Goal: Task Accomplishment & Management: Complete application form

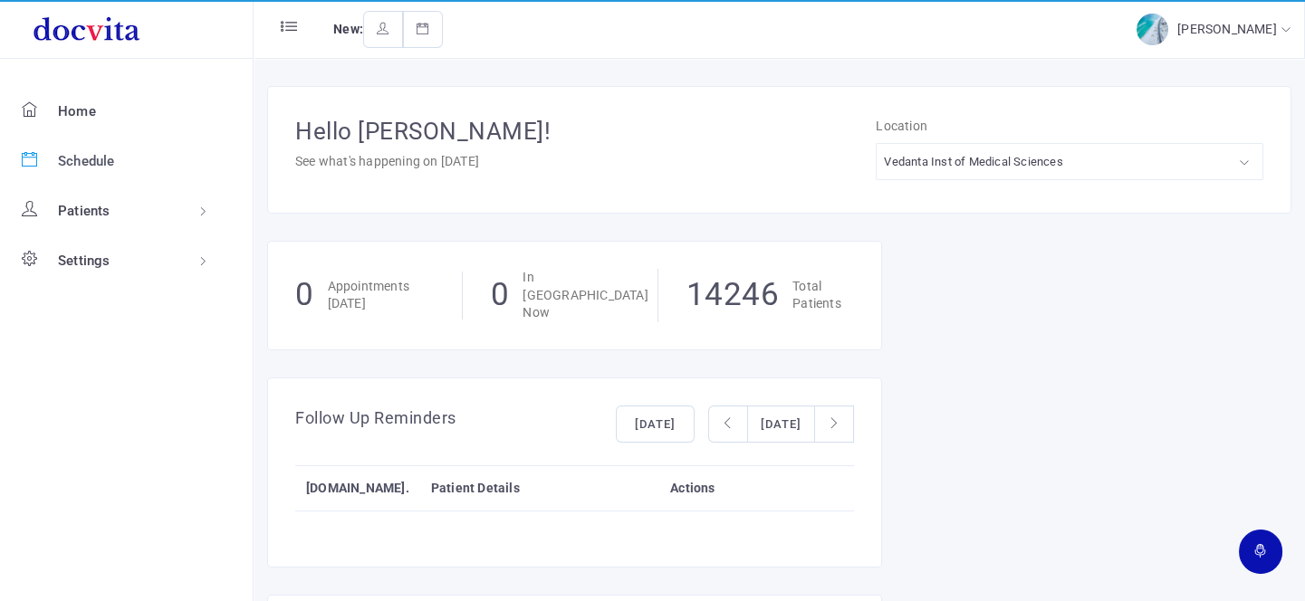
click at [87, 157] on span "Schedule" at bounding box center [86, 161] width 57 height 16
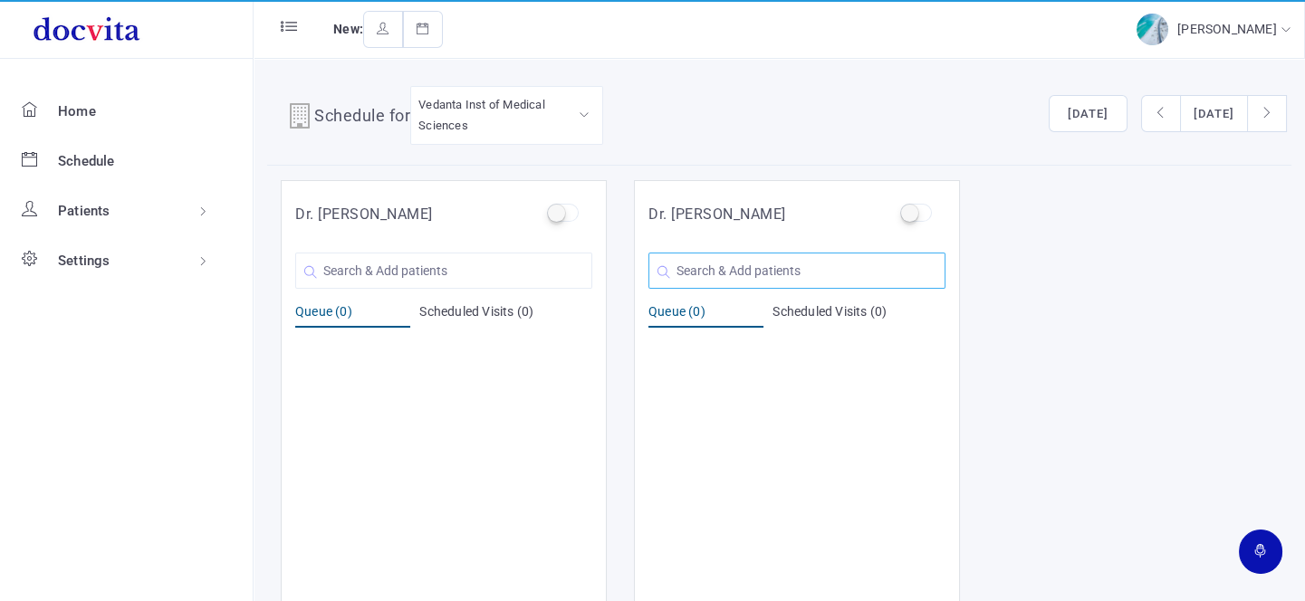
click at [741, 274] on input "text" at bounding box center [797, 271] width 297 height 36
click at [707, 268] on input "text" at bounding box center [797, 271] width 297 height 36
click at [701, 262] on input "text" at bounding box center [797, 271] width 297 height 36
click at [701, 263] on input "text" at bounding box center [797, 271] width 297 height 36
click at [724, 272] on input "text" at bounding box center [797, 271] width 297 height 36
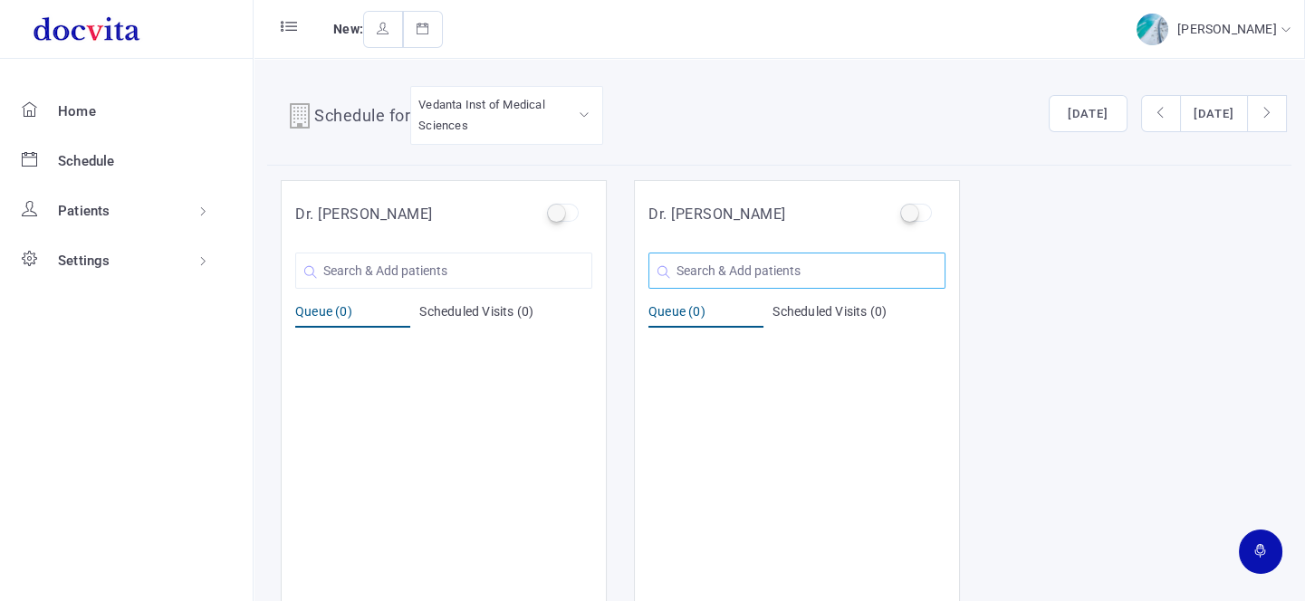
click at [763, 279] on input "text" at bounding box center [797, 271] width 297 height 36
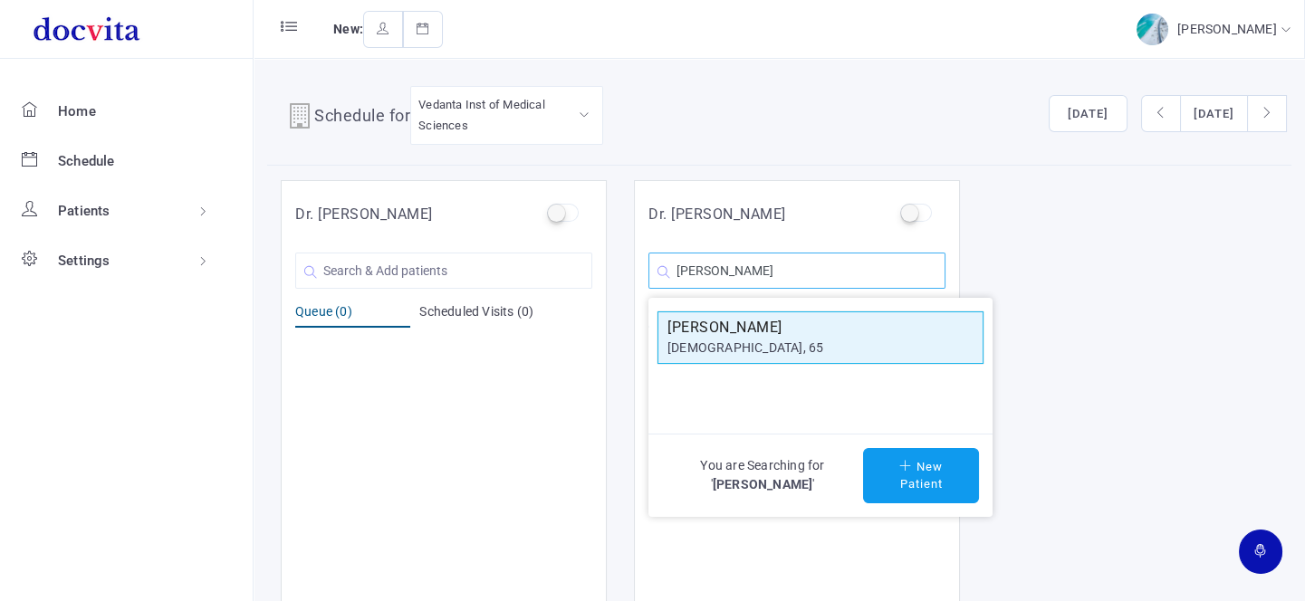
type input "[PERSON_NAME]"
click at [739, 339] on div "[DEMOGRAPHIC_DATA], 65" at bounding box center [821, 348] width 306 height 19
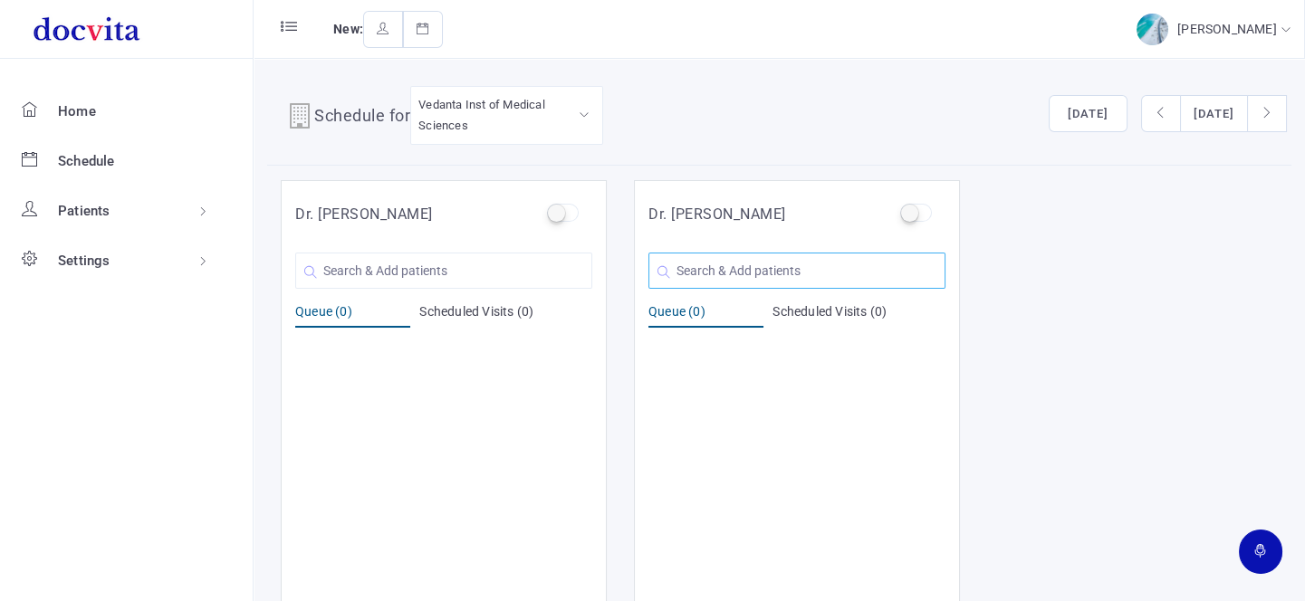
click at [738, 272] on input "text" at bounding box center [797, 271] width 297 height 36
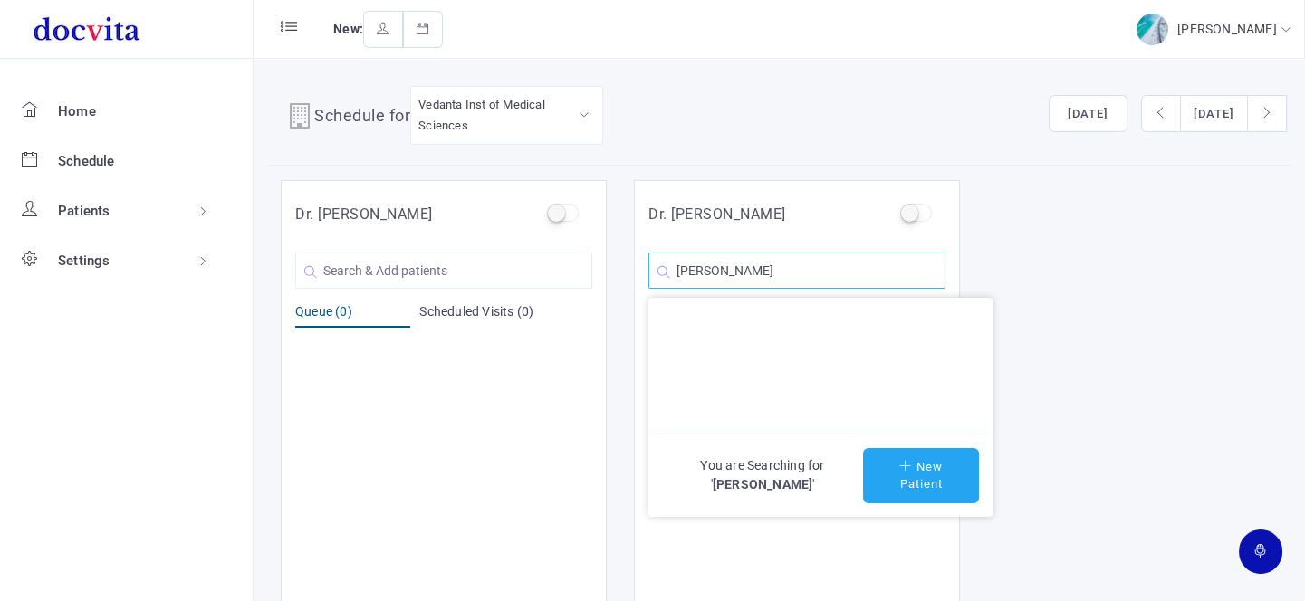
type input "[PERSON_NAME]"
click at [890, 462] on button "New Patient" at bounding box center [921, 475] width 116 height 55
type input "[PERSON_NAME]"
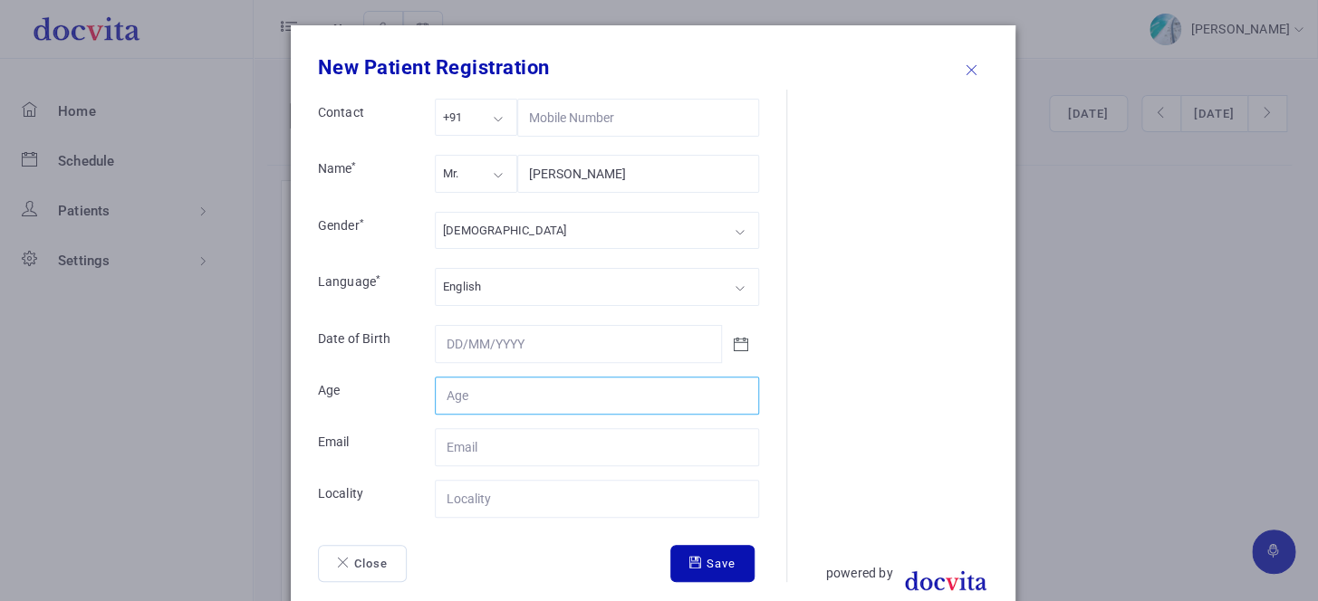
click at [491, 387] on input "Contact" at bounding box center [597, 396] width 324 height 38
type input "48"
click at [505, 486] on input "Contact" at bounding box center [597, 499] width 324 height 38
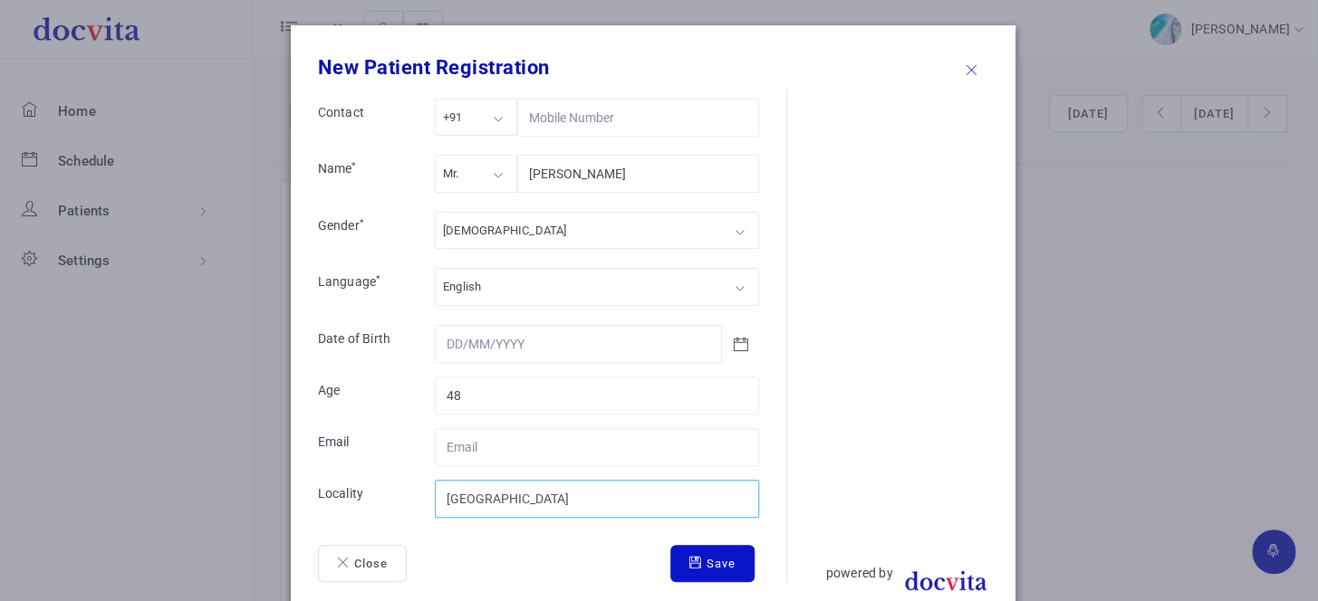
type input "[GEOGRAPHIC_DATA]"
click at [716, 558] on button "Save" at bounding box center [712, 564] width 84 height 38
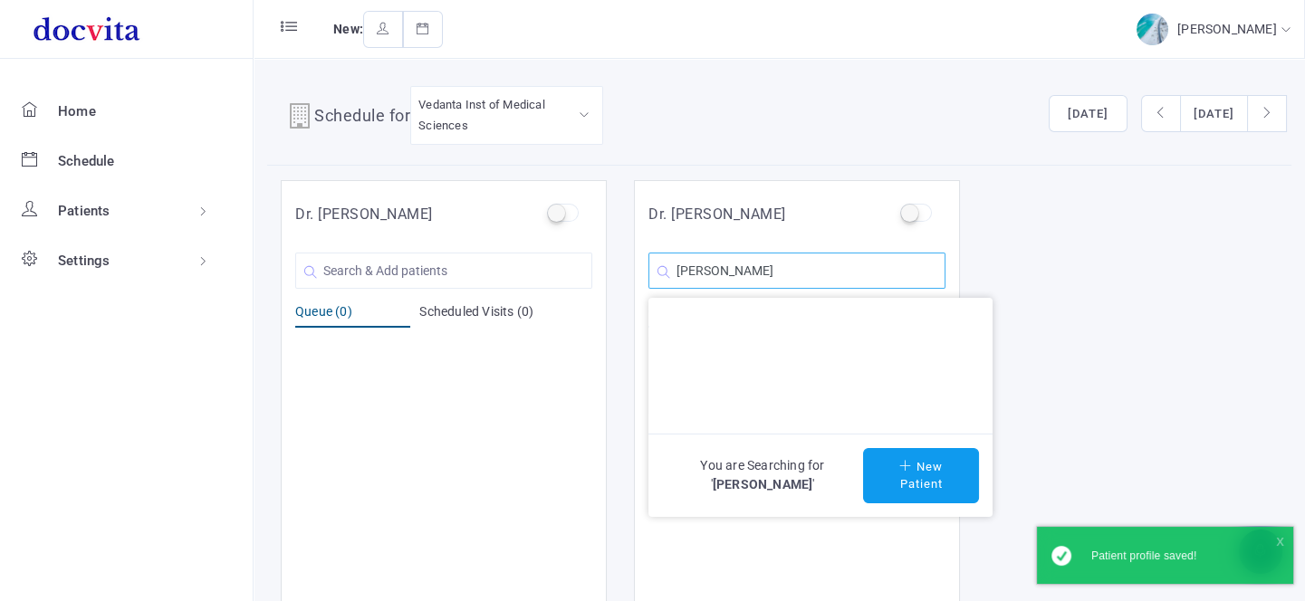
click at [854, 281] on input "[PERSON_NAME]" at bounding box center [797, 271] width 297 height 36
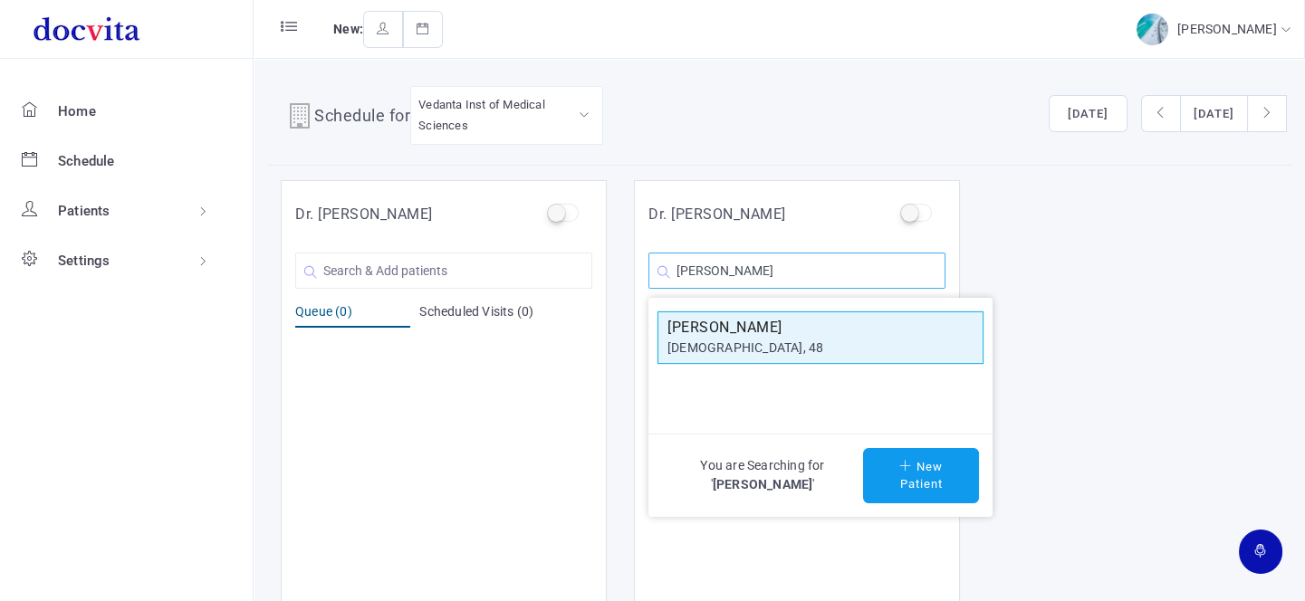
type input "[PERSON_NAME]"
click at [743, 352] on div "[DEMOGRAPHIC_DATA], 48" at bounding box center [821, 348] width 306 height 19
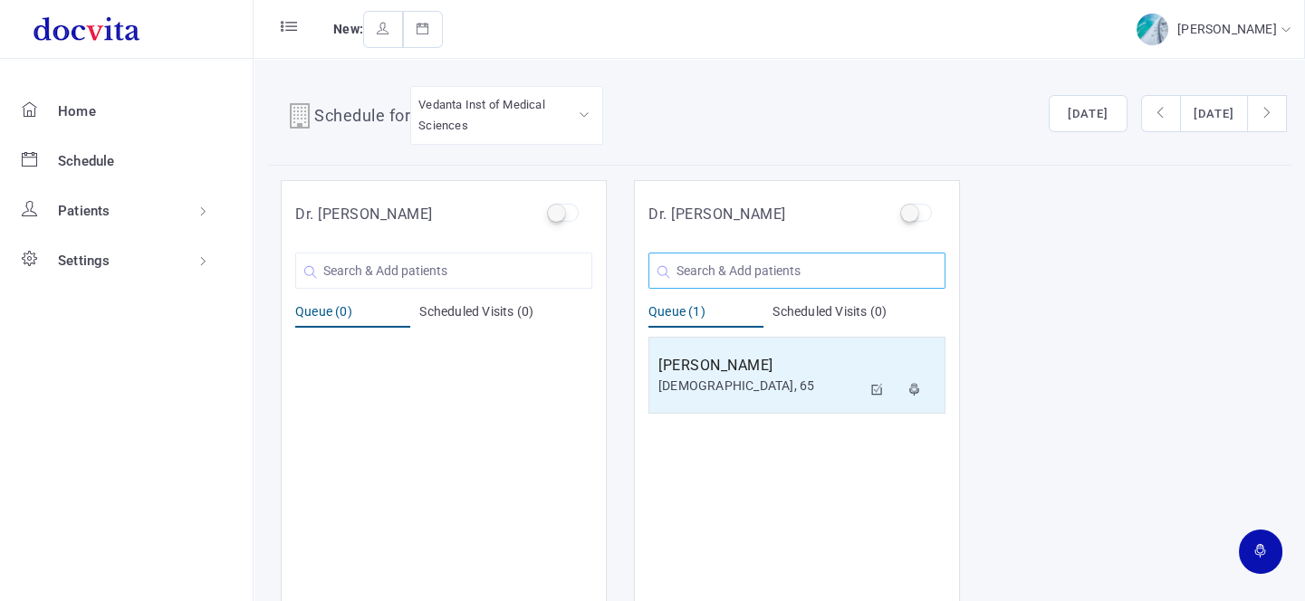
click at [751, 274] on input "text" at bounding box center [797, 271] width 297 height 36
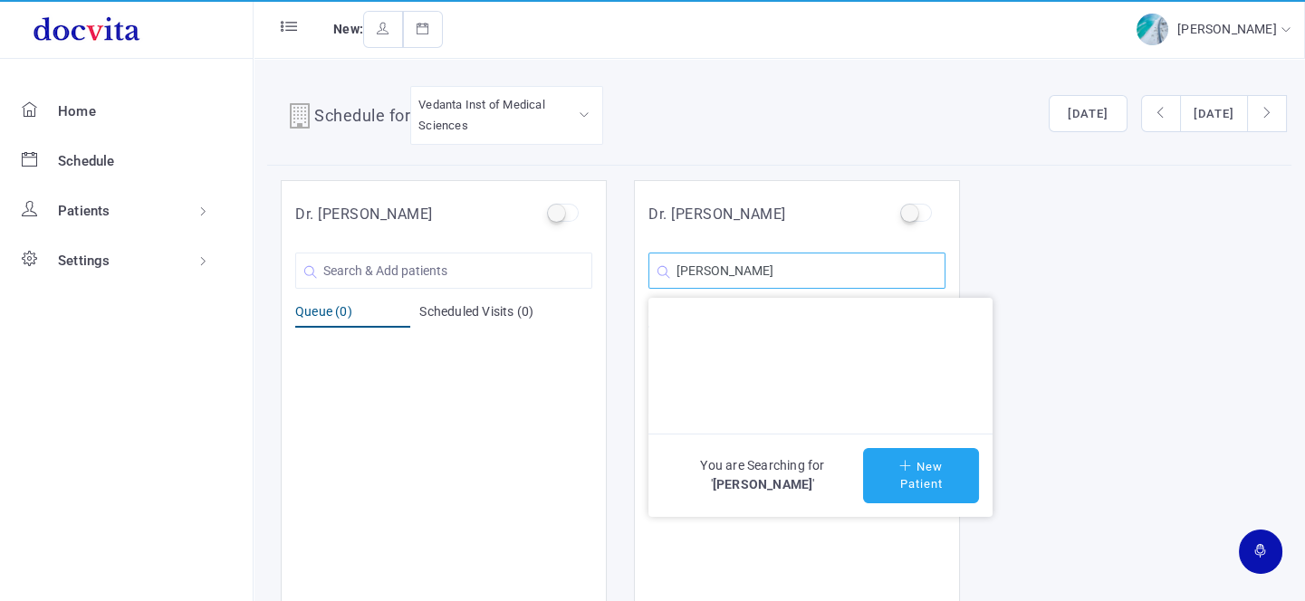
type input "[PERSON_NAME]"
click at [924, 480] on button "New Patient" at bounding box center [921, 475] width 116 height 55
type input "[PERSON_NAME]"
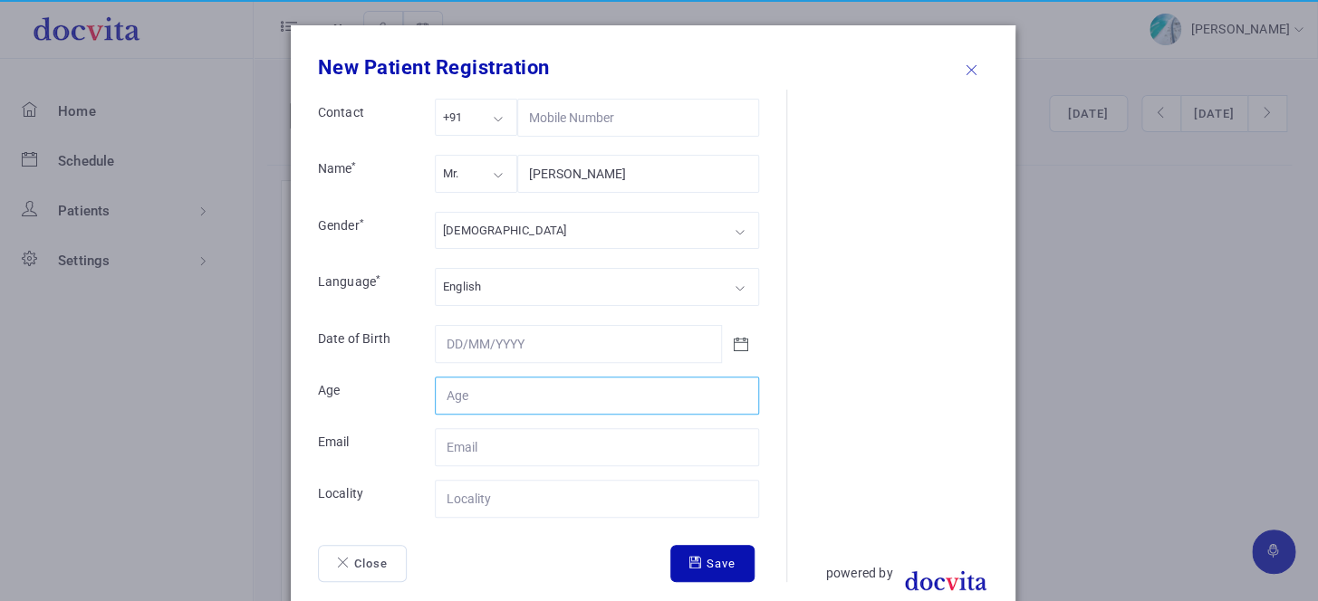
click at [464, 394] on input "Contact" at bounding box center [597, 396] width 324 height 38
type input "70"
click at [471, 506] on input "Contact" at bounding box center [597, 499] width 324 height 38
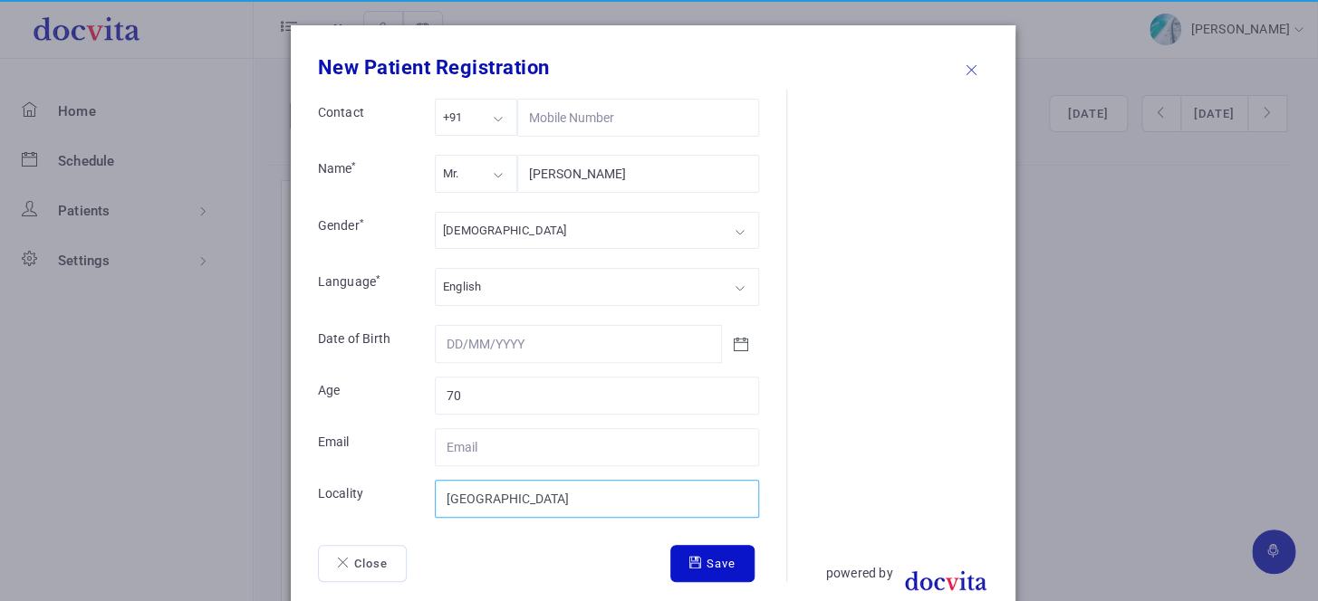
type input "[GEOGRAPHIC_DATA]"
click at [736, 575] on button "Save" at bounding box center [712, 564] width 84 height 38
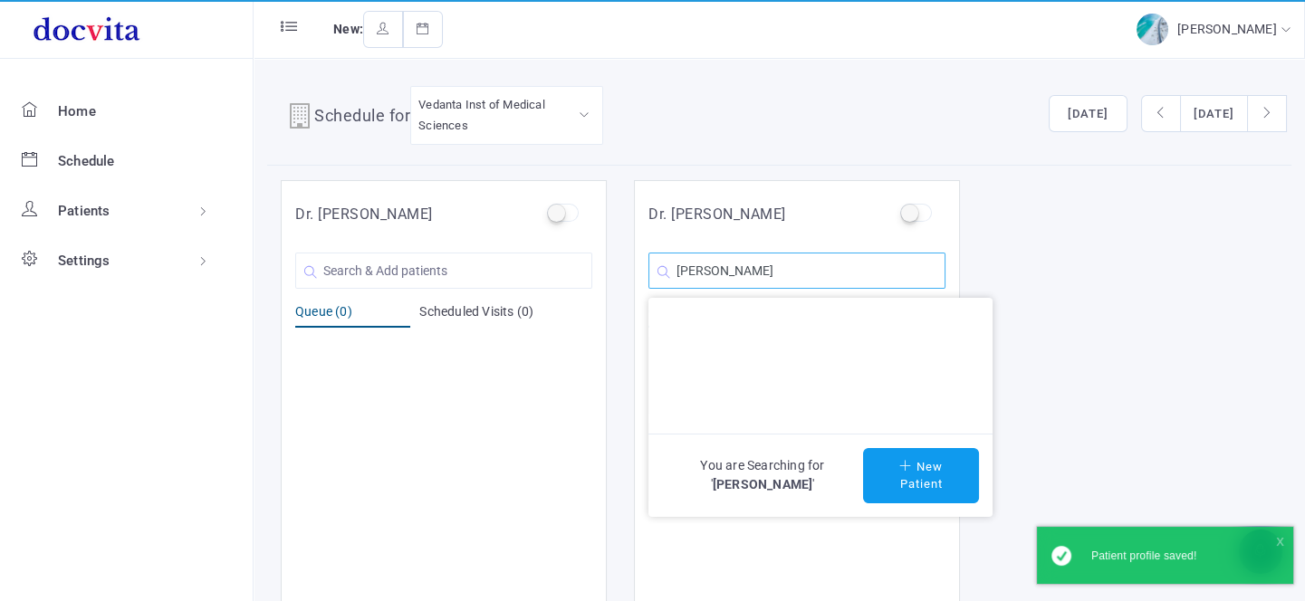
click at [863, 264] on input "[PERSON_NAME]" at bounding box center [797, 271] width 297 height 36
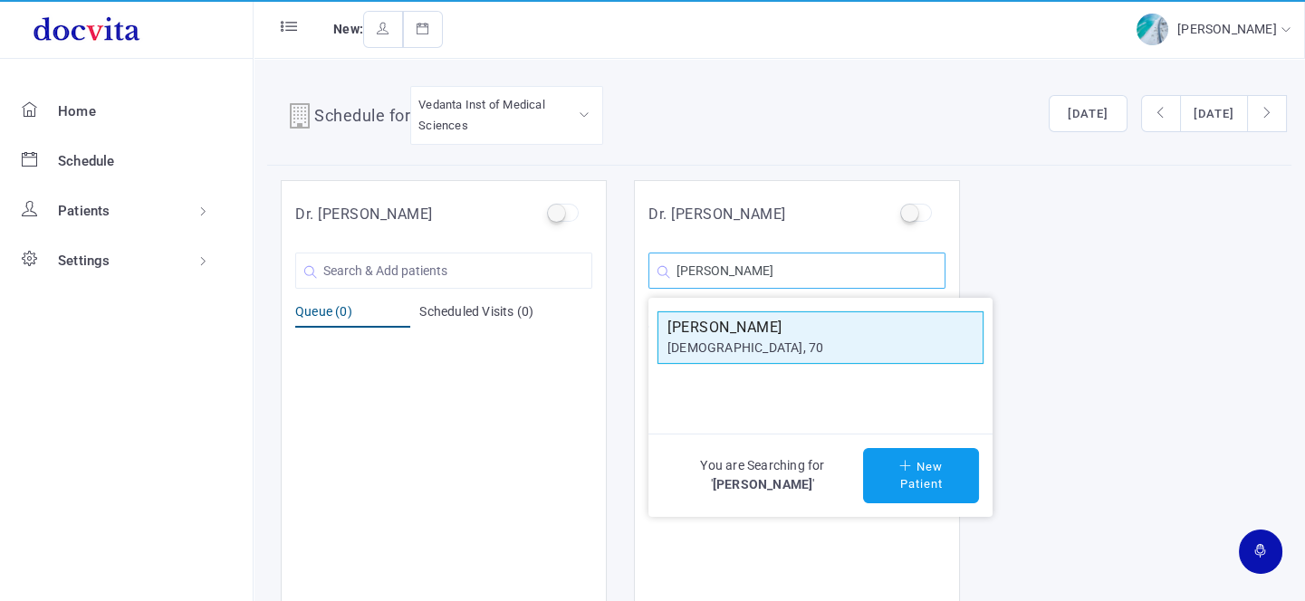
type input "[PERSON_NAME]"
click at [814, 332] on h5 "[PERSON_NAME]" at bounding box center [821, 328] width 306 height 22
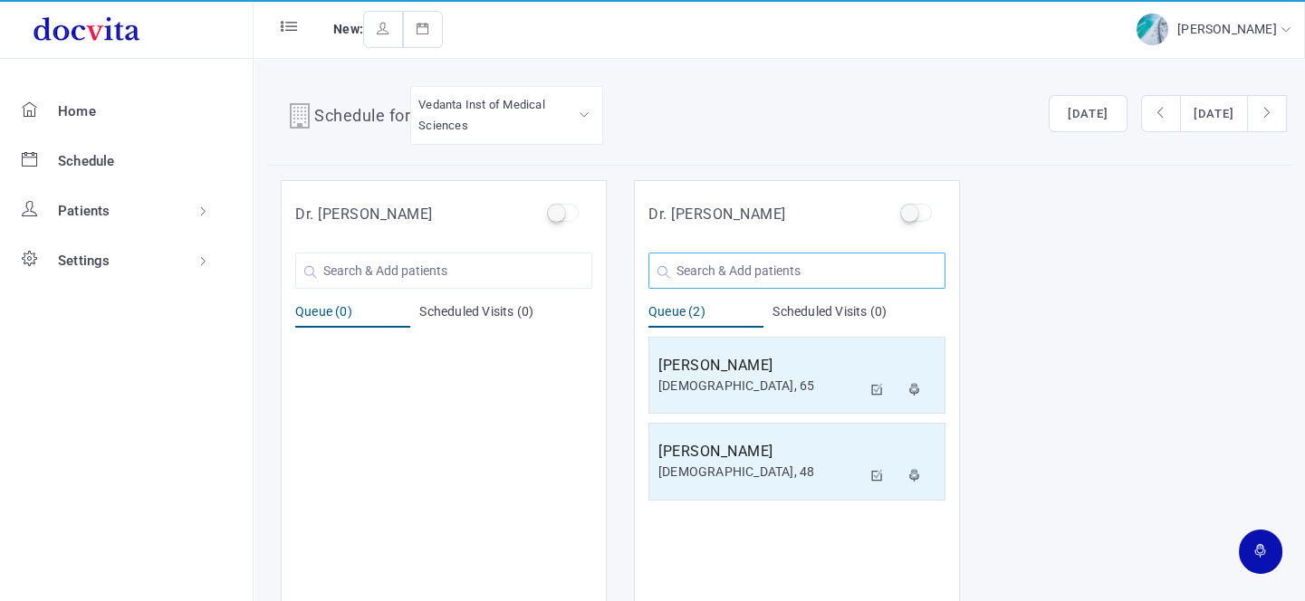
click at [802, 264] on input "text" at bounding box center [797, 271] width 297 height 36
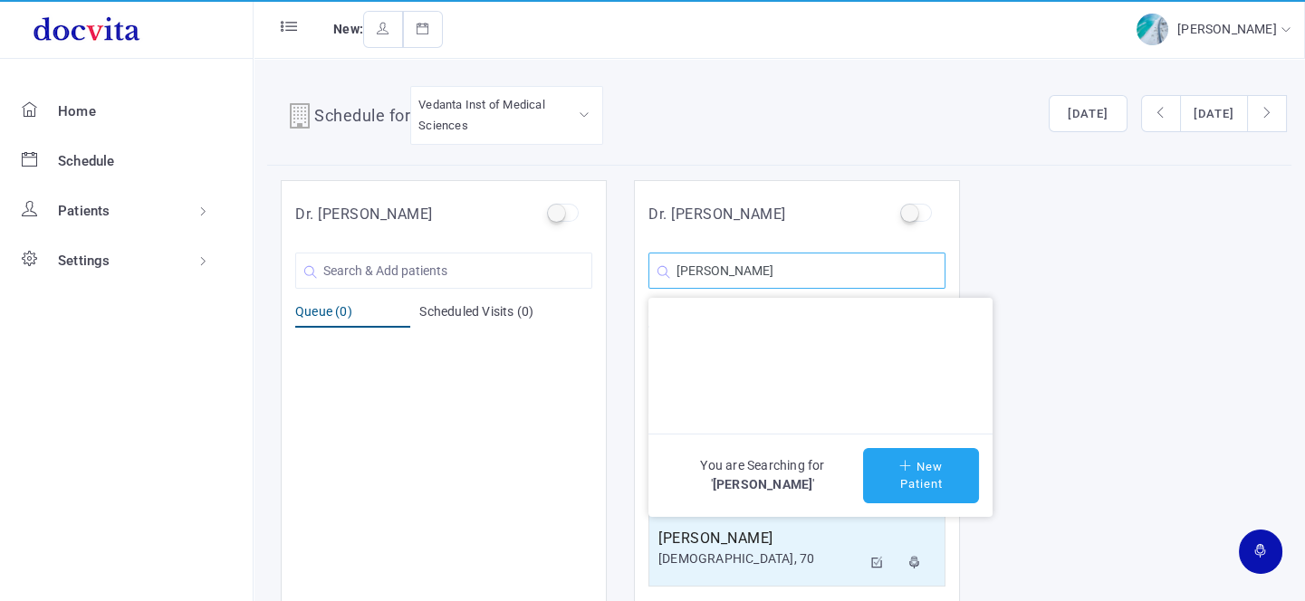
type input "[PERSON_NAME]"
click at [889, 470] on button "New Patient" at bounding box center [921, 475] width 116 height 55
type input "[PERSON_NAME]"
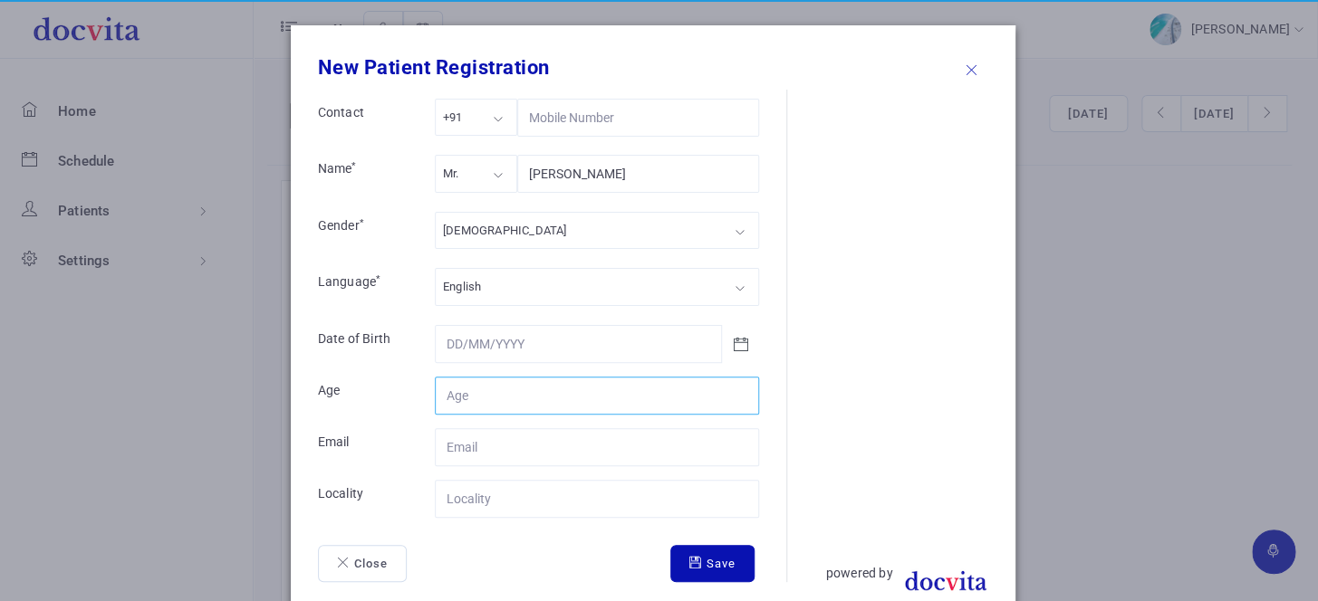
drag, startPoint x: 474, startPoint y: 396, endPoint x: 485, endPoint y: 394, distance: 11.0
click at [476, 397] on input "Contact" at bounding box center [597, 396] width 324 height 38
type input "45"
click at [457, 489] on input "Contact" at bounding box center [597, 499] width 324 height 38
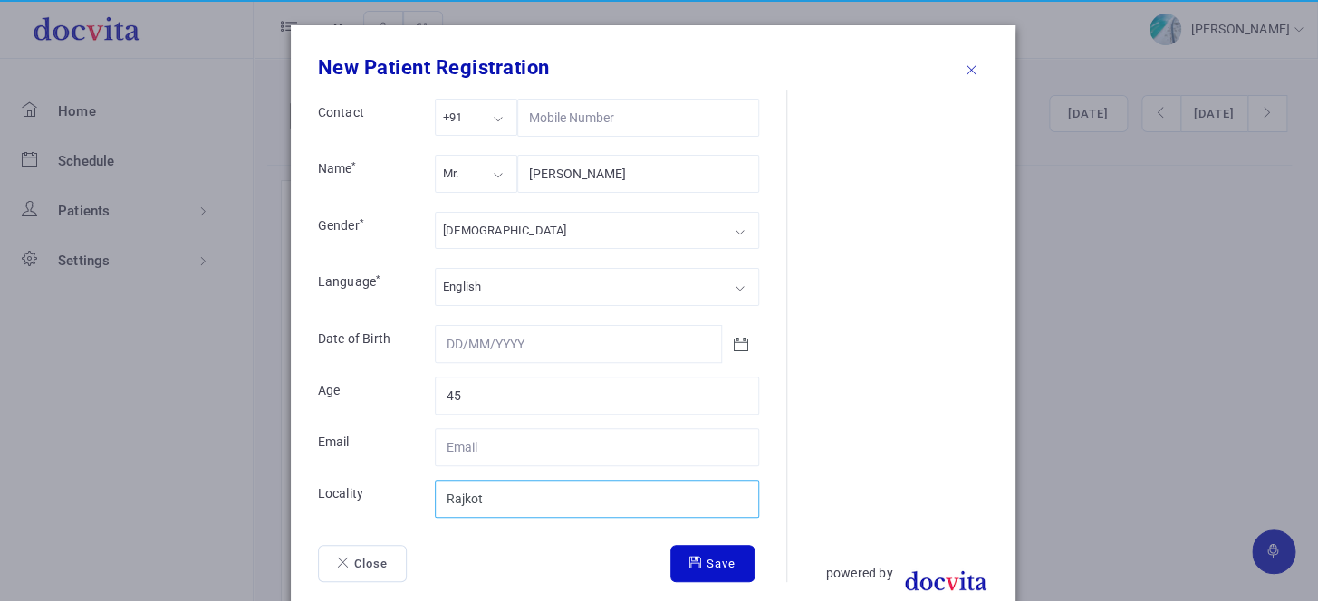
type input "Rajkot"
click at [706, 553] on button "Save" at bounding box center [712, 564] width 84 height 38
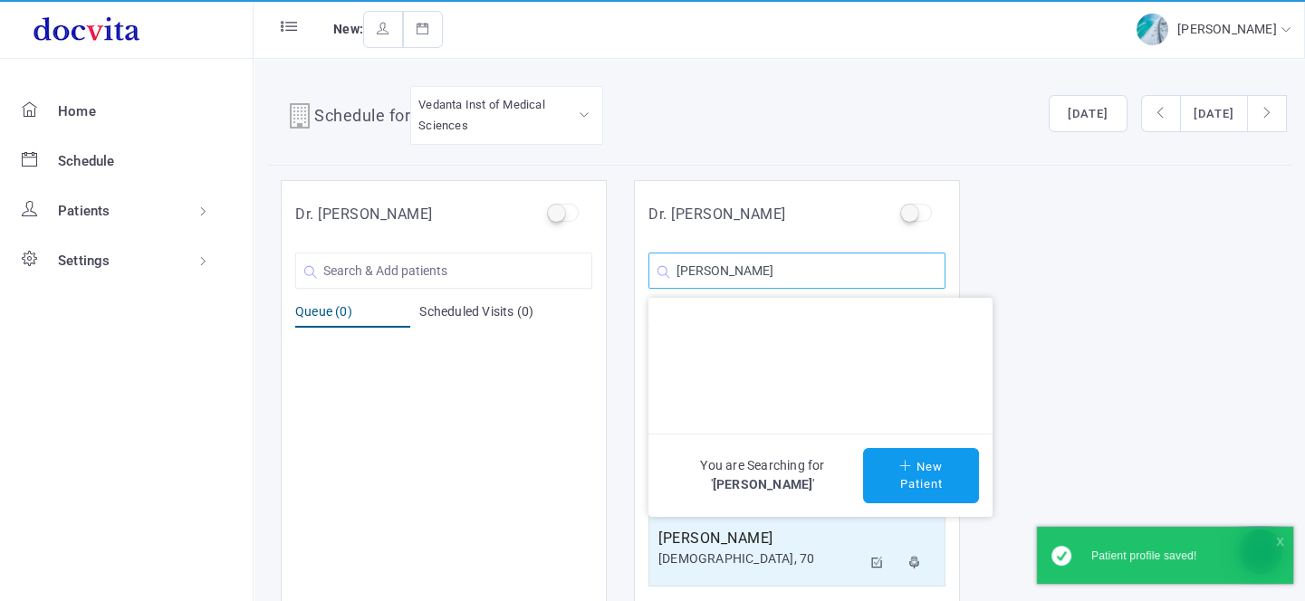
click at [799, 268] on input "[PERSON_NAME]" at bounding box center [797, 271] width 297 height 36
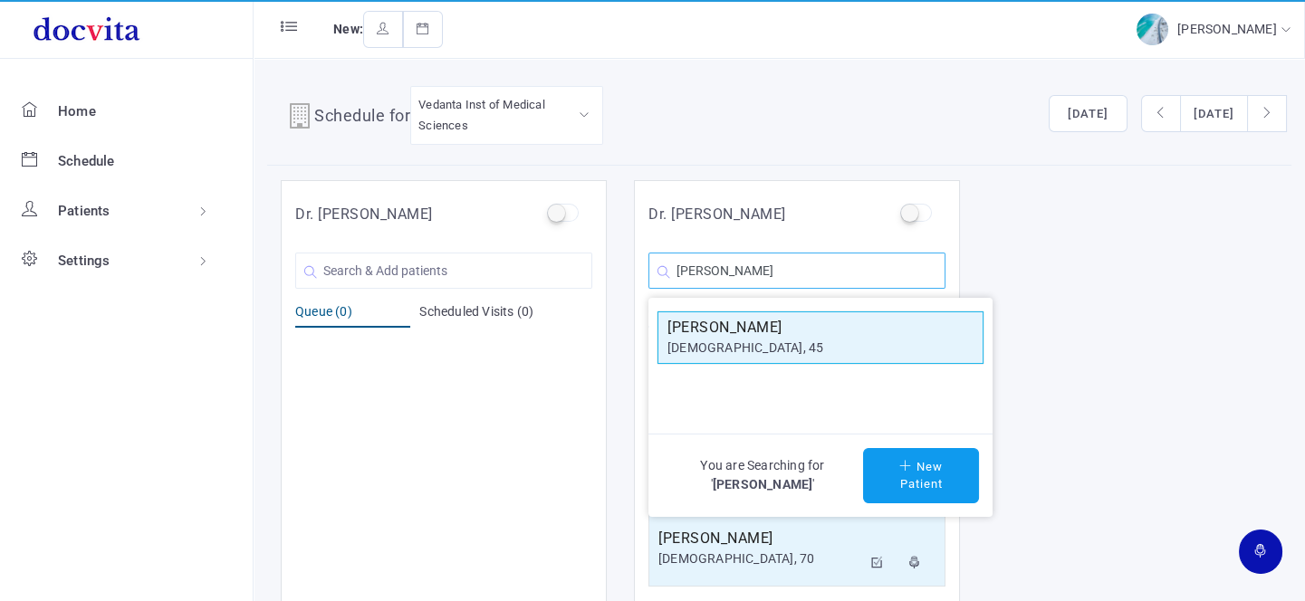
type input "[PERSON_NAME]"
click at [739, 326] on h5 "[PERSON_NAME]" at bounding box center [821, 328] width 306 height 22
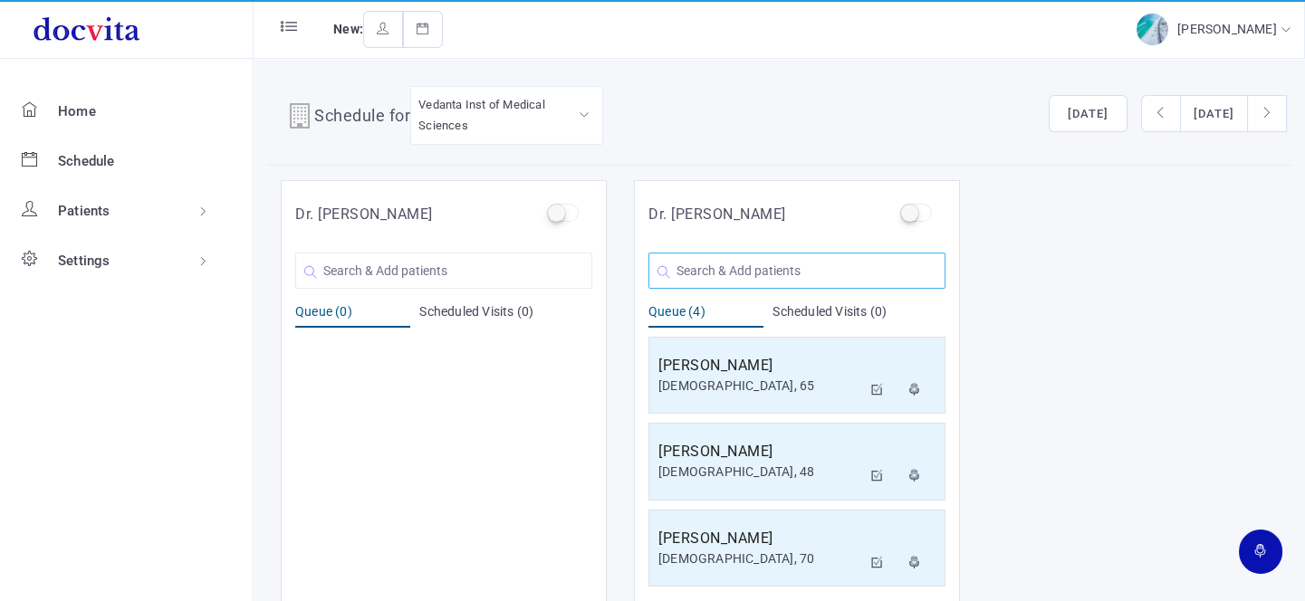
click at [764, 279] on input "text" at bounding box center [797, 271] width 297 height 36
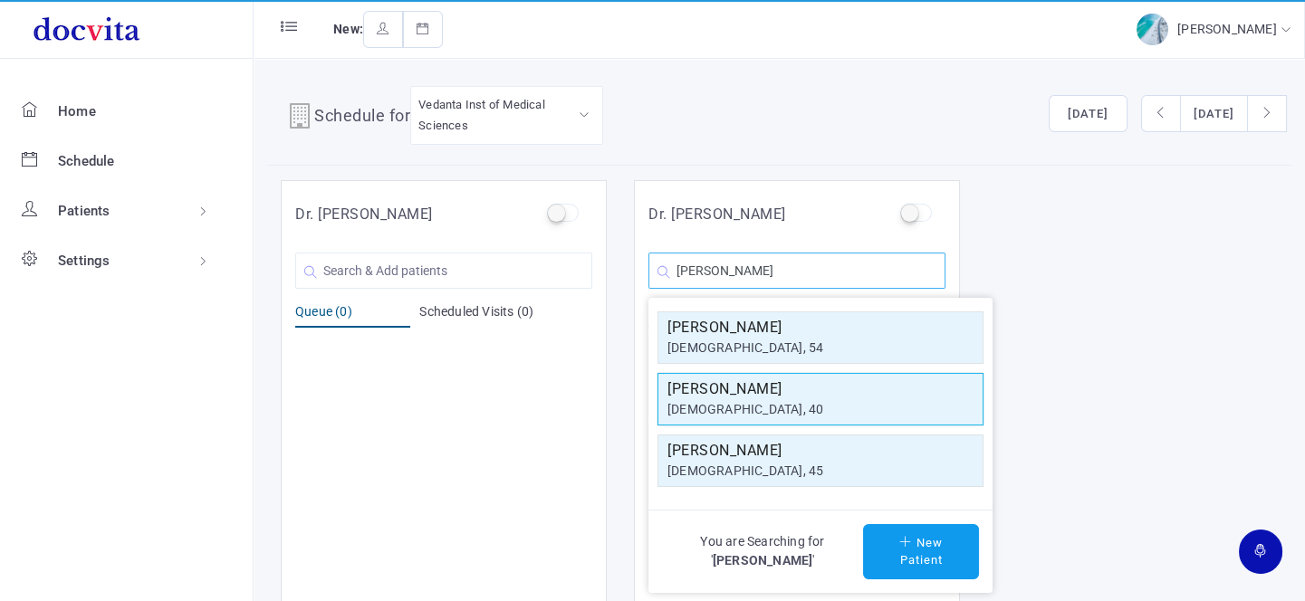
type input "[PERSON_NAME]"
click at [789, 394] on h5 "[PERSON_NAME]" at bounding box center [821, 390] width 306 height 22
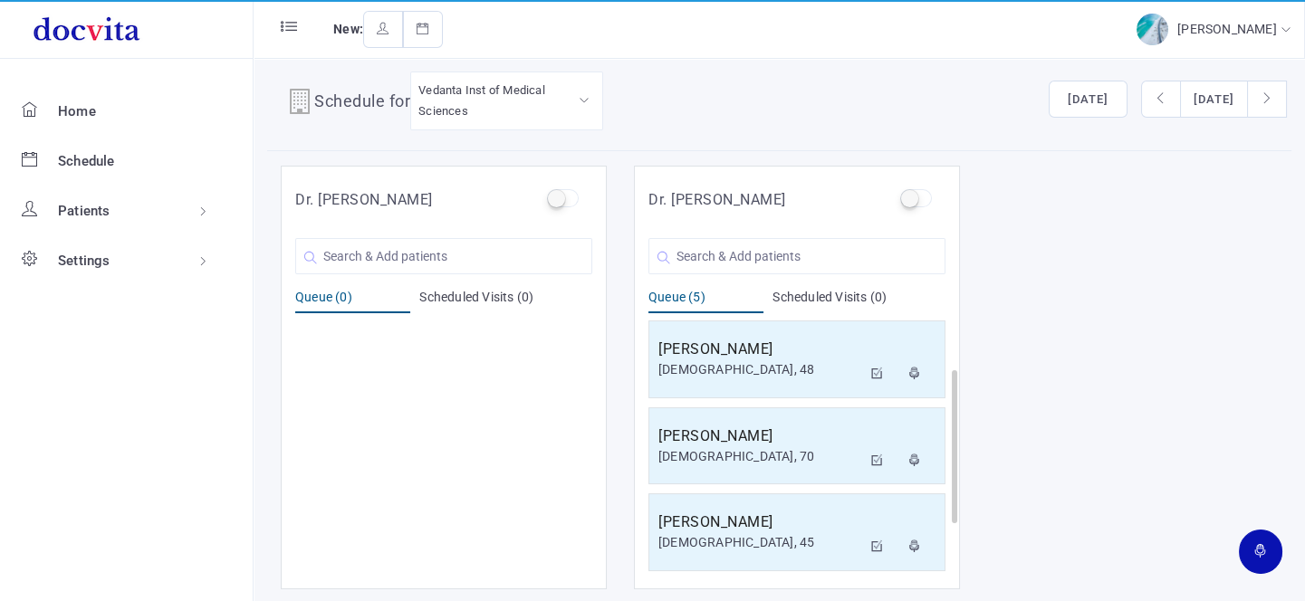
scroll to position [174, 0]
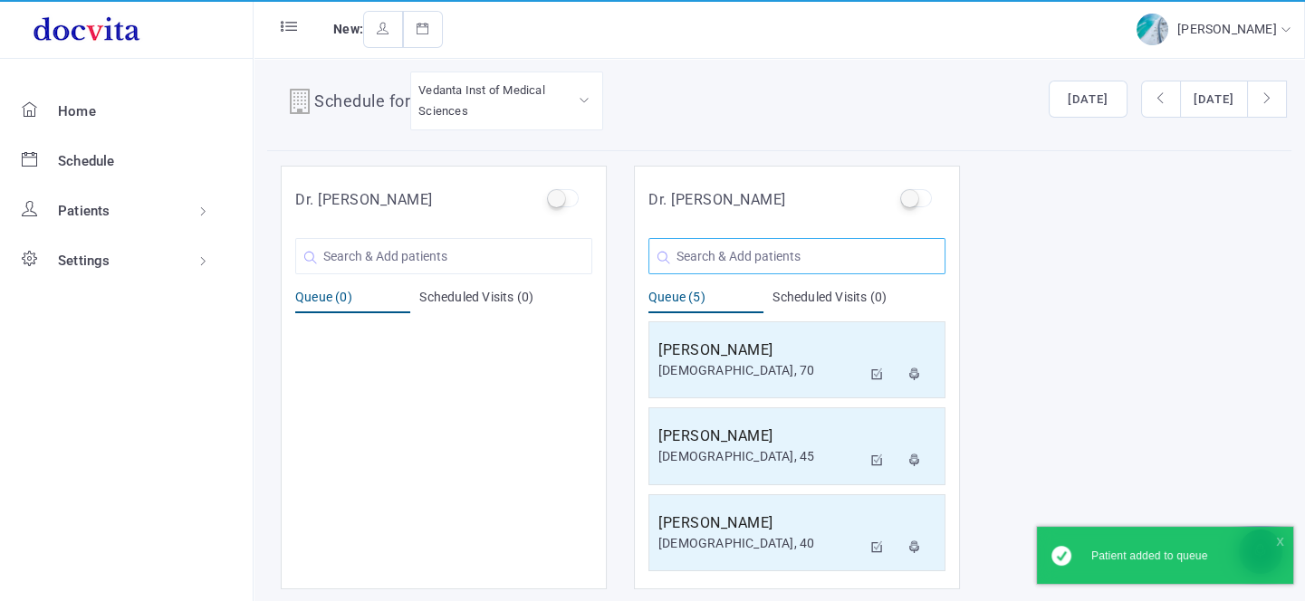
click at [755, 255] on input "text" at bounding box center [797, 256] width 297 height 36
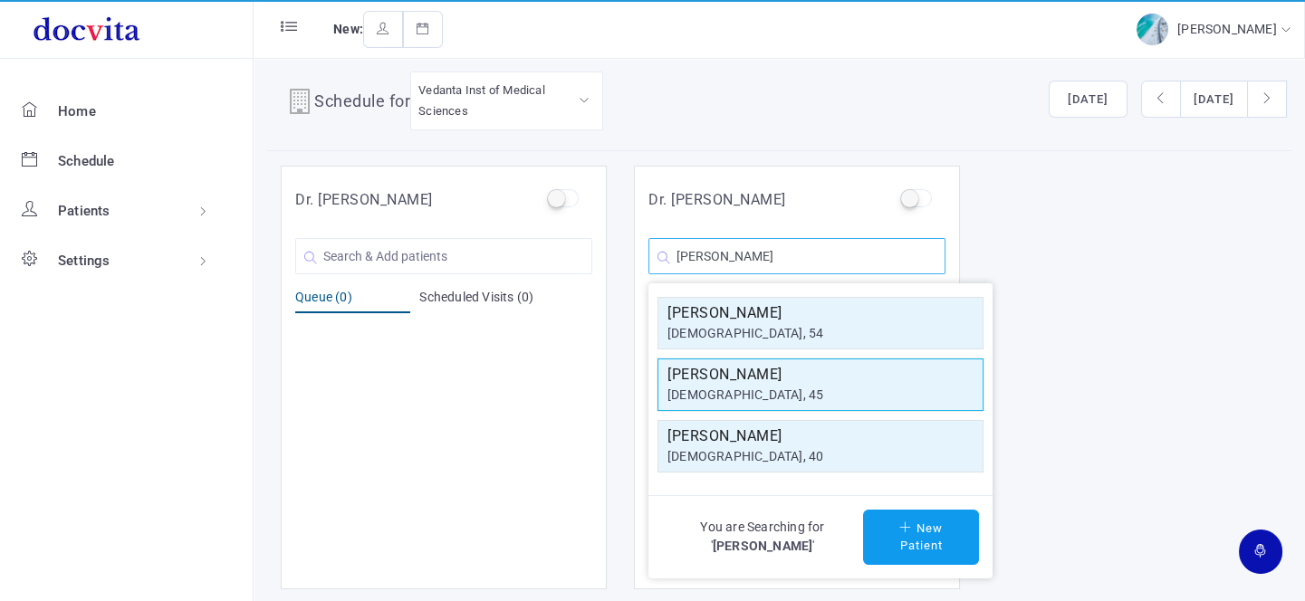
type input "[PERSON_NAME]"
click at [772, 380] on h5 "[PERSON_NAME]" at bounding box center [821, 375] width 306 height 22
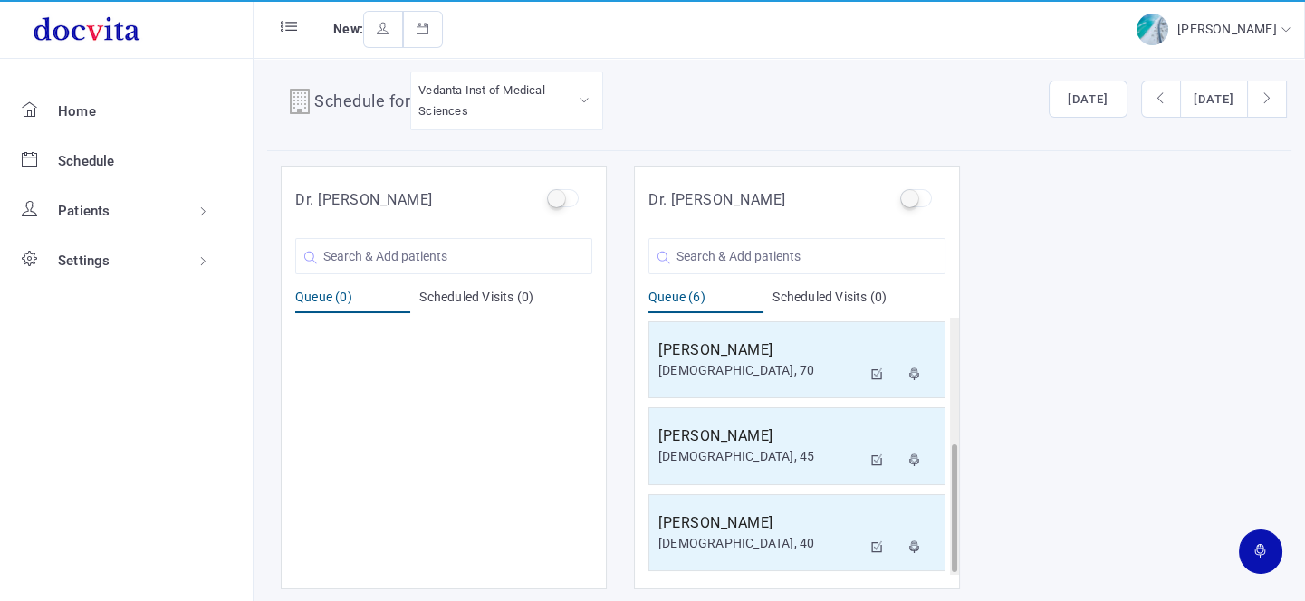
scroll to position [261, 0]
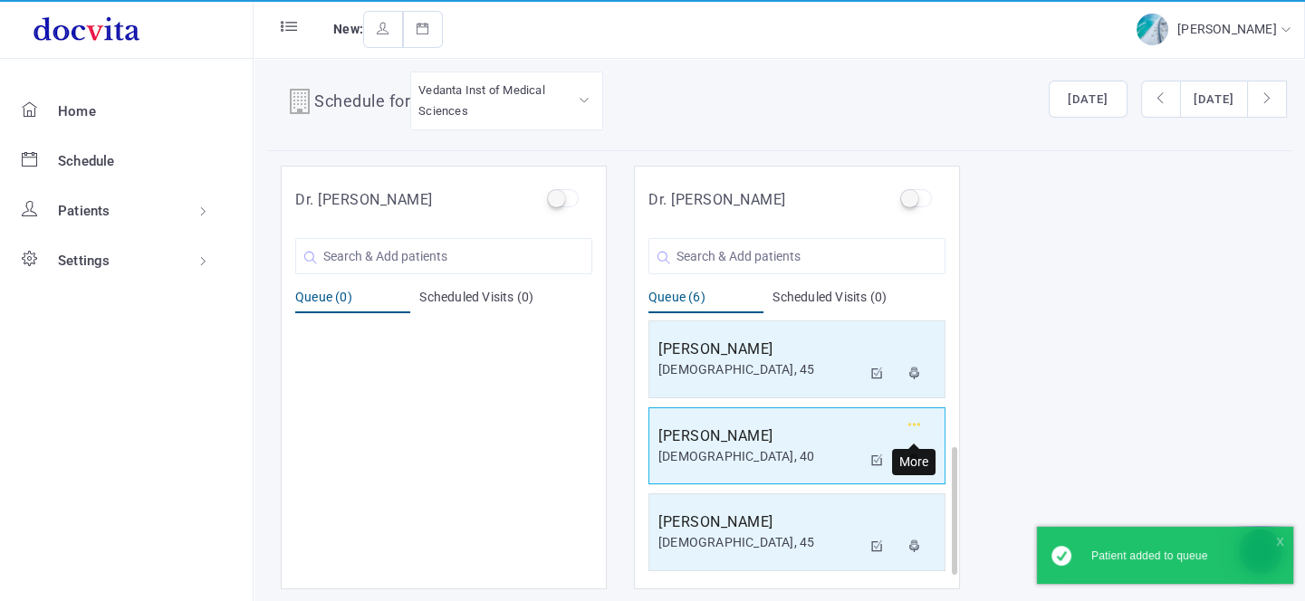
click at [920, 425] on icon "button" at bounding box center [915, 425] width 13 height 12
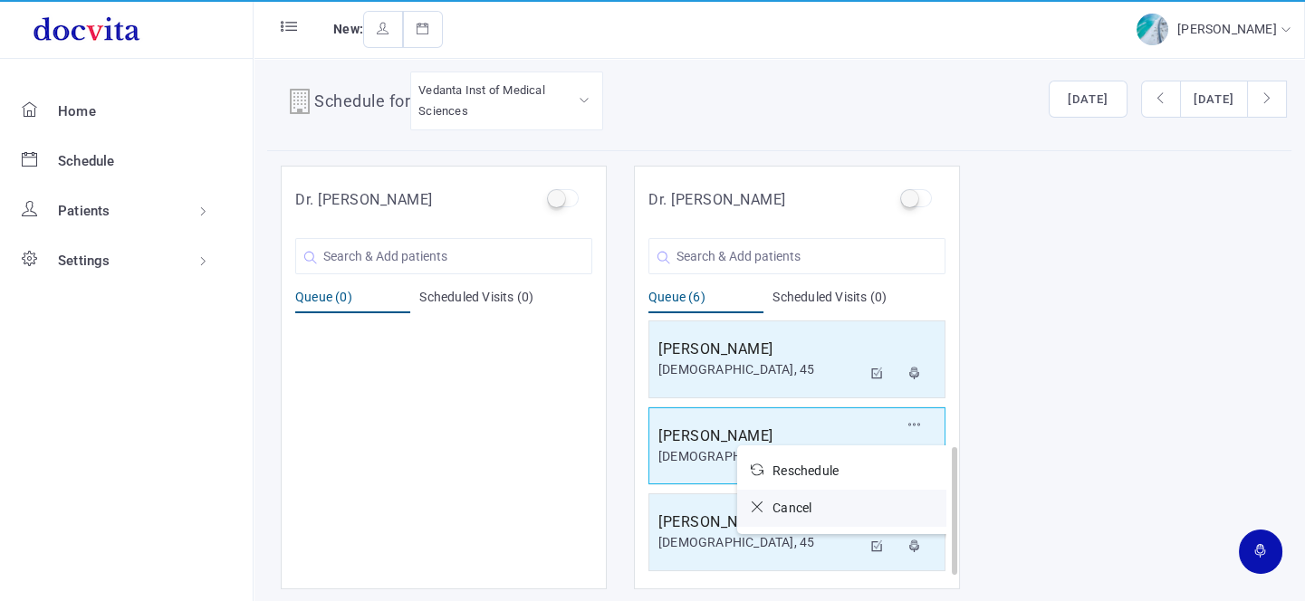
click at [779, 493] on link "Cancel" at bounding box center [845, 508] width 217 height 37
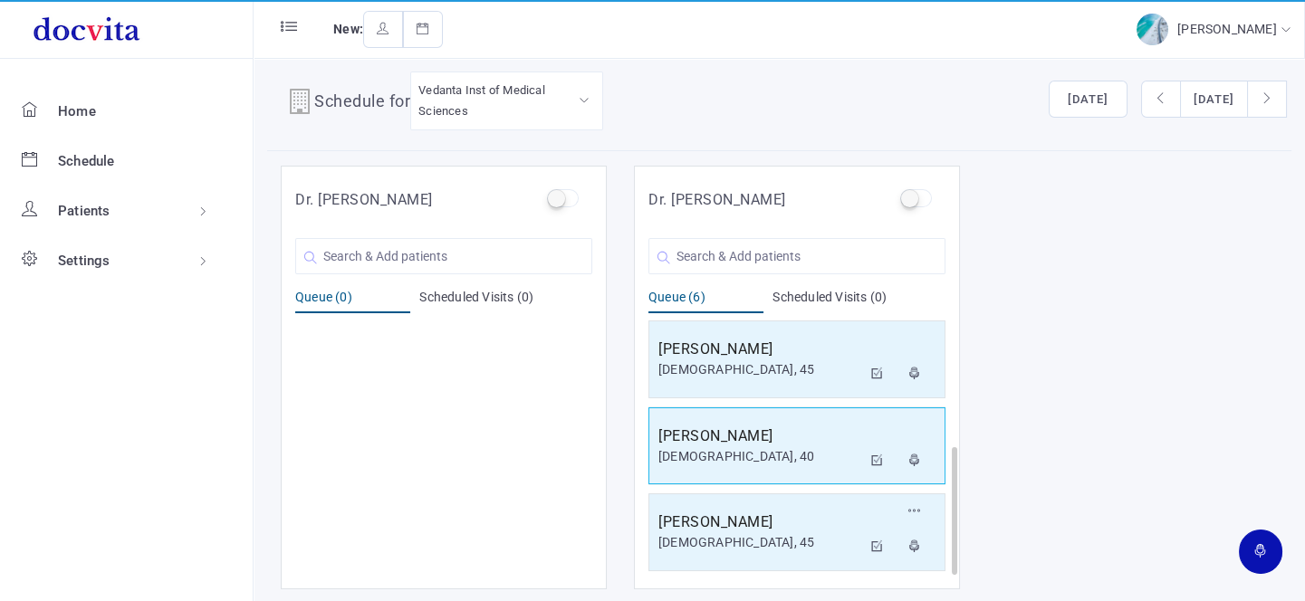
scroll to position [174, 0]
click at [823, 256] on input "text" at bounding box center [797, 256] width 297 height 36
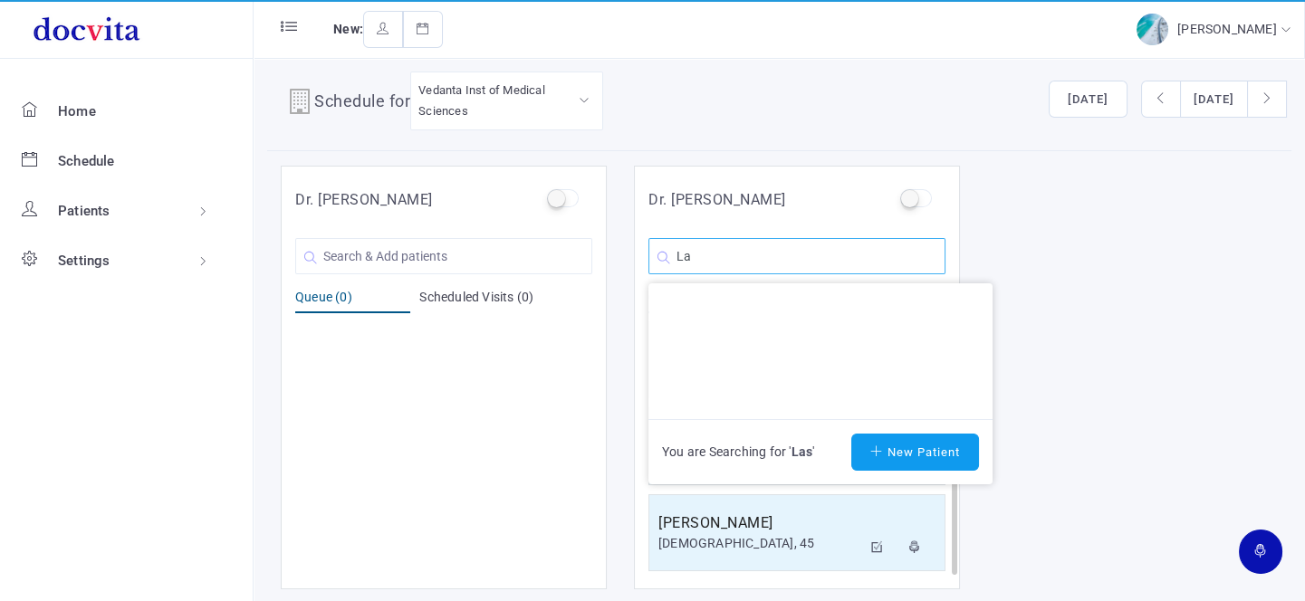
type input "L"
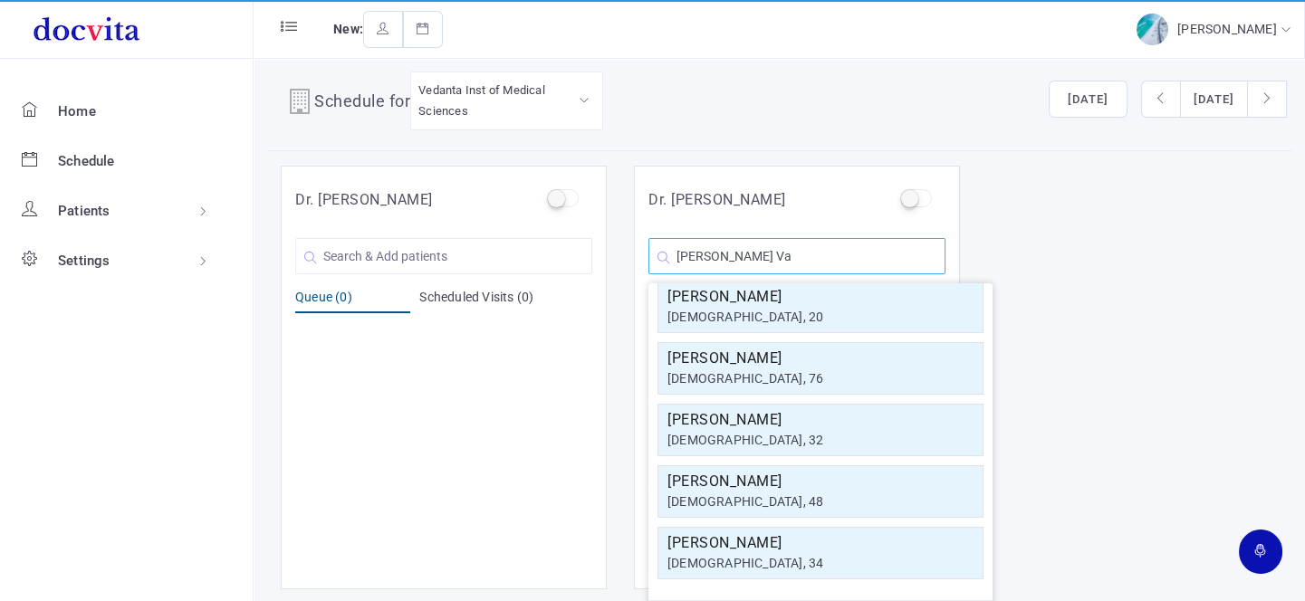
scroll to position [0, 0]
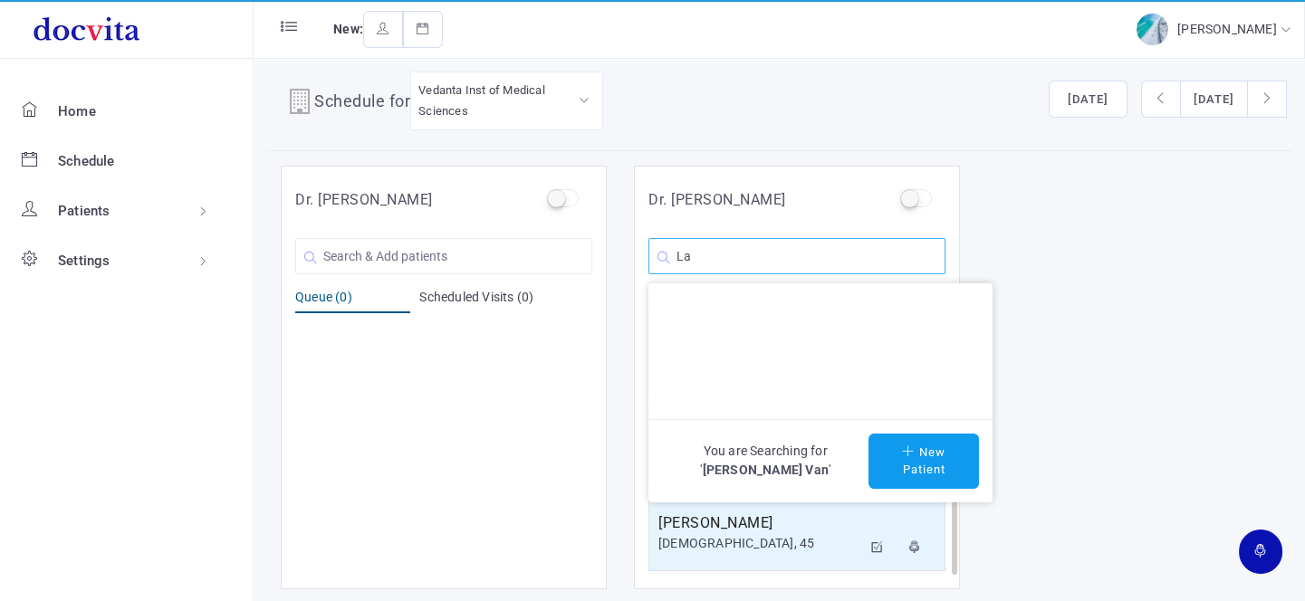
type input "L"
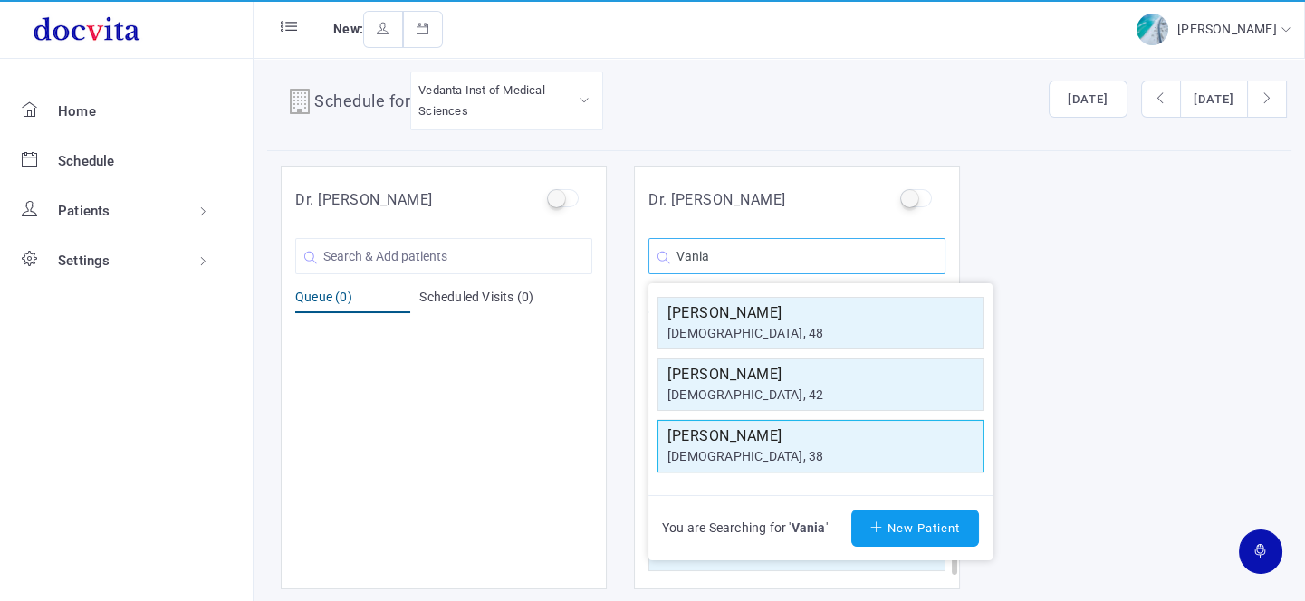
type input "Vania"
click at [784, 447] on div "[DEMOGRAPHIC_DATA], 38" at bounding box center [821, 456] width 306 height 19
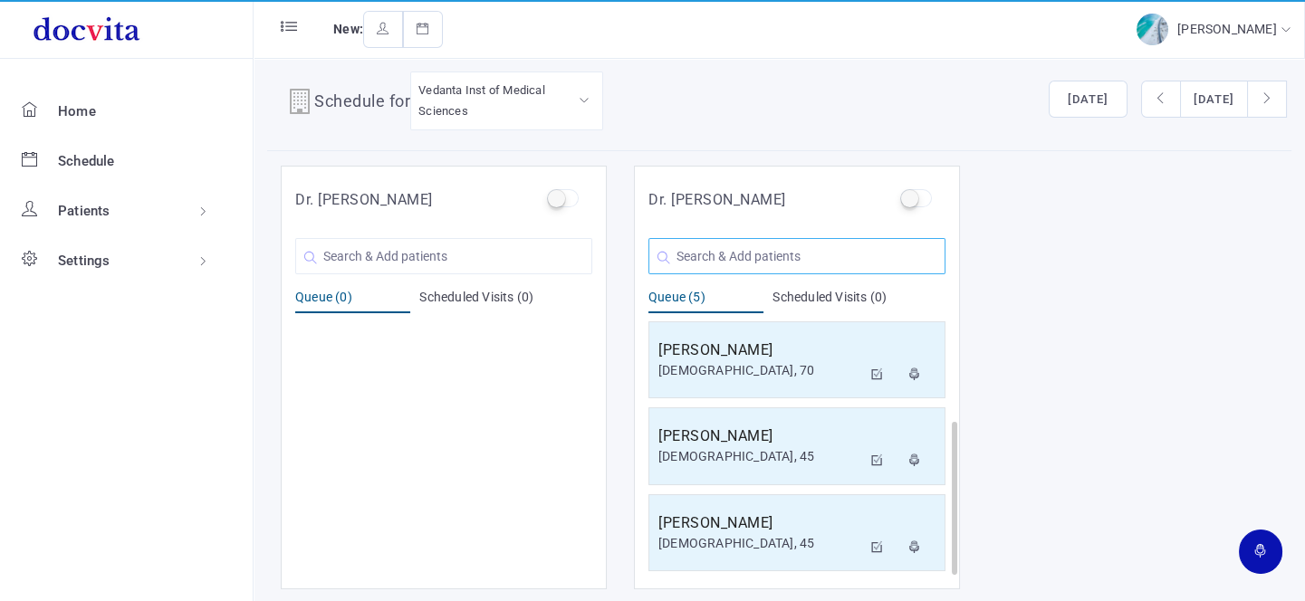
click at [784, 262] on input "text" at bounding box center [797, 256] width 297 height 36
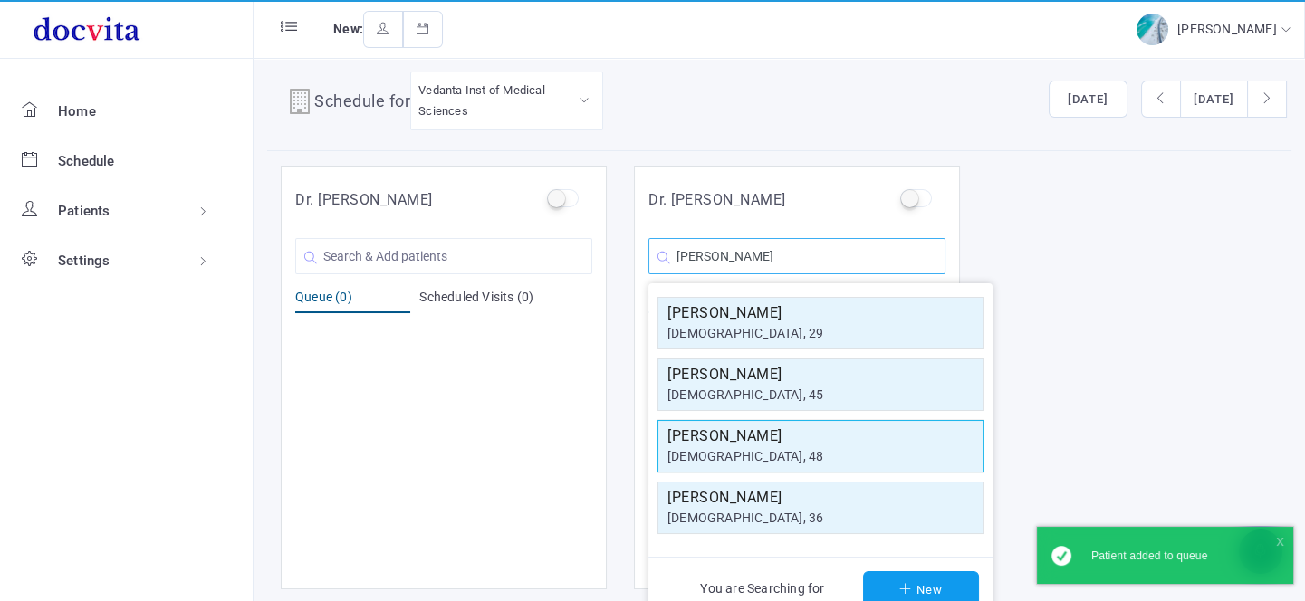
type input "[PERSON_NAME]"
click at [793, 432] on h5 "[PERSON_NAME]" at bounding box center [821, 437] width 306 height 22
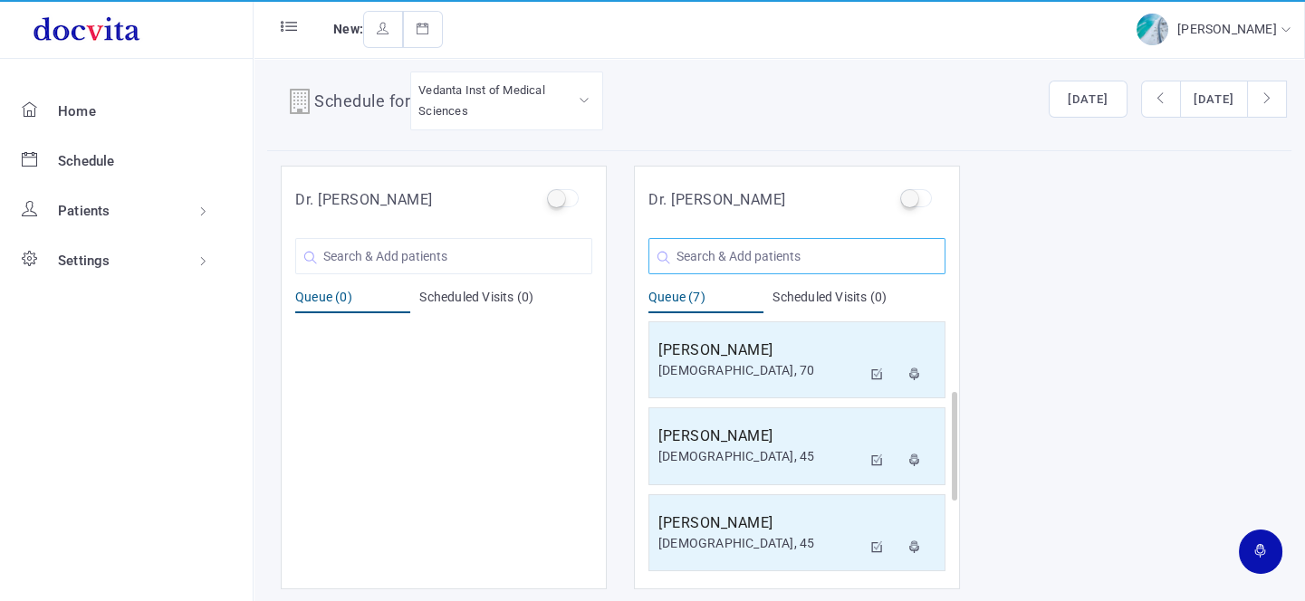
click at [725, 248] on input "text" at bounding box center [797, 256] width 297 height 36
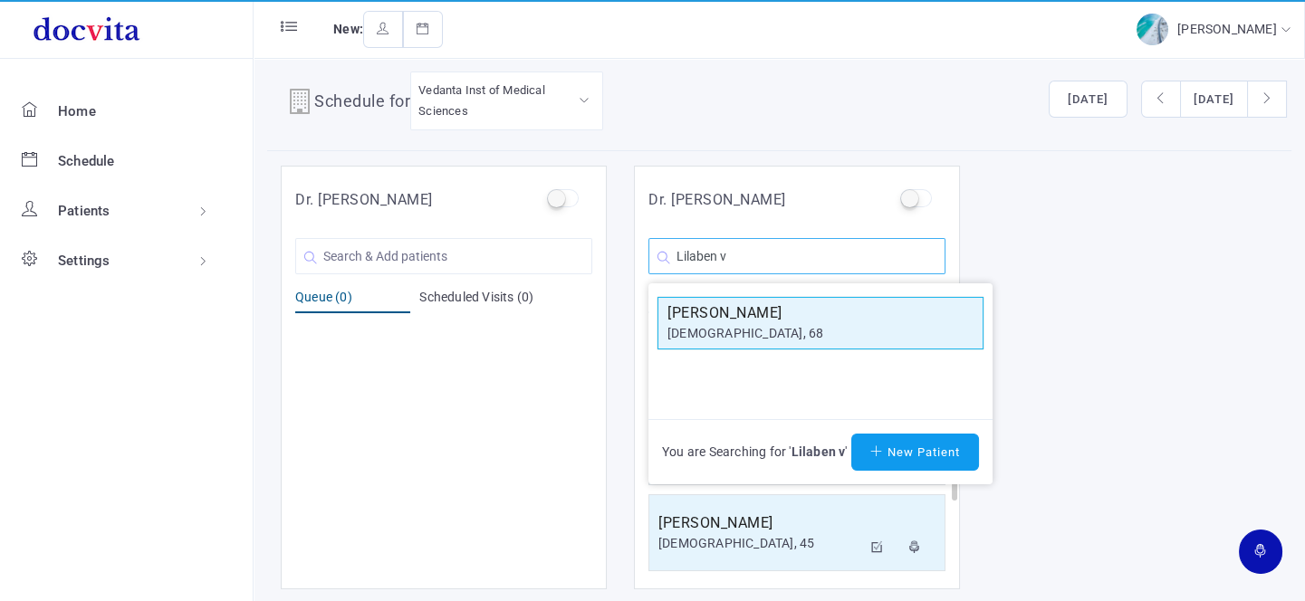
type input "Lilaben v"
click at [726, 306] on h5 "[PERSON_NAME]" at bounding box center [821, 314] width 306 height 22
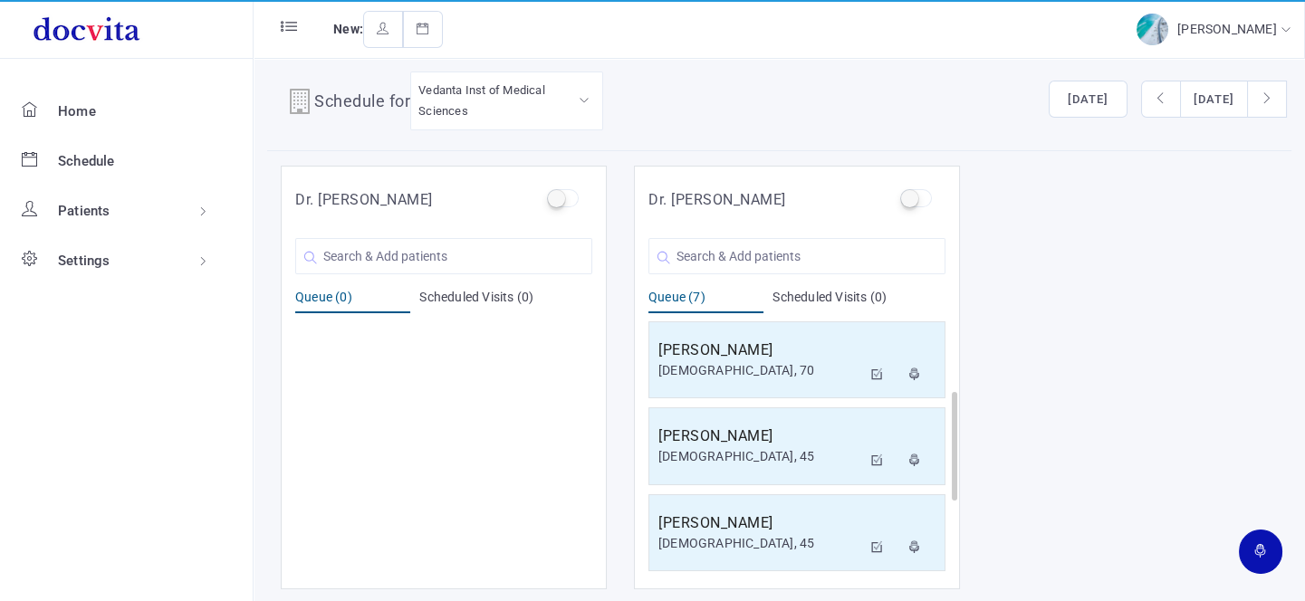
click at [747, 273] on div "Dr. [PERSON_NAME] [PERSON_NAME] [DEMOGRAPHIC_DATA], 68 You are Searching for ' …" at bounding box center [797, 378] width 326 height 424
click at [766, 262] on input "text" at bounding box center [797, 256] width 297 height 36
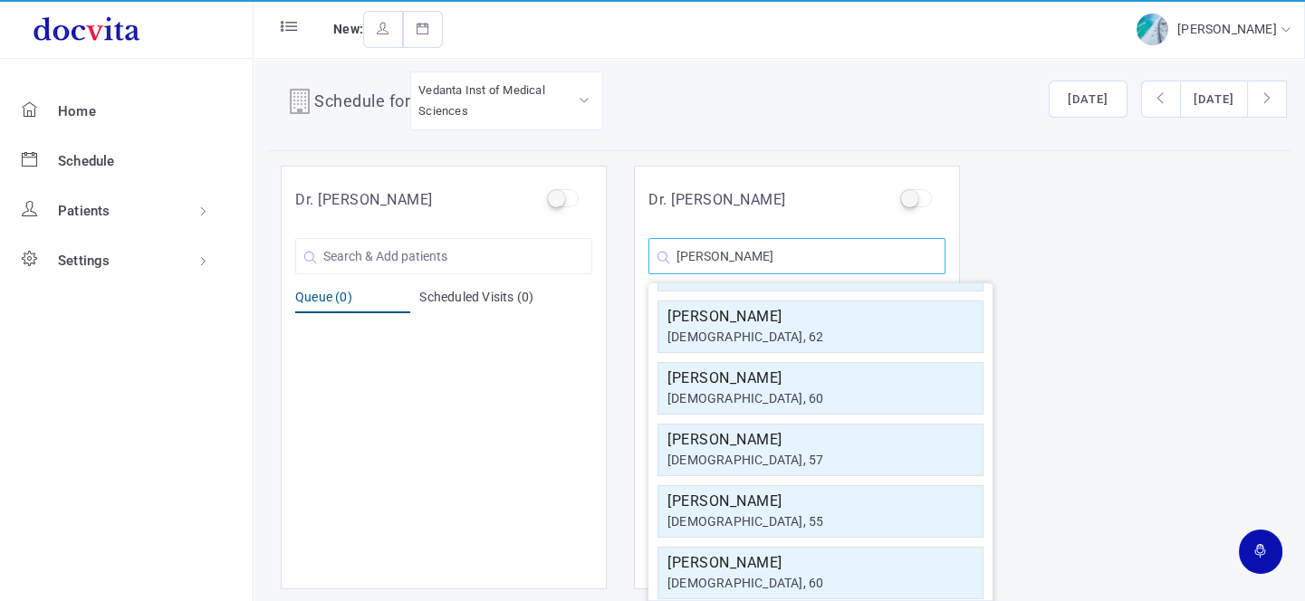
scroll to position [324, 0]
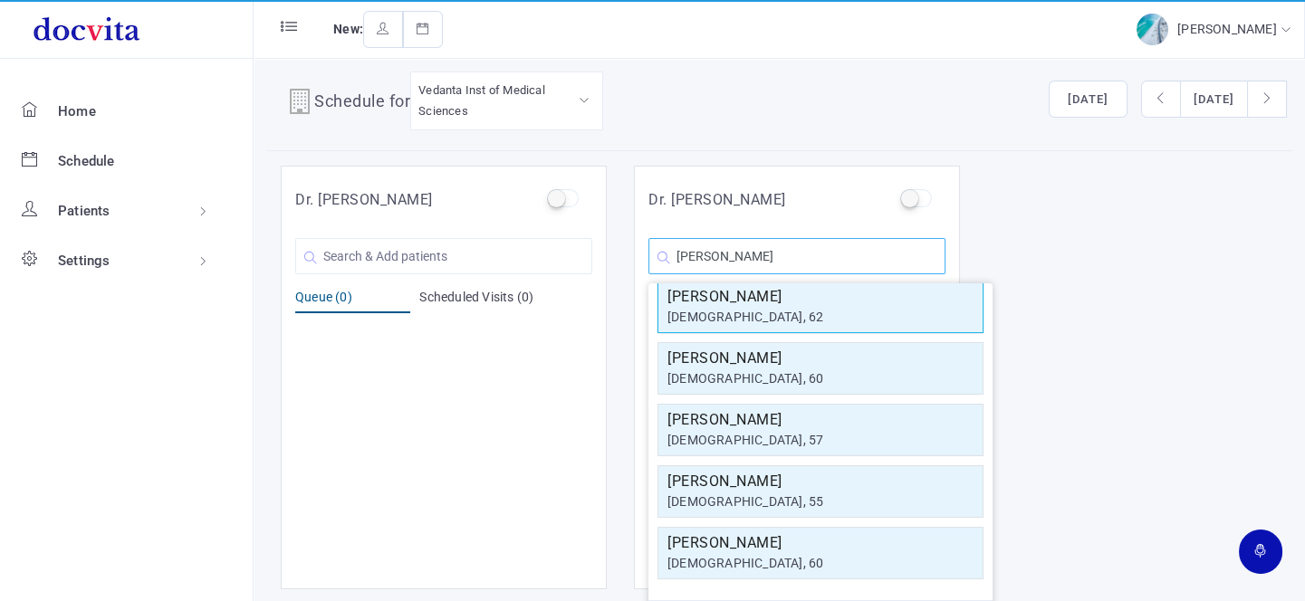
type input "[PERSON_NAME]"
click at [765, 286] on h5 "[PERSON_NAME]" at bounding box center [821, 297] width 306 height 22
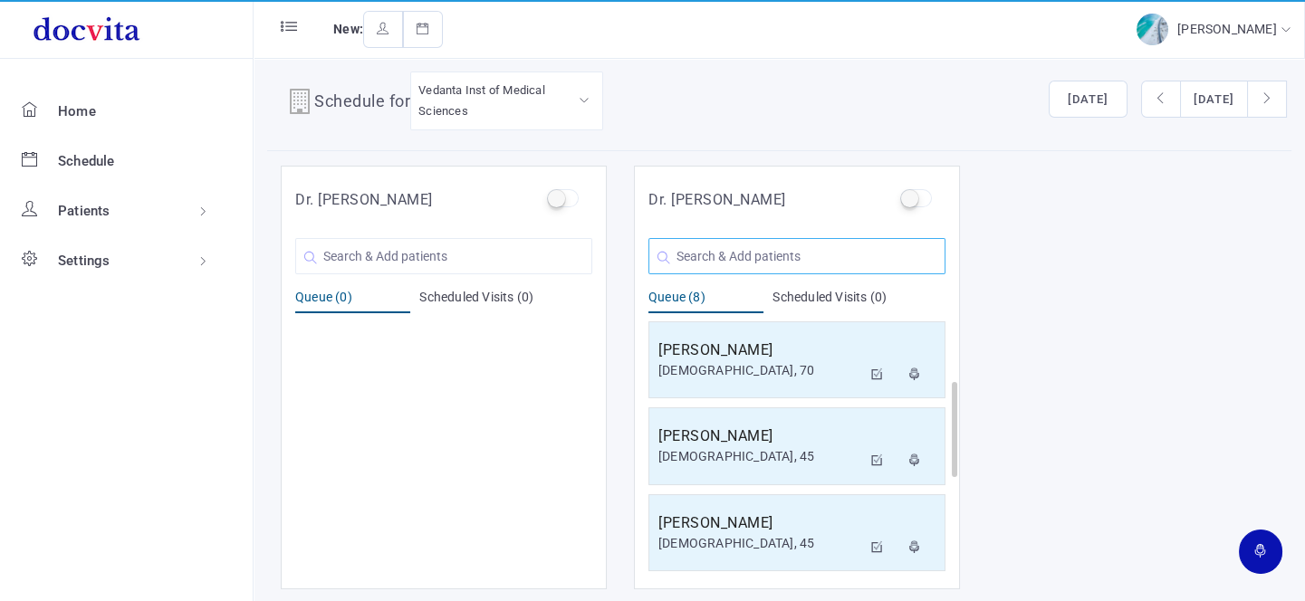
click at [769, 255] on input "text" at bounding box center [797, 256] width 297 height 36
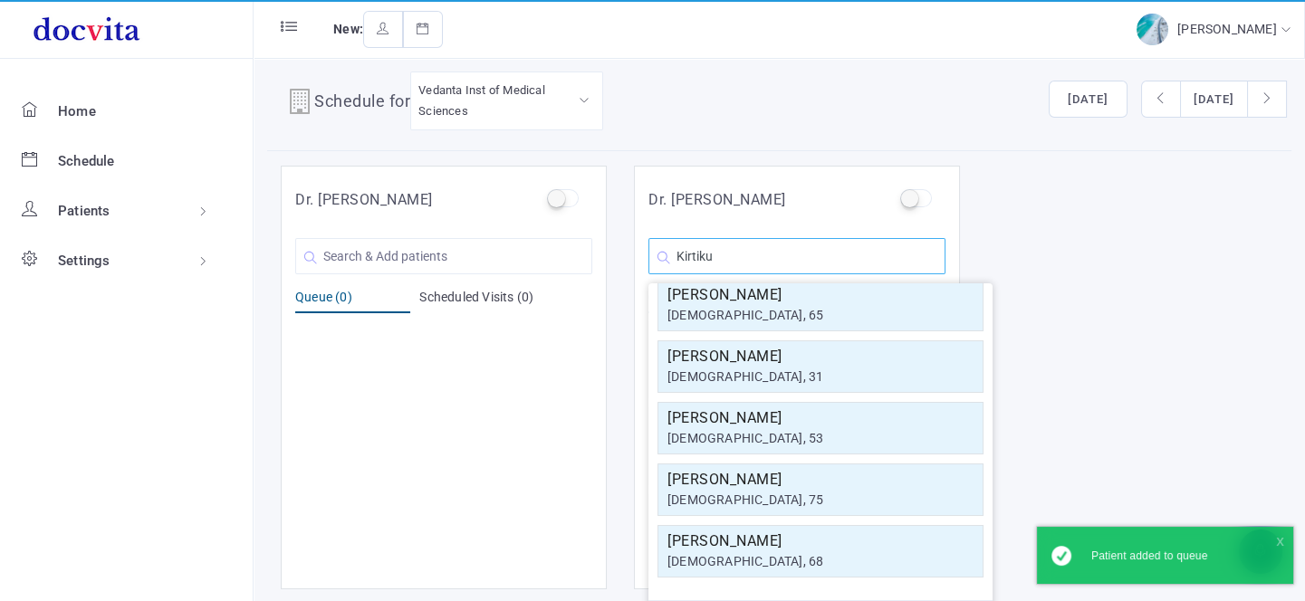
scroll to position [17, 0]
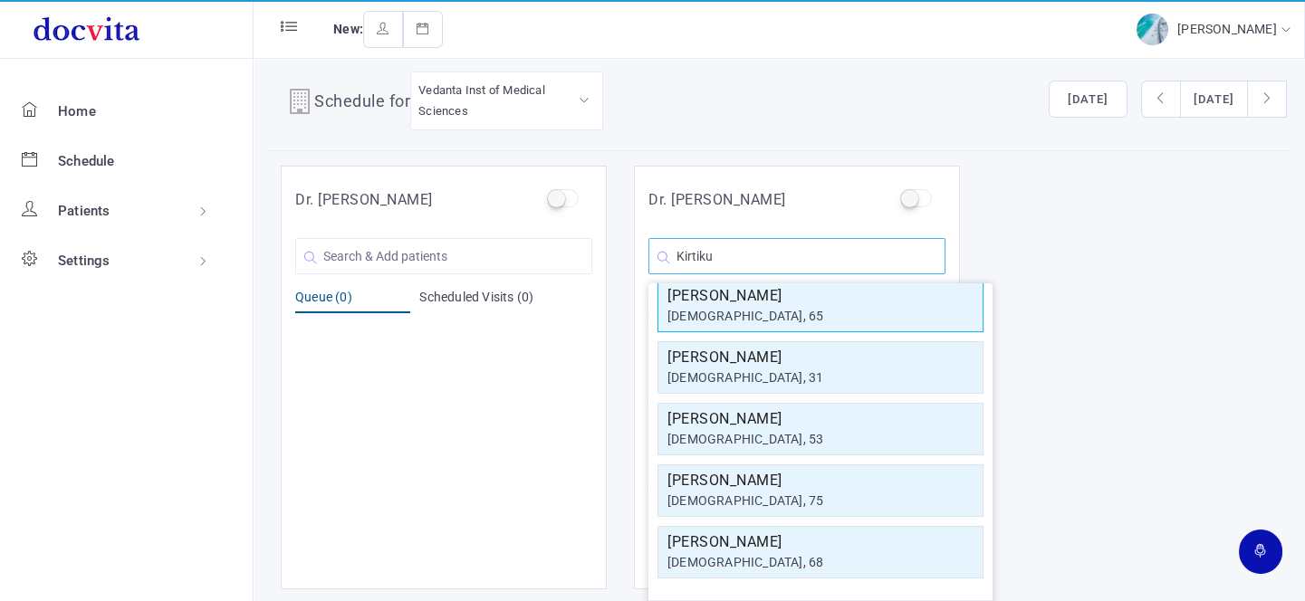
type input "Kirtiku"
click at [756, 310] on div "[DEMOGRAPHIC_DATA], 65" at bounding box center [821, 316] width 306 height 19
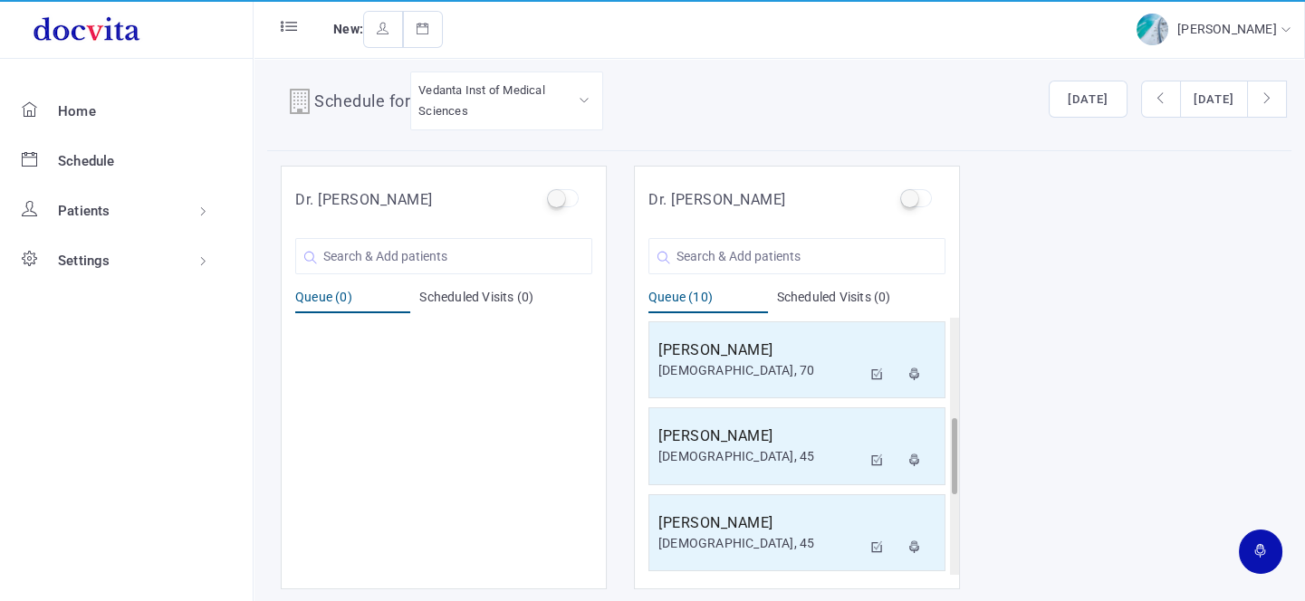
scroll to position [606, 0]
click at [746, 244] on input "text" at bounding box center [797, 256] width 297 height 36
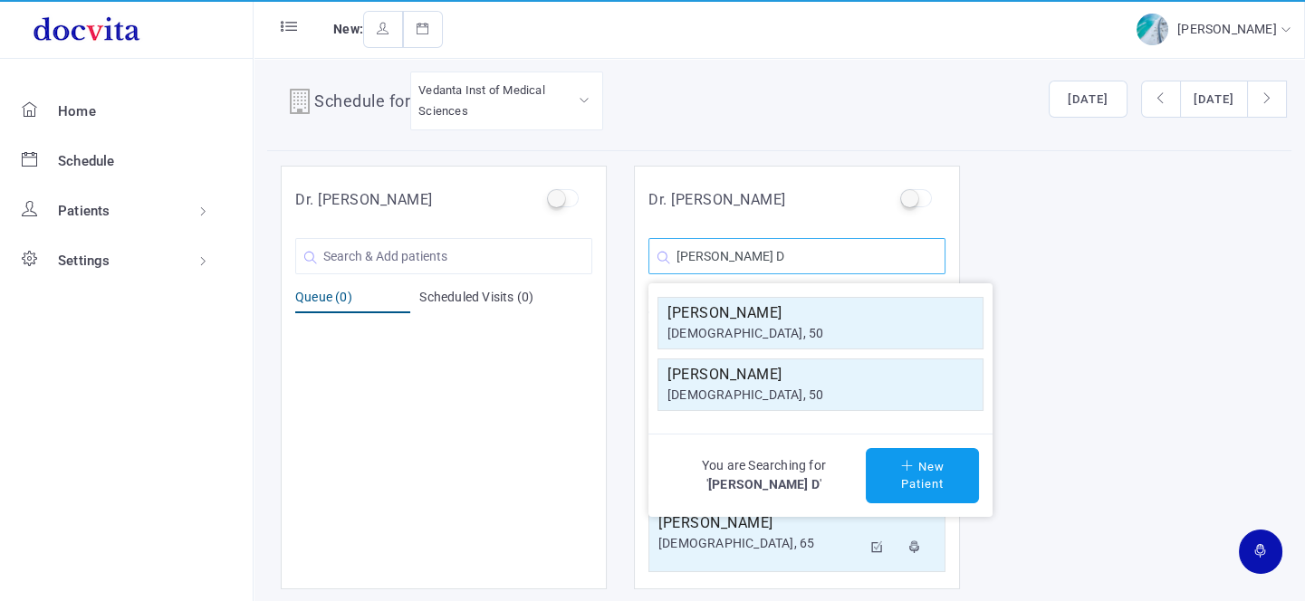
scroll to position [0, 0]
type input "[PERSON_NAME] D"
click at [793, 389] on div "[DEMOGRAPHIC_DATA], 50" at bounding box center [821, 395] width 306 height 19
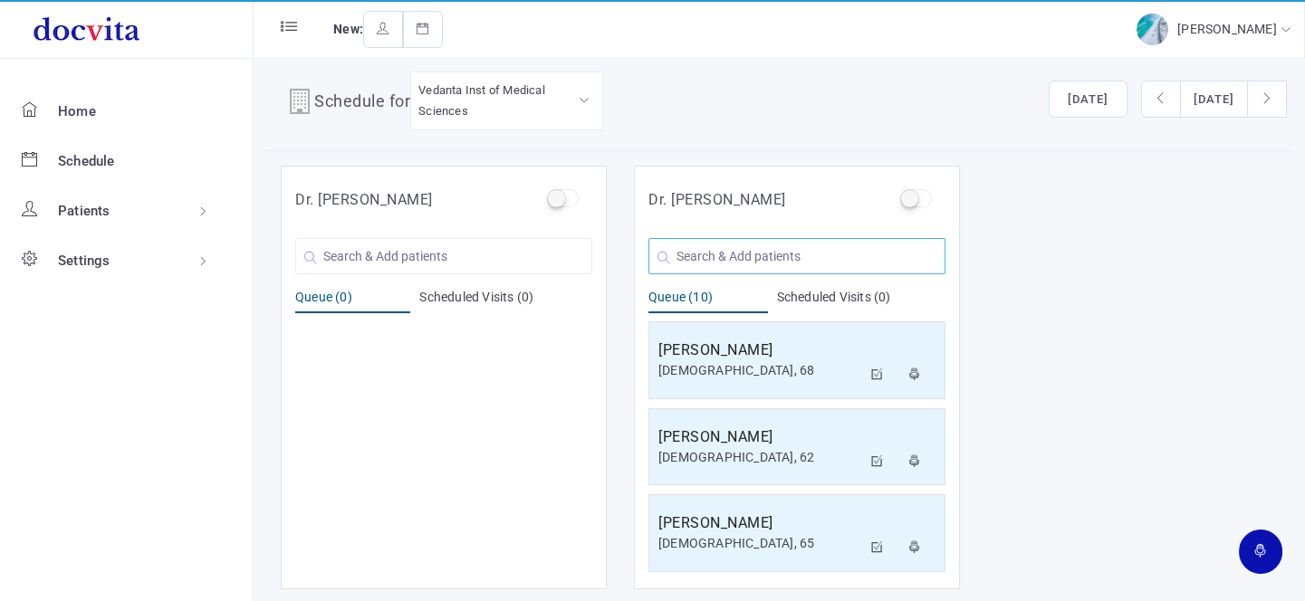
click at [718, 245] on input "text" at bounding box center [797, 256] width 297 height 36
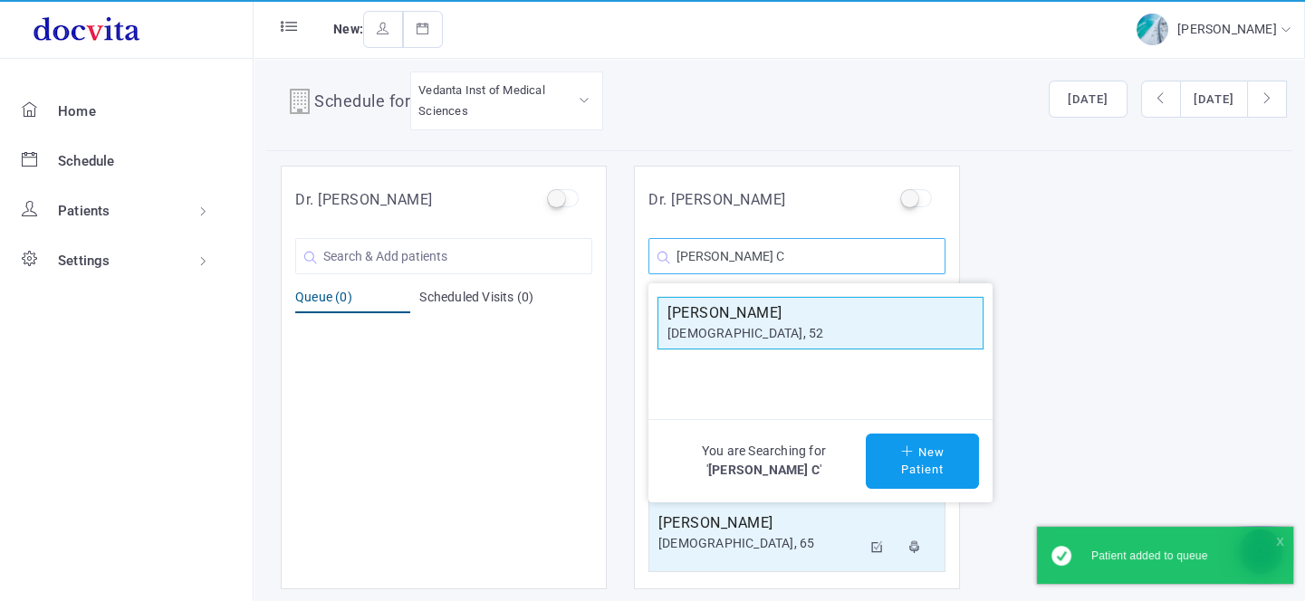
type input "[PERSON_NAME] C"
click at [745, 326] on div "[DEMOGRAPHIC_DATA], 52" at bounding box center [821, 333] width 306 height 19
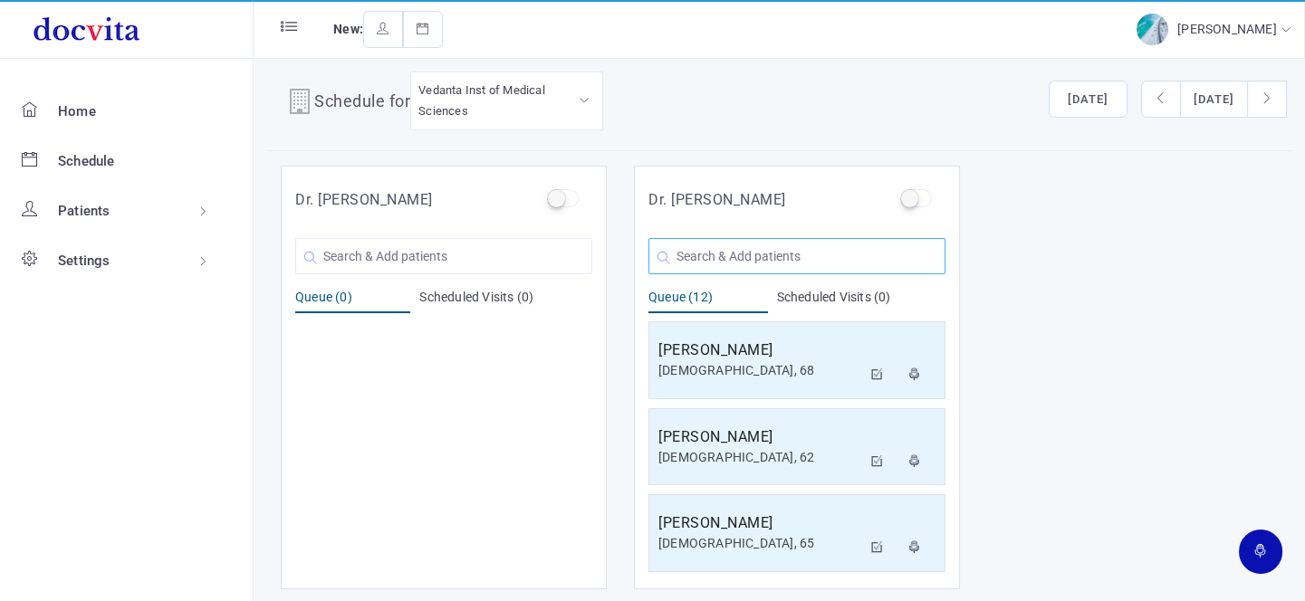
click at [728, 261] on input "text" at bounding box center [797, 256] width 297 height 36
click at [780, 246] on input "text" at bounding box center [797, 256] width 297 height 36
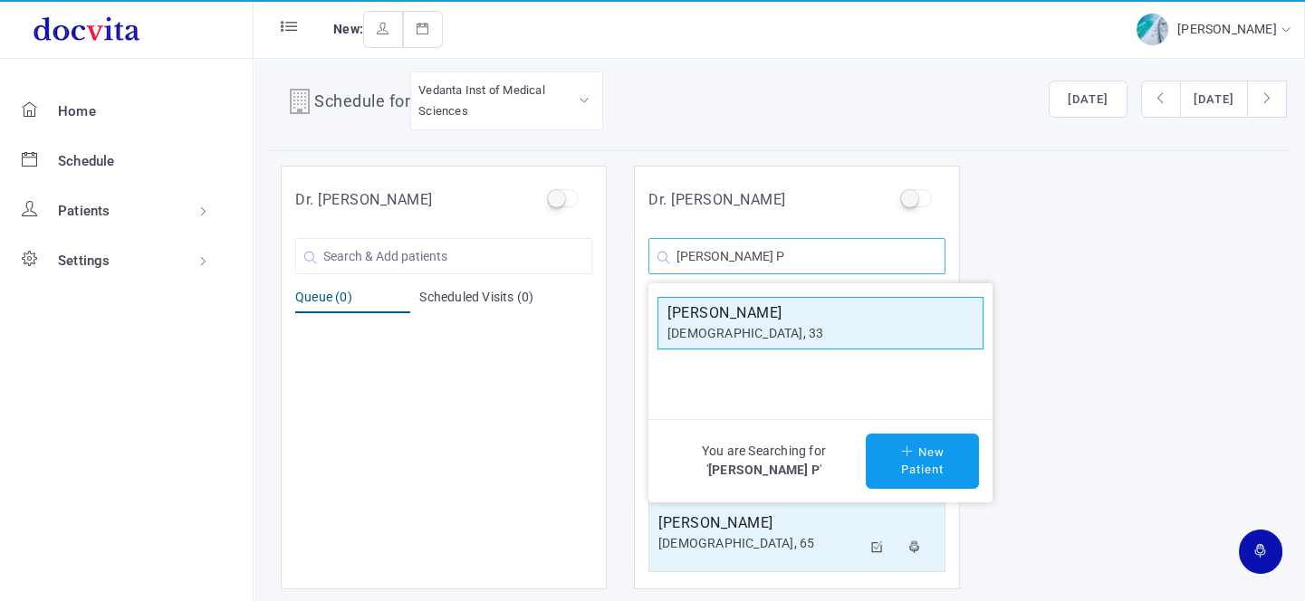
type input "[PERSON_NAME] P"
click at [780, 320] on h5 "[PERSON_NAME]" at bounding box center [821, 314] width 306 height 22
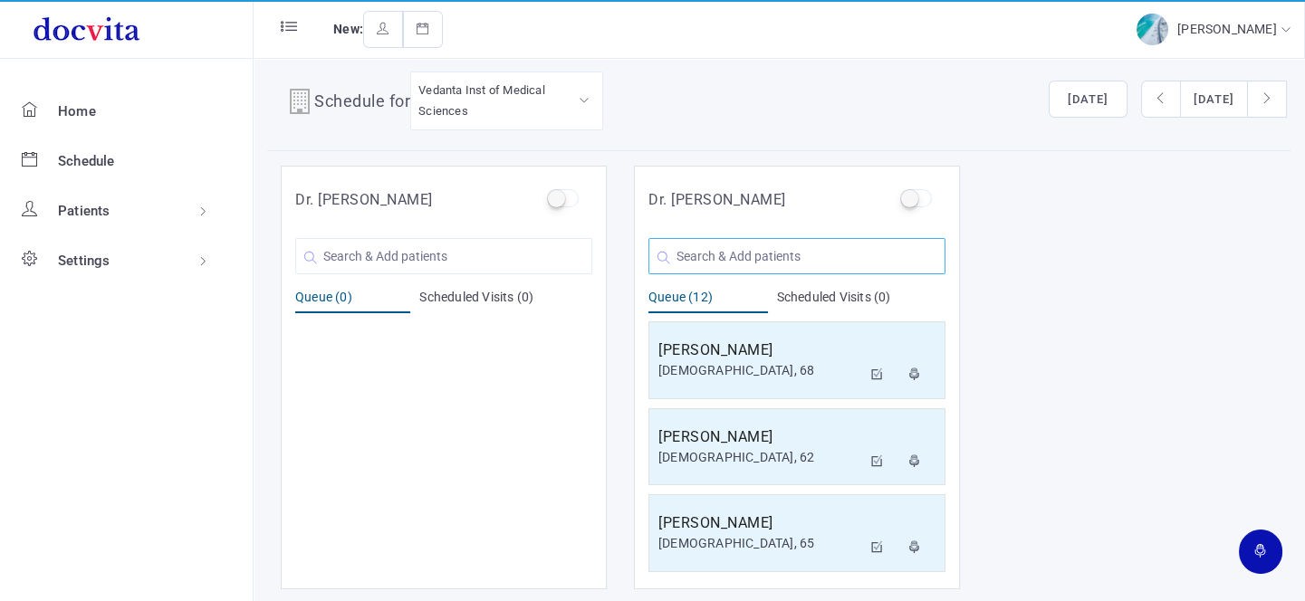
click at [755, 248] on input "text" at bounding box center [797, 256] width 297 height 36
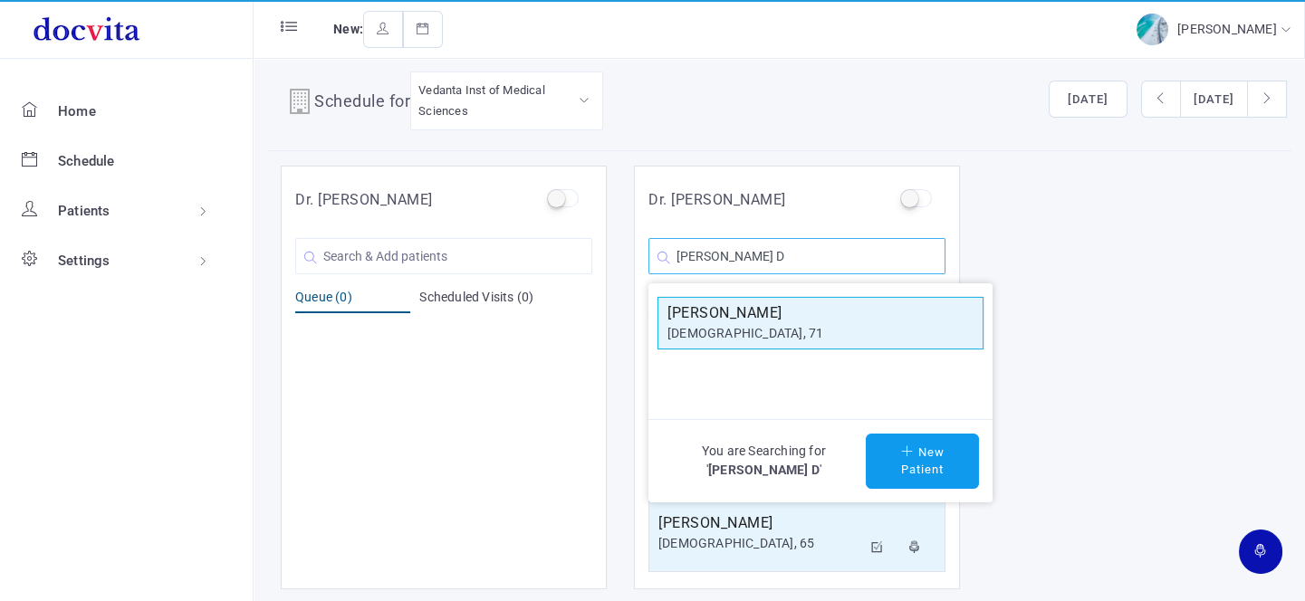
type input "[PERSON_NAME] D"
click at [829, 331] on div "[DEMOGRAPHIC_DATA], 71" at bounding box center [821, 333] width 306 height 19
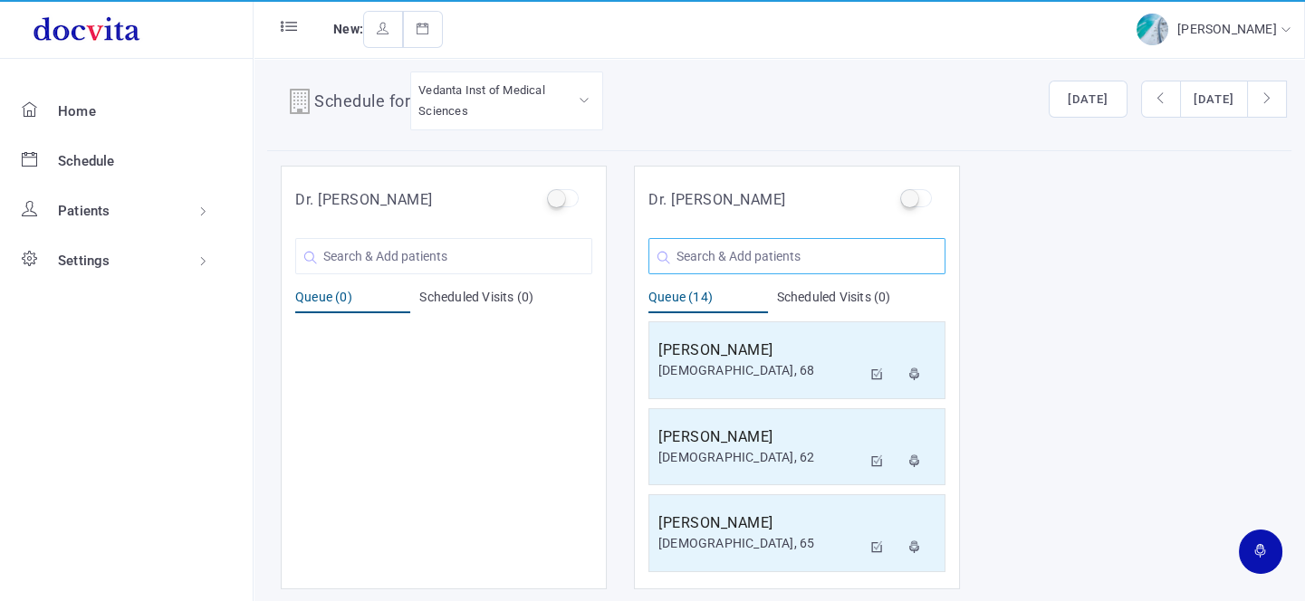
click at [769, 254] on input "text" at bounding box center [797, 256] width 297 height 36
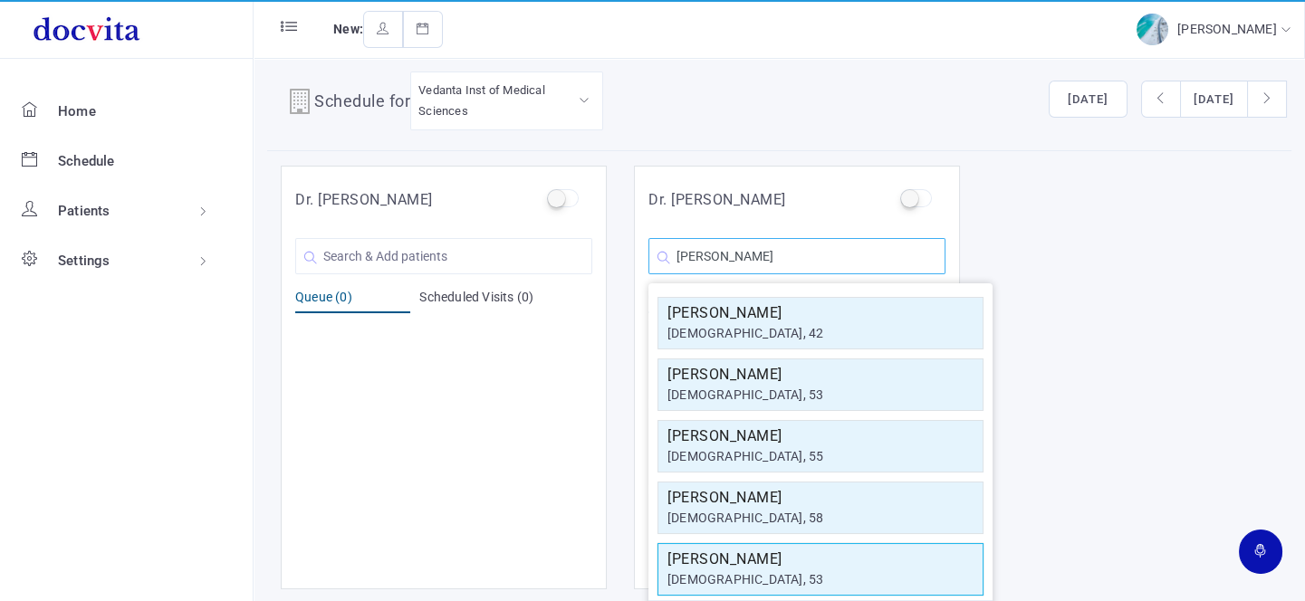
type input "[PERSON_NAME]"
click at [774, 566] on h5 "[PERSON_NAME]" at bounding box center [821, 560] width 306 height 22
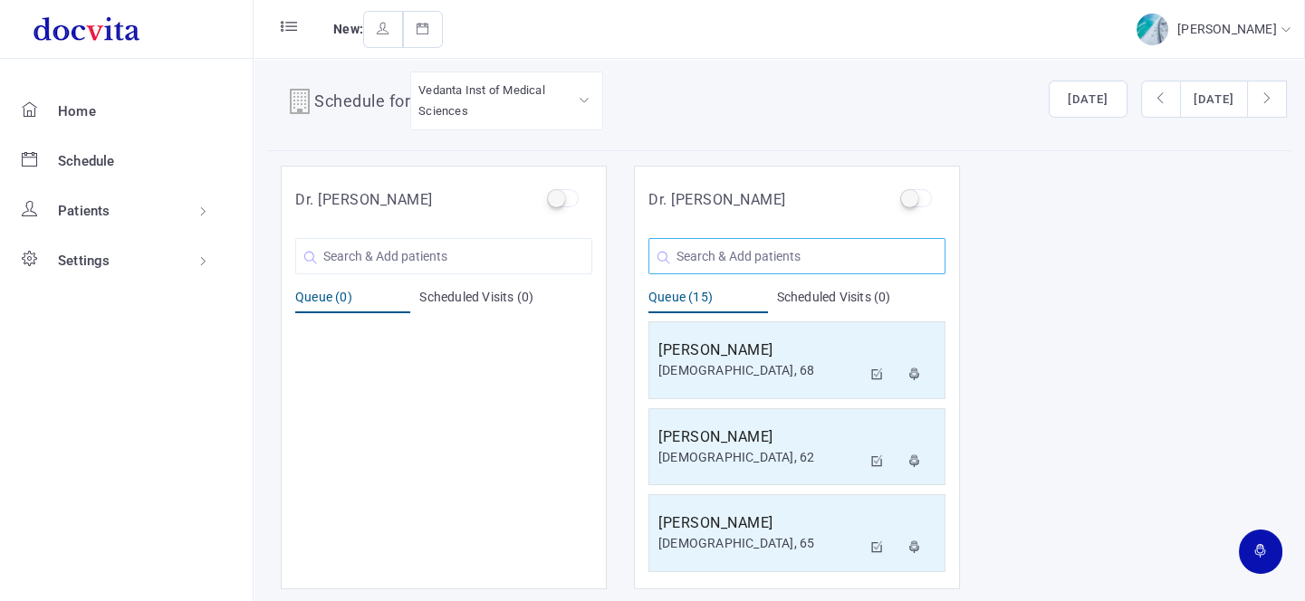
click at [745, 252] on input "text" at bounding box center [797, 256] width 297 height 36
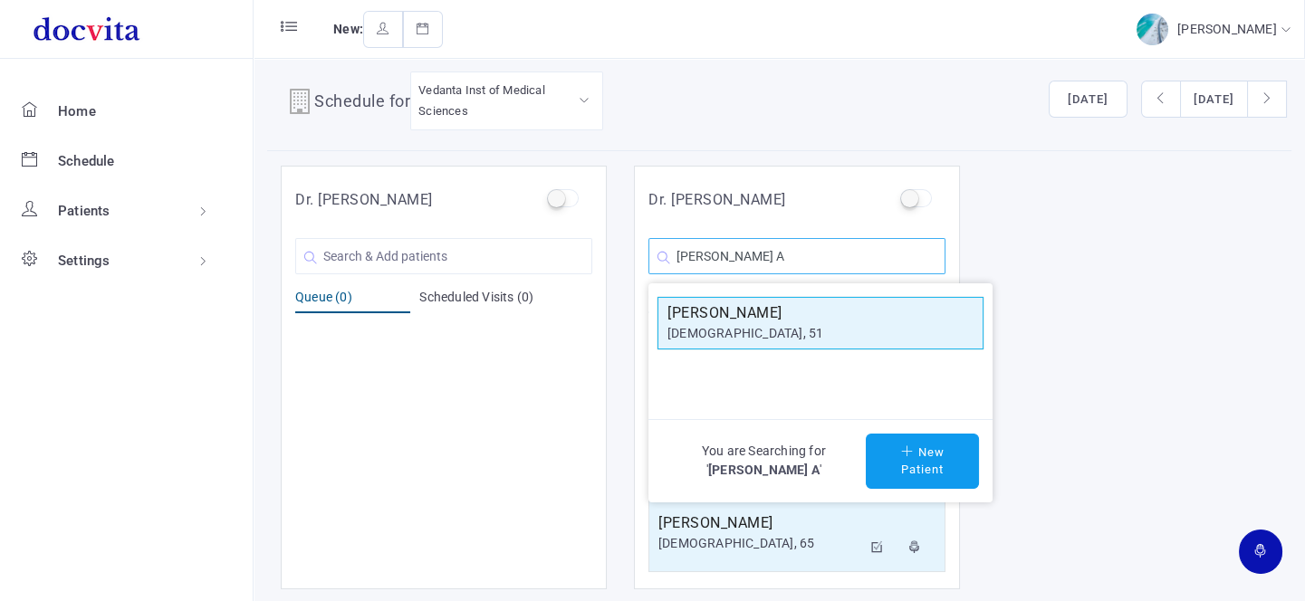
type input "[PERSON_NAME] A"
click at [752, 325] on div "[DEMOGRAPHIC_DATA], 51" at bounding box center [821, 333] width 306 height 19
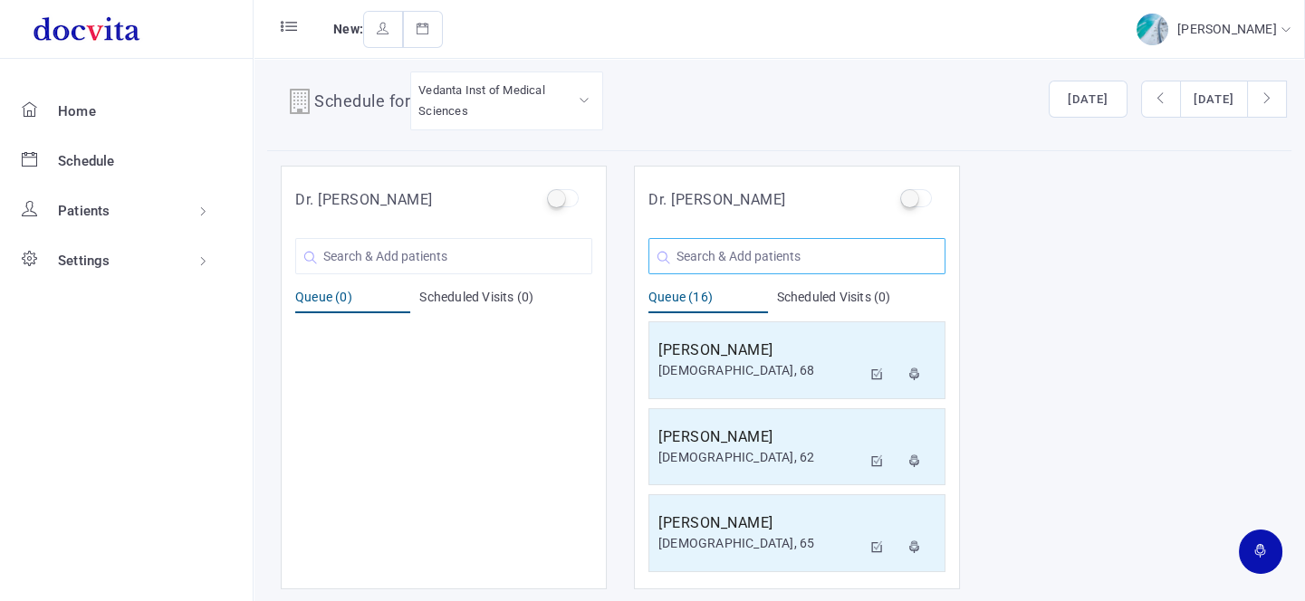
click at [837, 260] on input "text" at bounding box center [797, 256] width 297 height 36
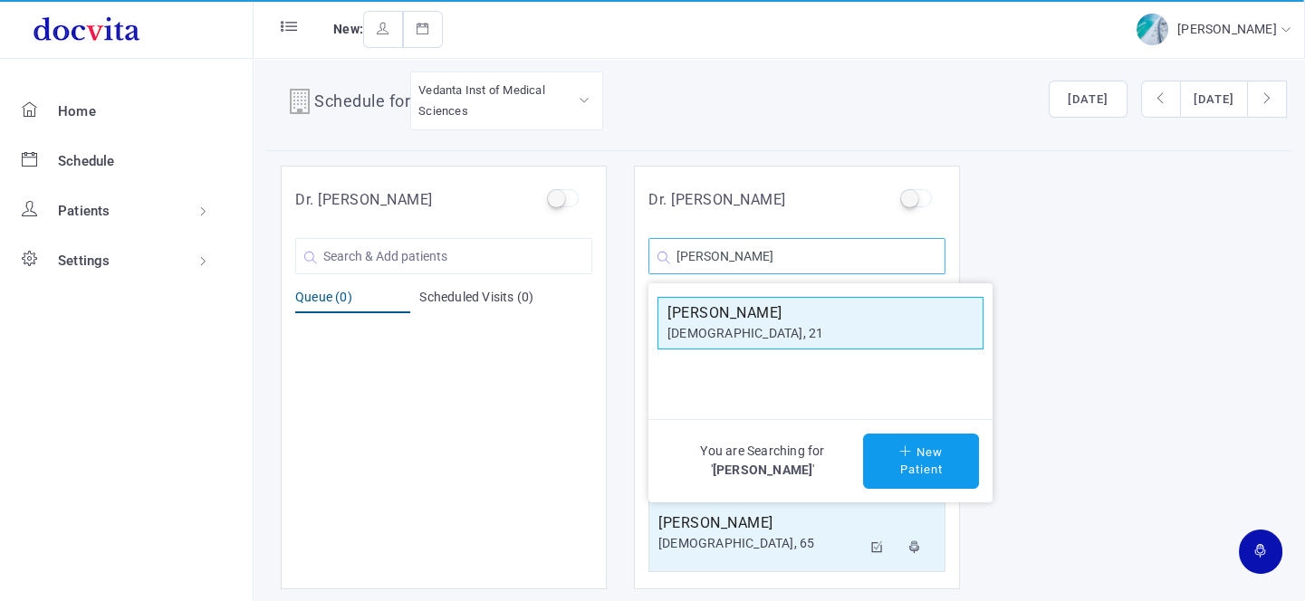
type input "[PERSON_NAME]"
click at [837, 322] on div "[PERSON_NAME] [DEMOGRAPHIC_DATA], 21" at bounding box center [821, 324] width 306 height 42
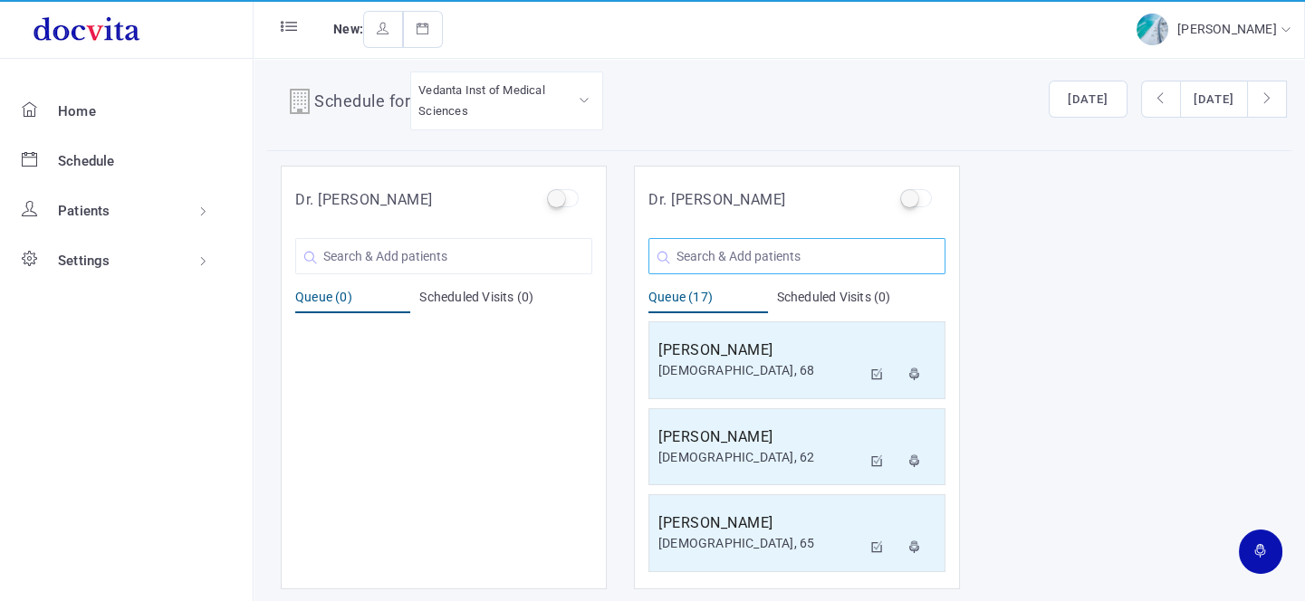
click at [796, 255] on input "text" at bounding box center [797, 256] width 297 height 36
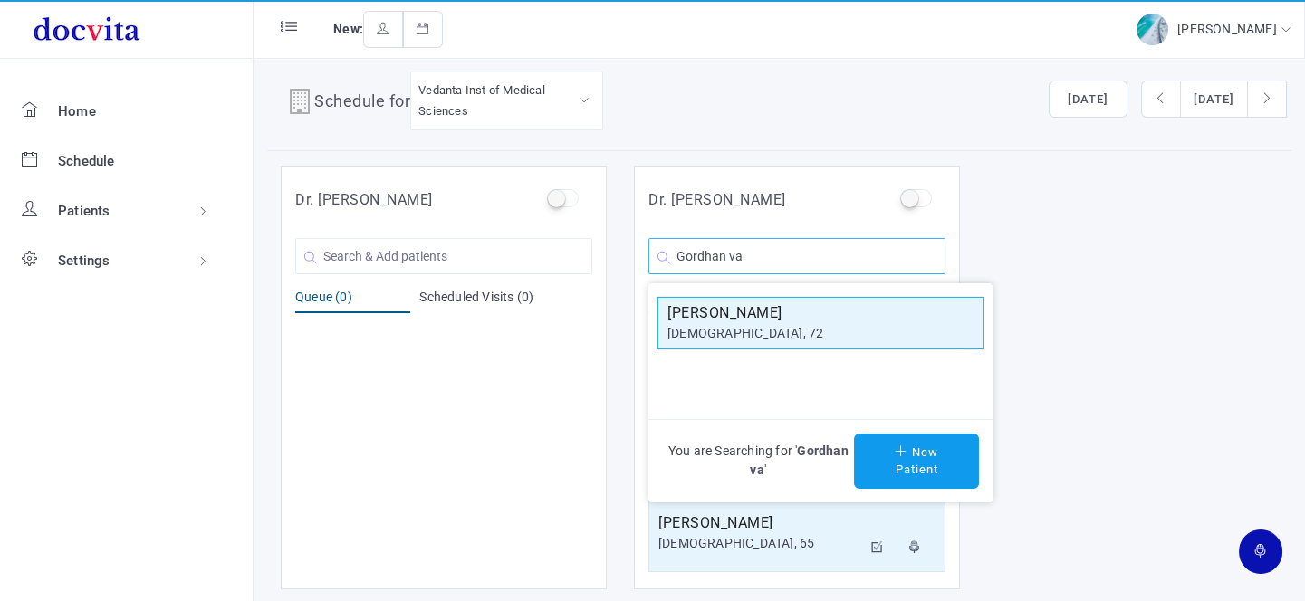
type input "Gordhan va"
click at [791, 328] on div "[DEMOGRAPHIC_DATA], 72" at bounding box center [821, 333] width 306 height 19
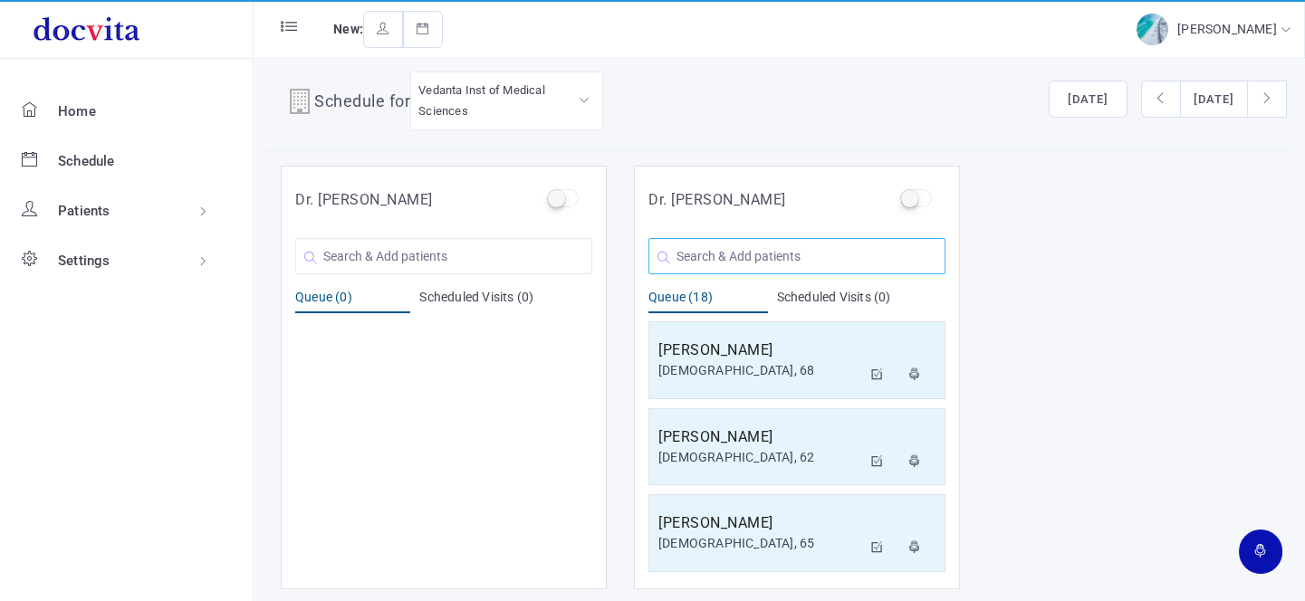
click at [749, 257] on input "text" at bounding box center [797, 256] width 297 height 36
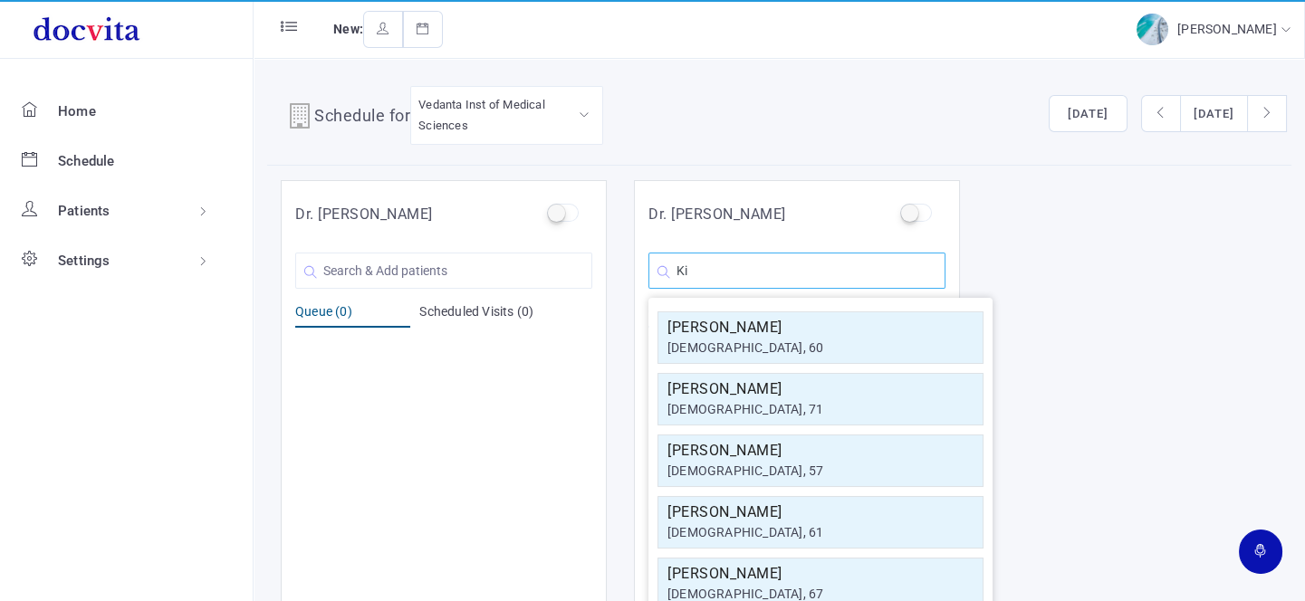
type input "K"
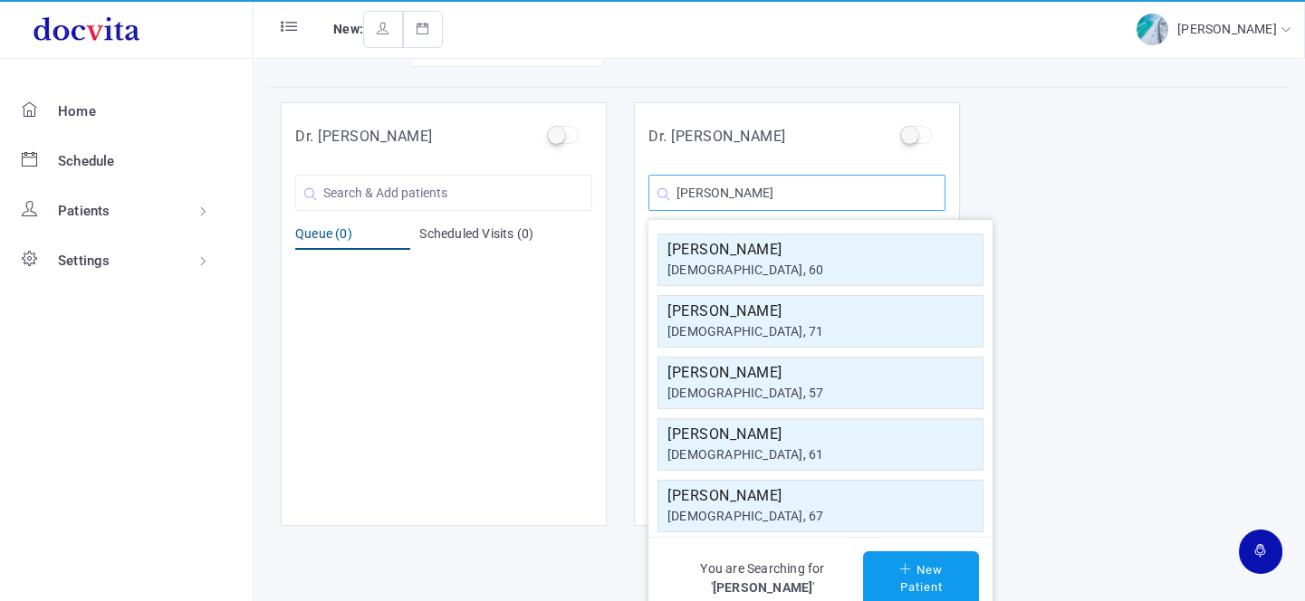
scroll to position [14, 0]
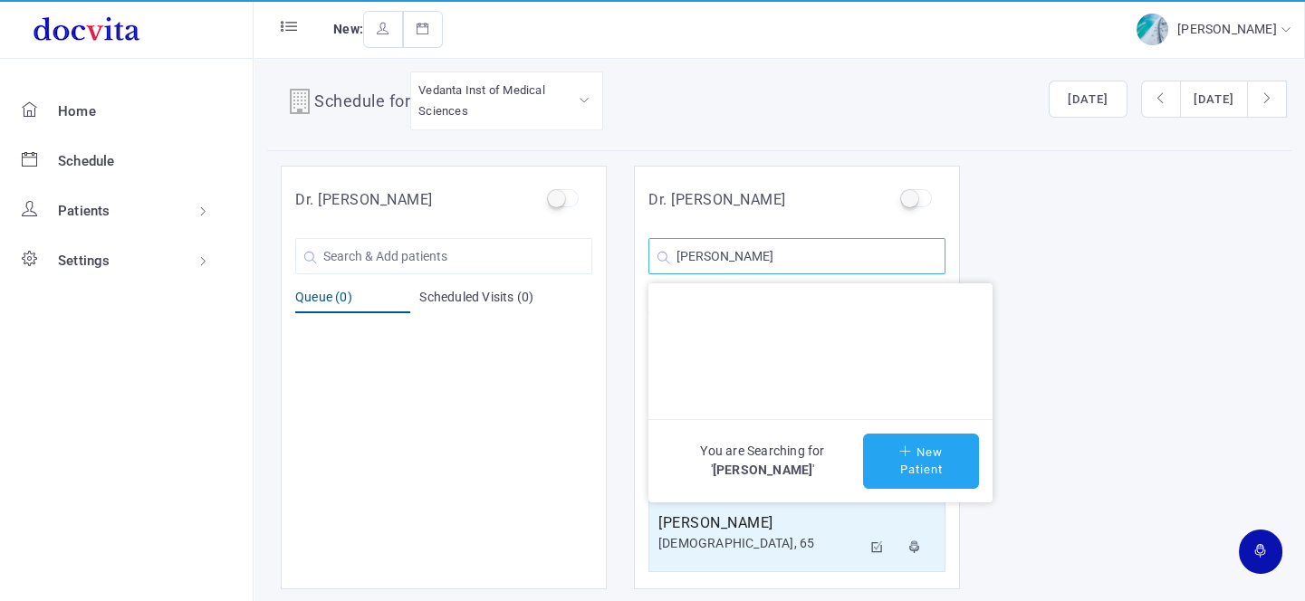
type input "[PERSON_NAME]"
click at [945, 464] on button "New Patient" at bounding box center [921, 461] width 116 height 55
type input "[PERSON_NAME]"
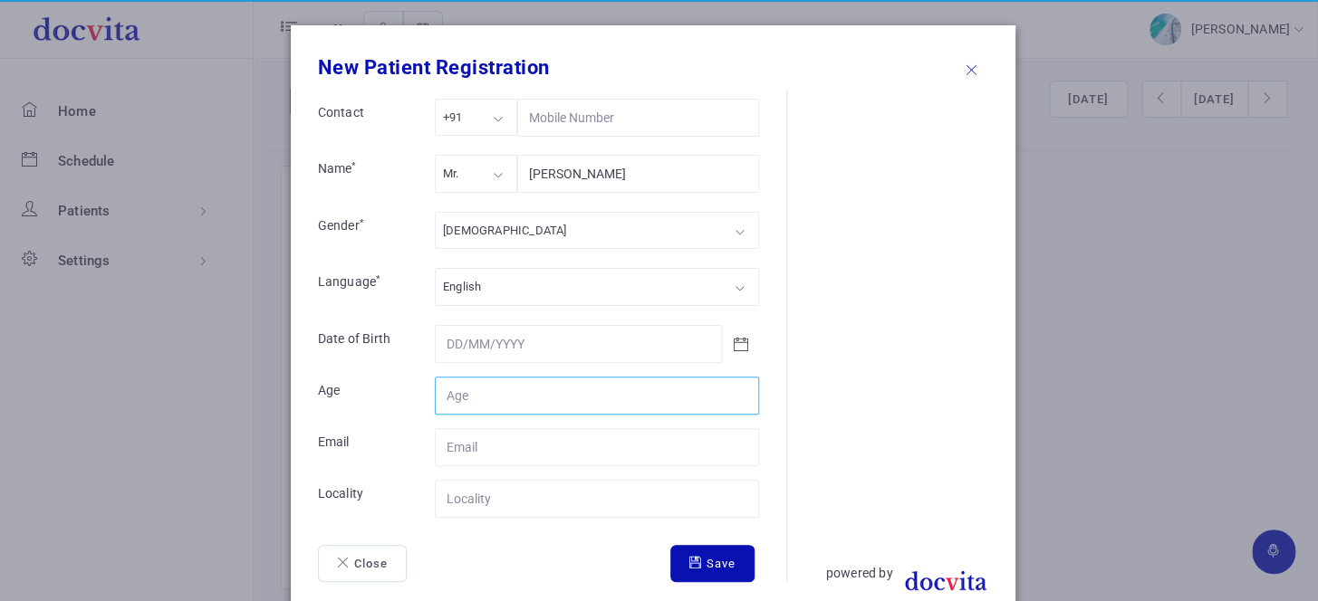
click at [467, 391] on input "Contact" at bounding box center [597, 396] width 324 height 38
type input "65"
click at [521, 492] on input "Contact" at bounding box center [597, 499] width 324 height 38
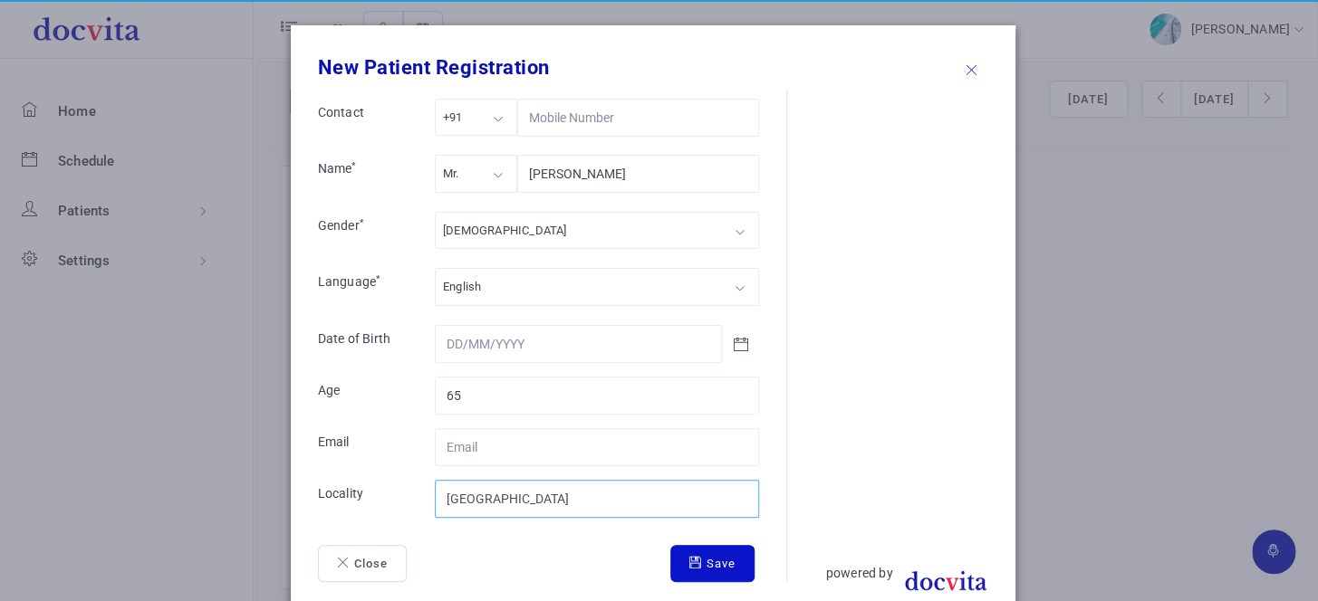
type input "[GEOGRAPHIC_DATA]"
click at [709, 568] on button "Save" at bounding box center [712, 564] width 84 height 38
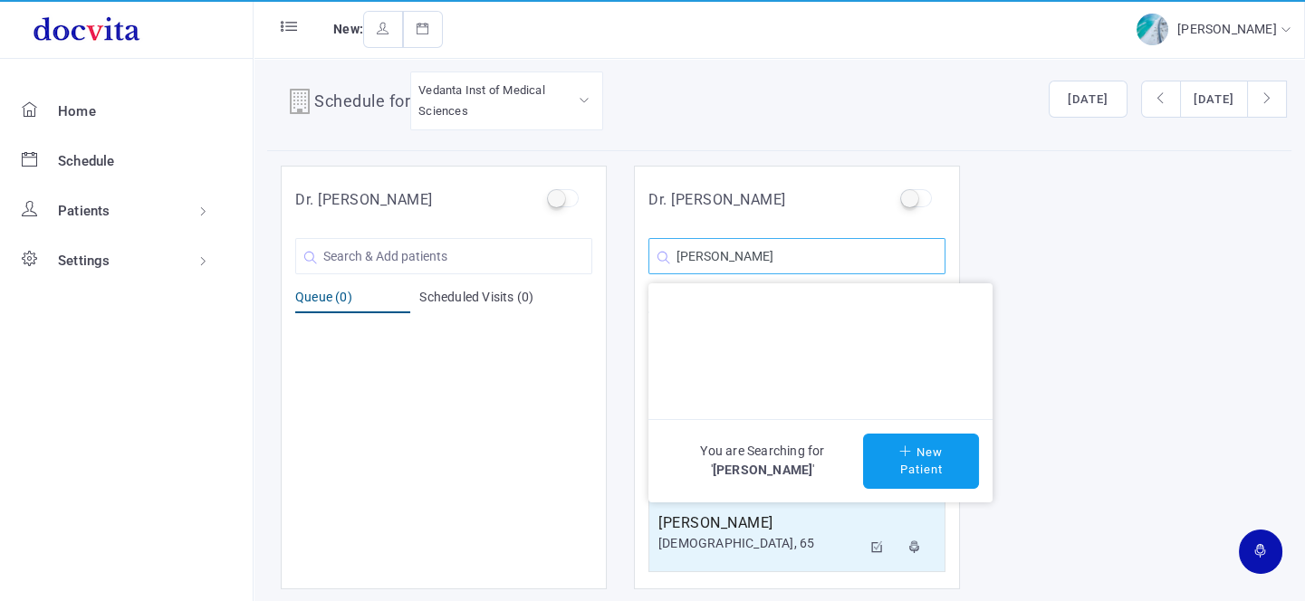
click at [848, 258] on input "[PERSON_NAME]" at bounding box center [797, 256] width 297 height 36
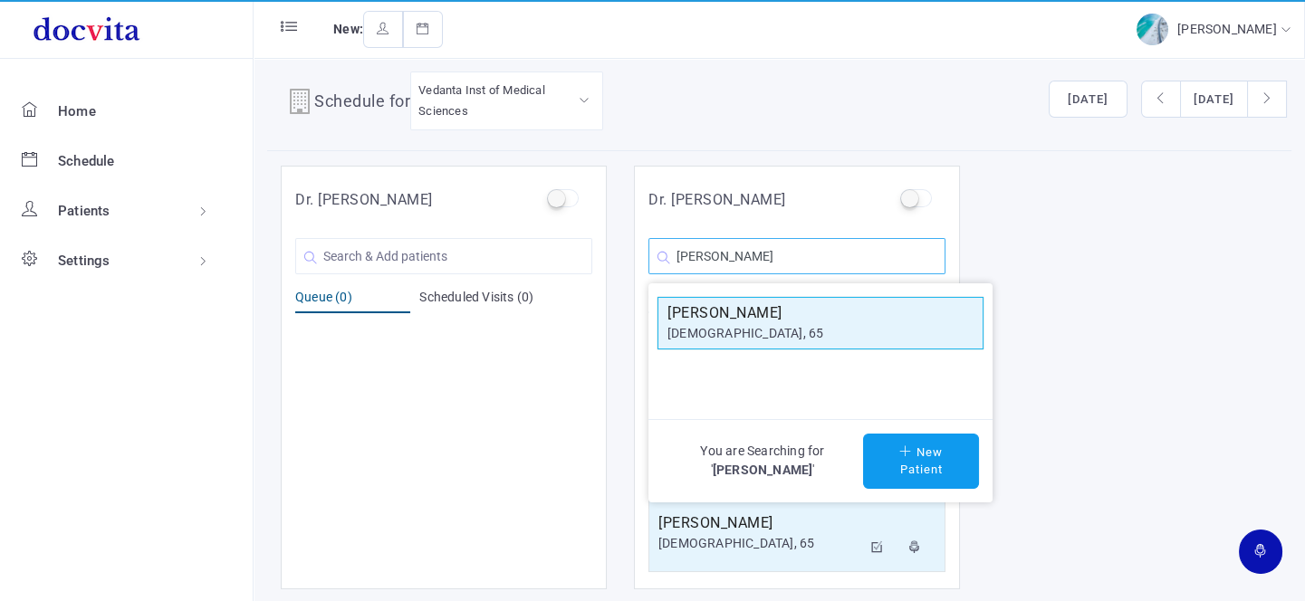
type input "[PERSON_NAME]"
click at [815, 329] on div "[DEMOGRAPHIC_DATA], 65" at bounding box center [821, 333] width 306 height 19
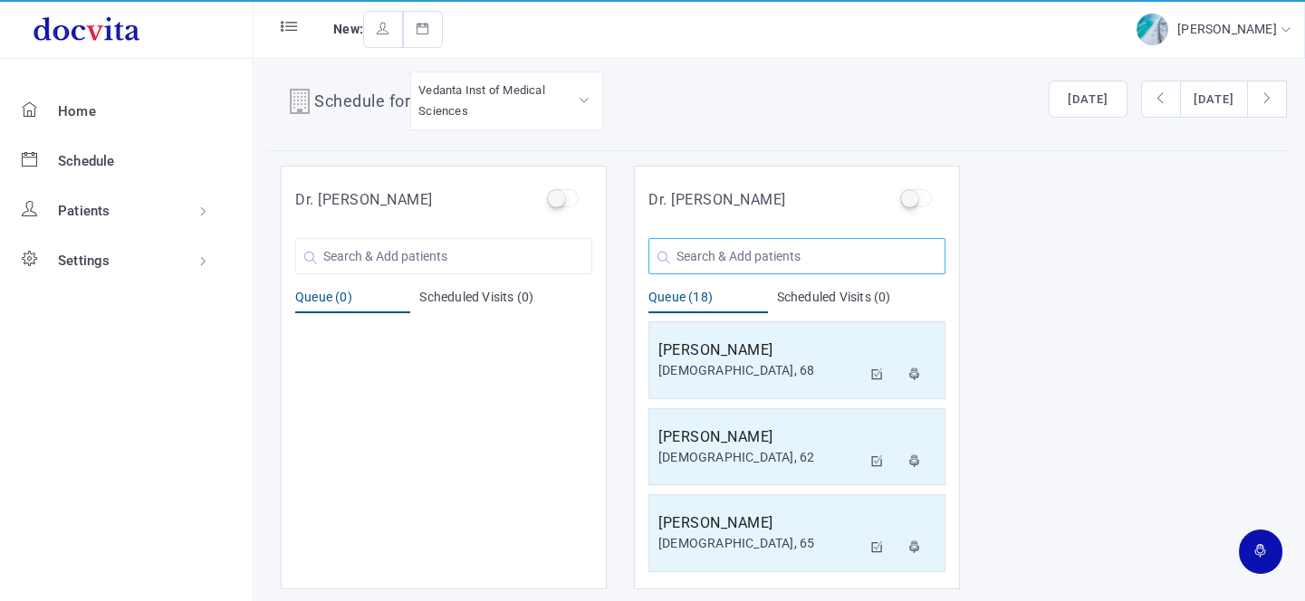
click at [734, 248] on input "text" at bounding box center [797, 256] width 297 height 36
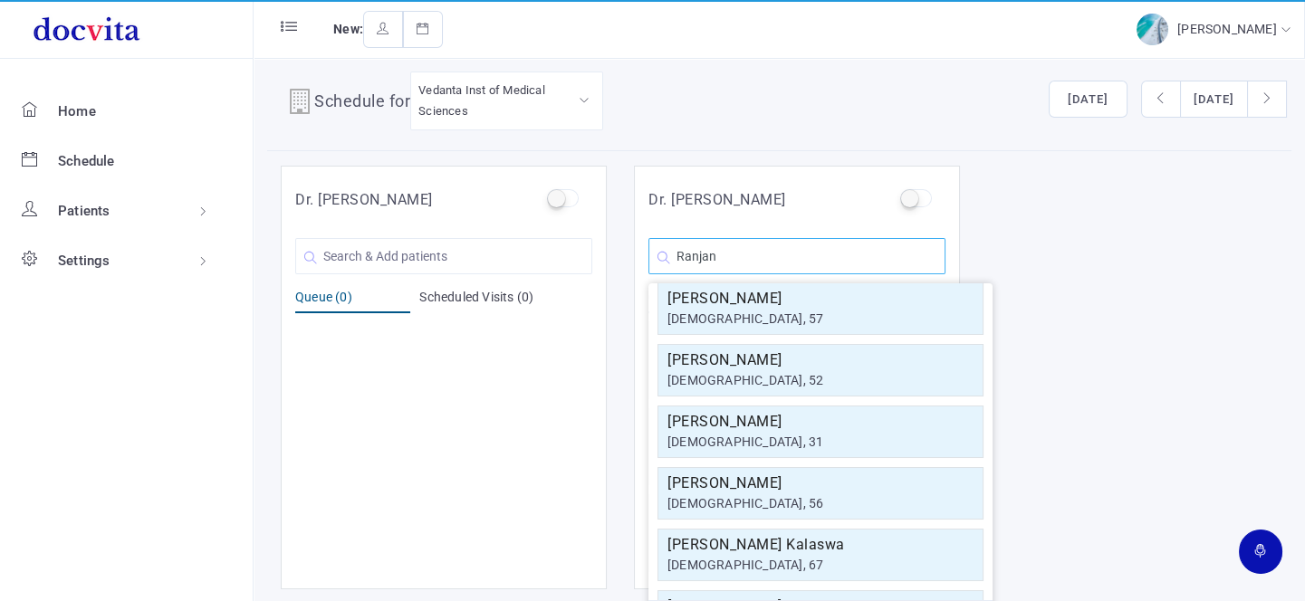
scroll to position [0, 0]
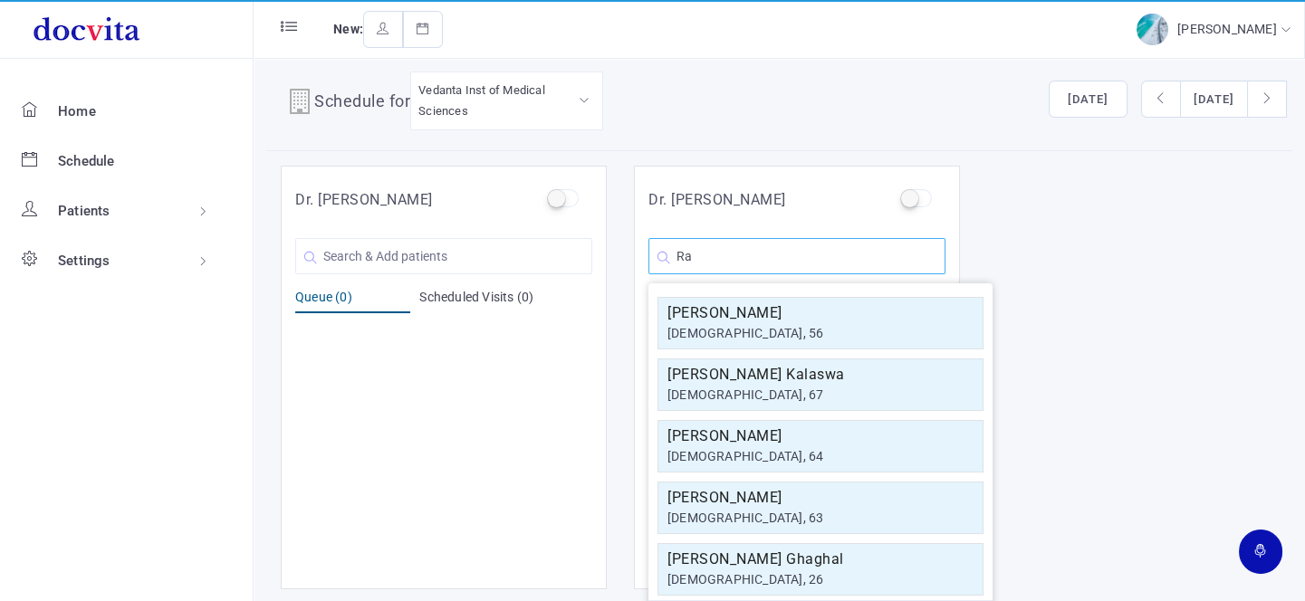
type input "R"
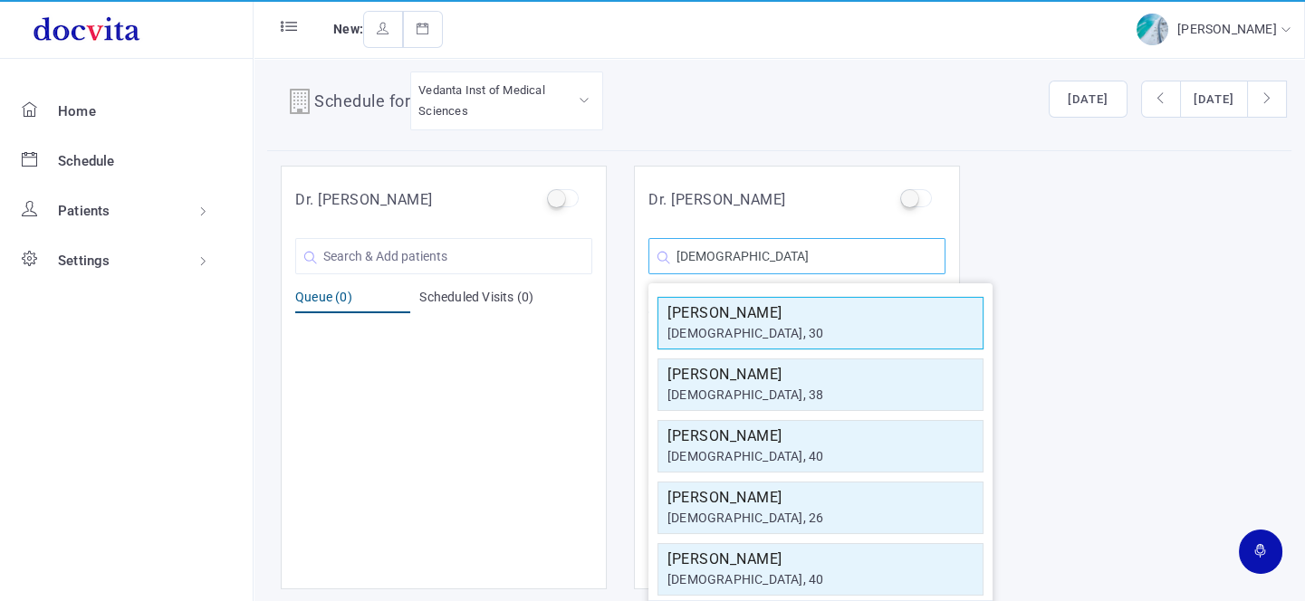
type input "[DEMOGRAPHIC_DATA]"
click at [777, 320] on h5 "[PERSON_NAME]" at bounding box center [821, 314] width 306 height 22
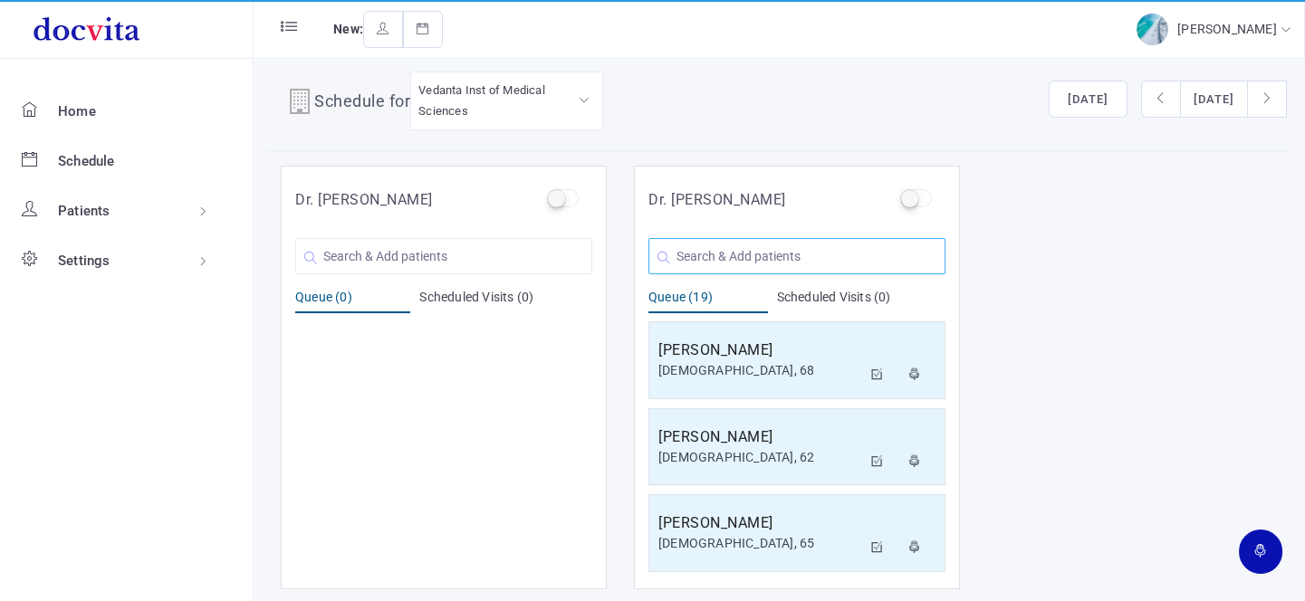
click at [743, 260] on input "text" at bounding box center [797, 256] width 297 height 36
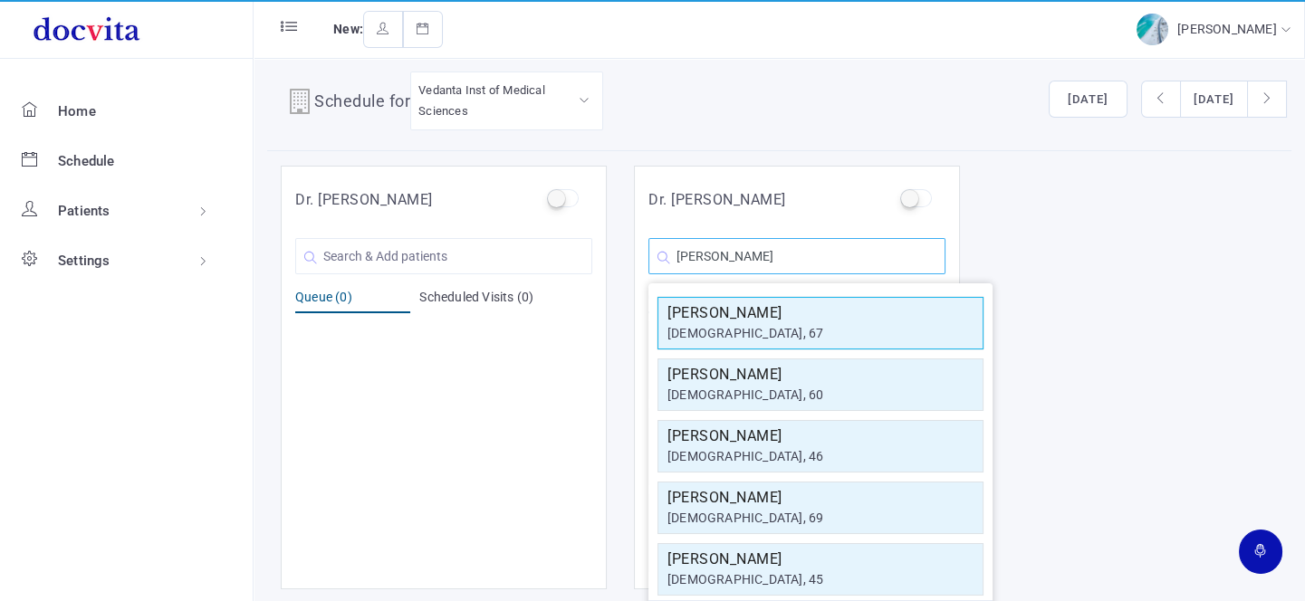
type input "[PERSON_NAME]"
click at [747, 317] on h5 "[PERSON_NAME]" at bounding box center [821, 314] width 306 height 22
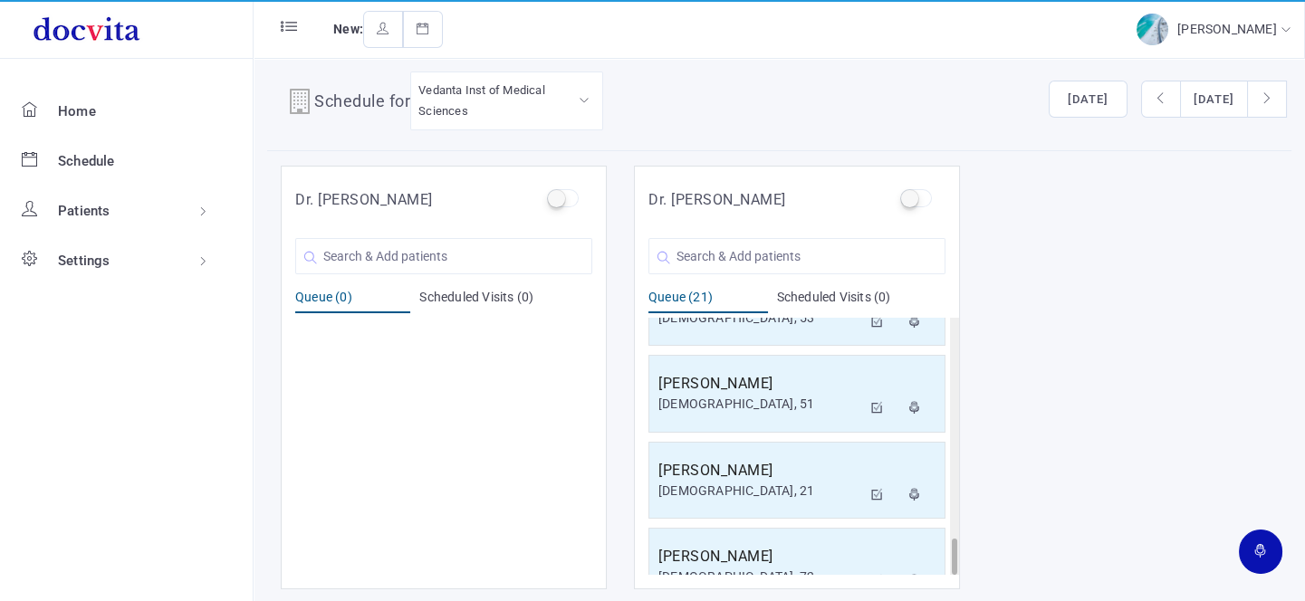
scroll to position [1555, 0]
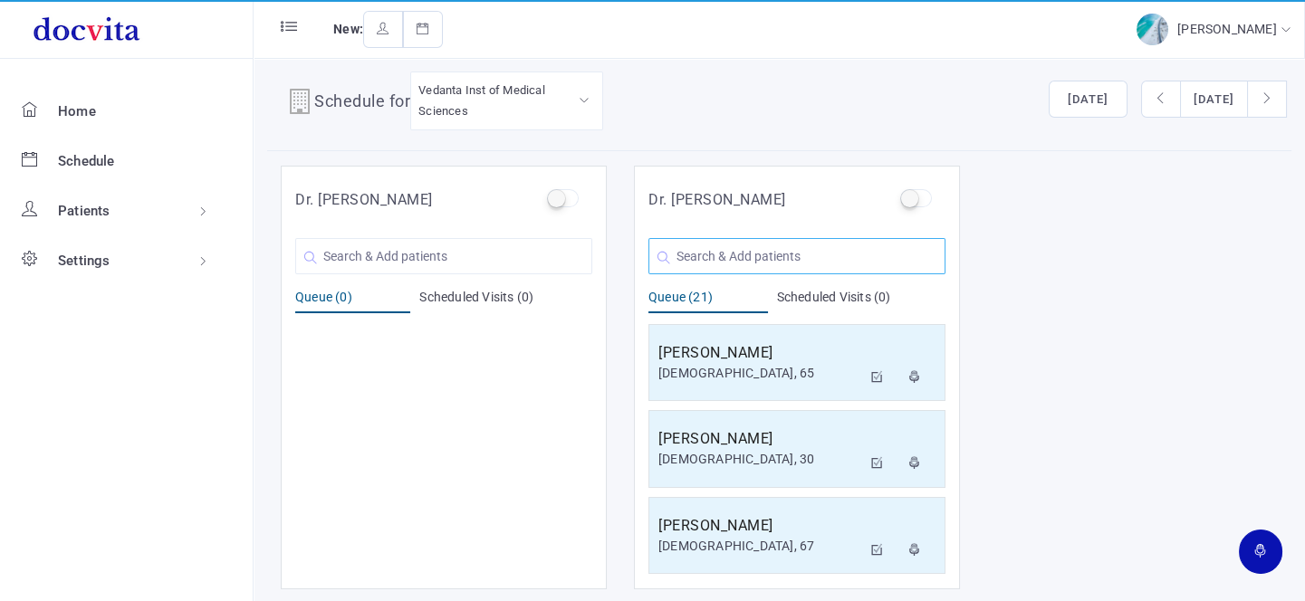
click at [771, 240] on input "text" at bounding box center [797, 256] width 297 height 36
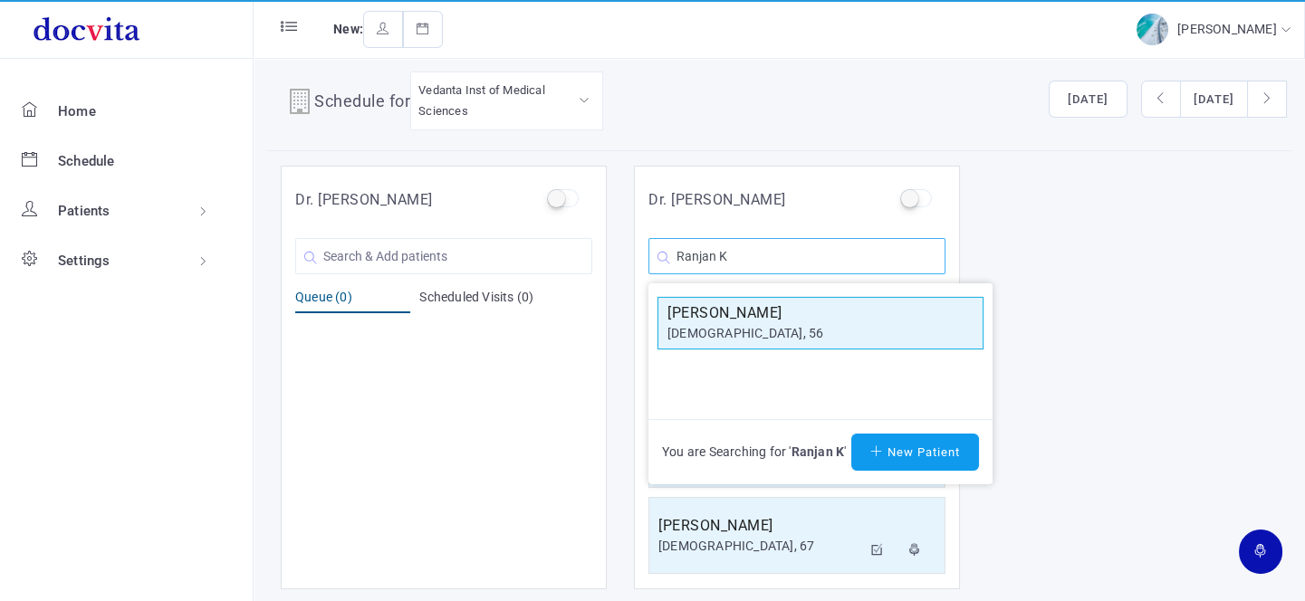
type input "Ranjan K"
click at [762, 316] on h5 "[PERSON_NAME]" at bounding box center [821, 314] width 306 height 22
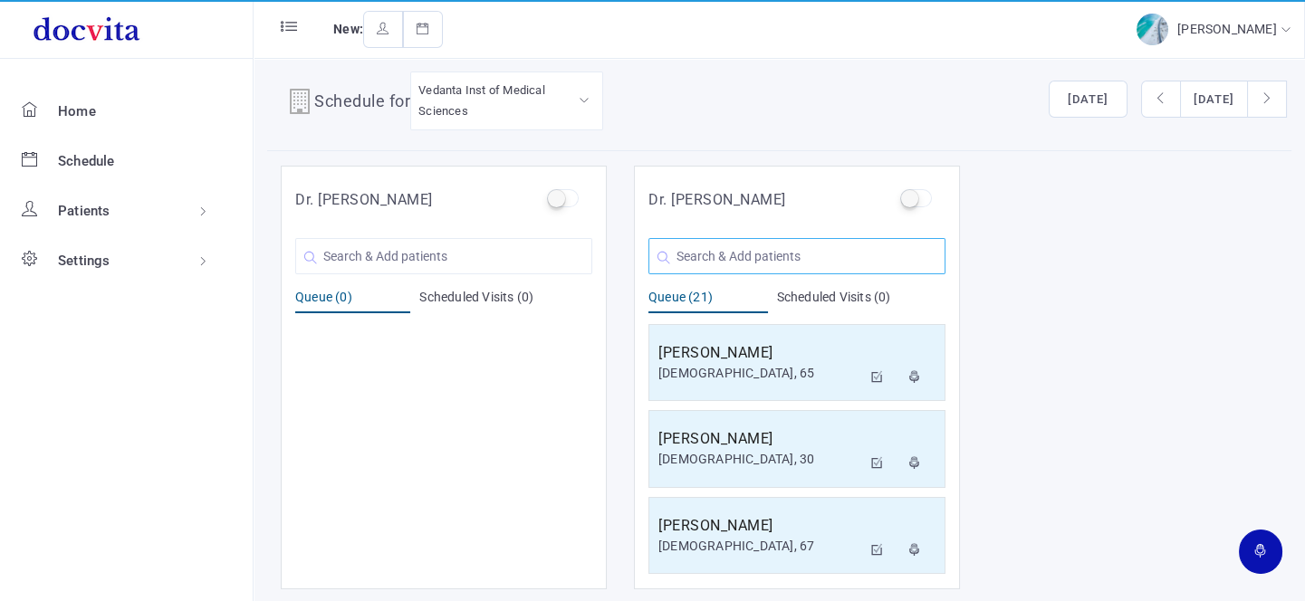
click at [729, 251] on input "text" at bounding box center [797, 256] width 297 height 36
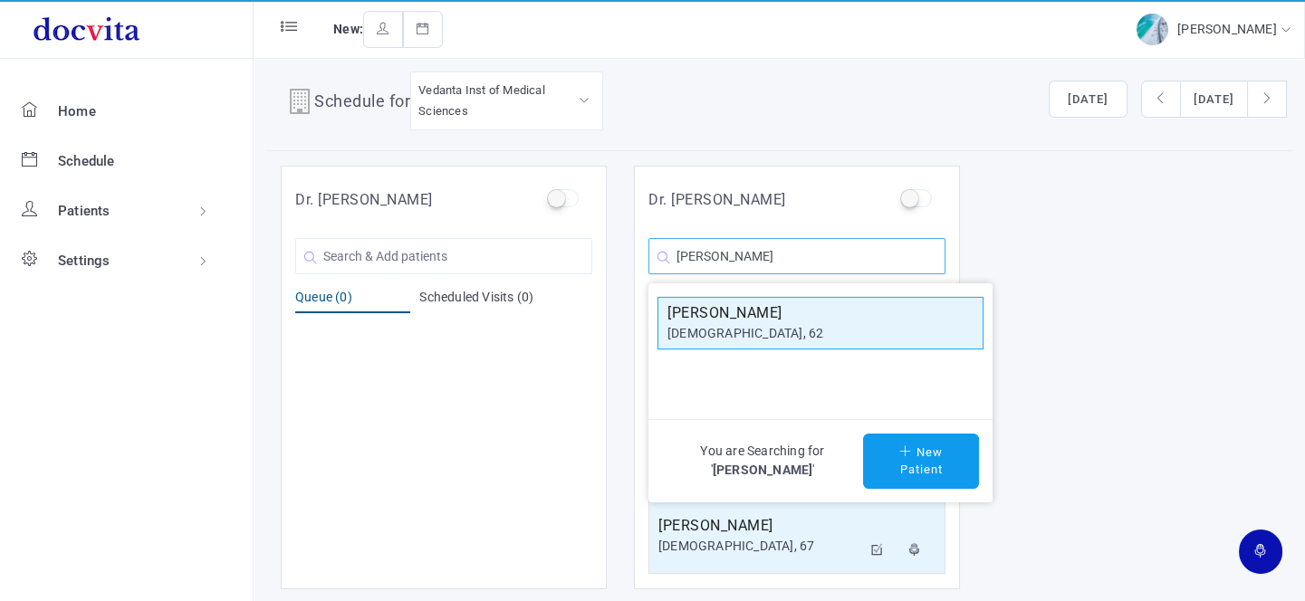
type input "[PERSON_NAME]"
click at [735, 326] on div "[DEMOGRAPHIC_DATA], 62" at bounding box center [821, 333] width 306 height 19
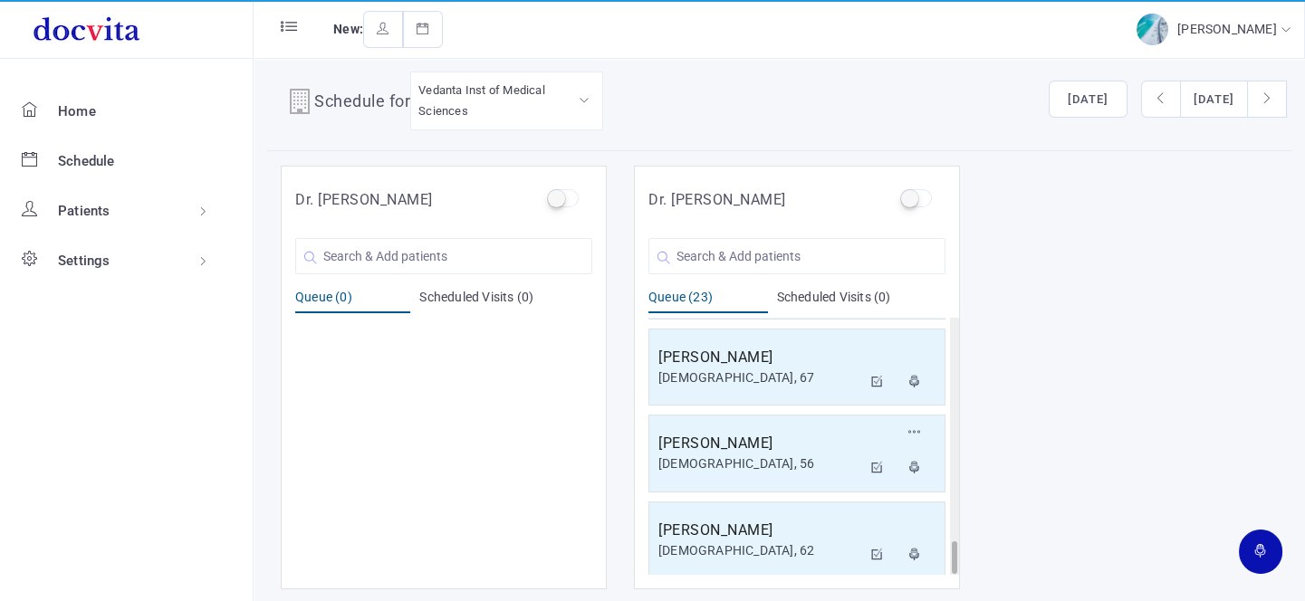
scroll to position [1728, 0]
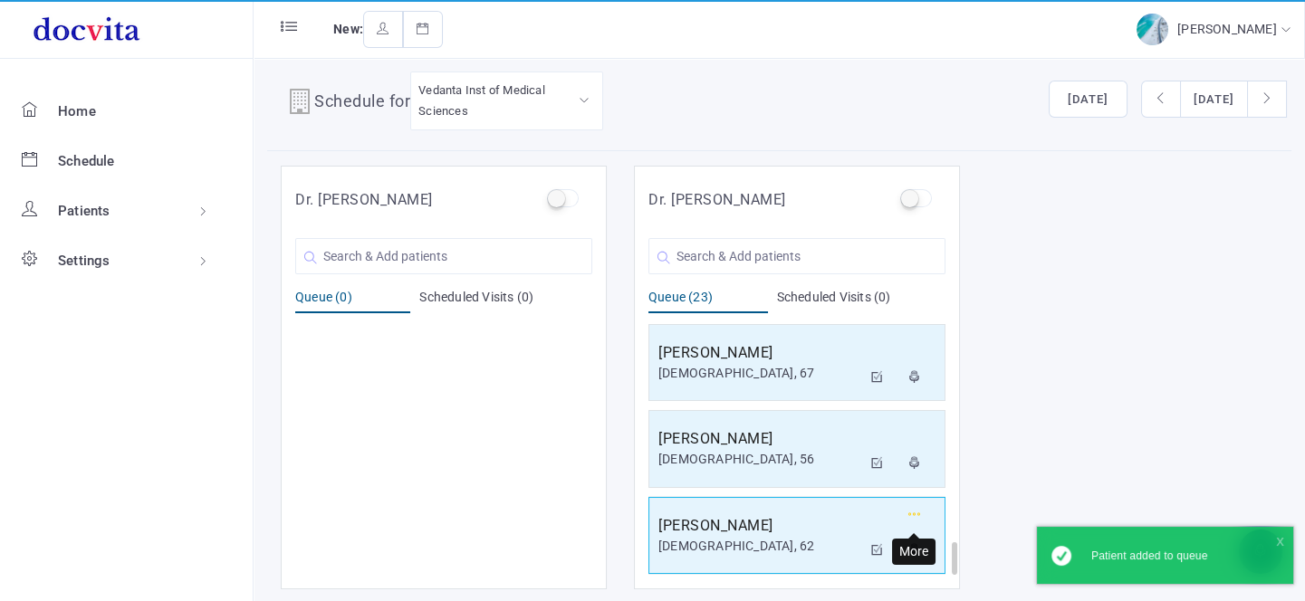
click at [910, 512] on icon "button" at bounding box center [915, 515] width 13 height 12
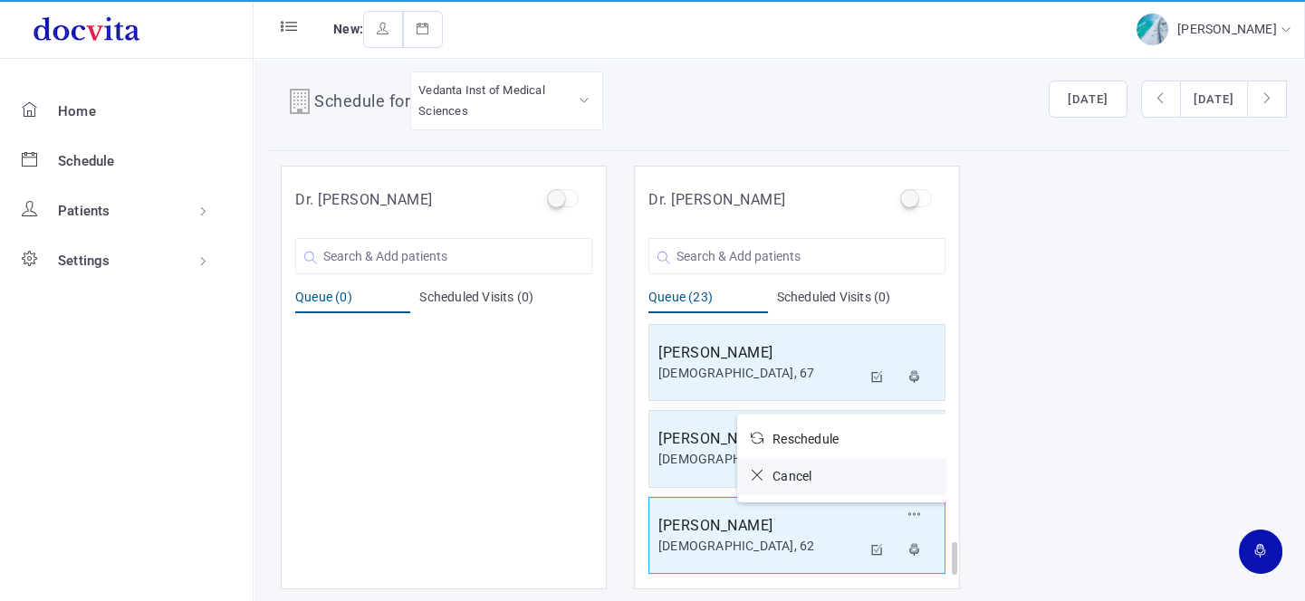
click at [752, 469] on icon at bounding box center [762, 475] width 22 height 13
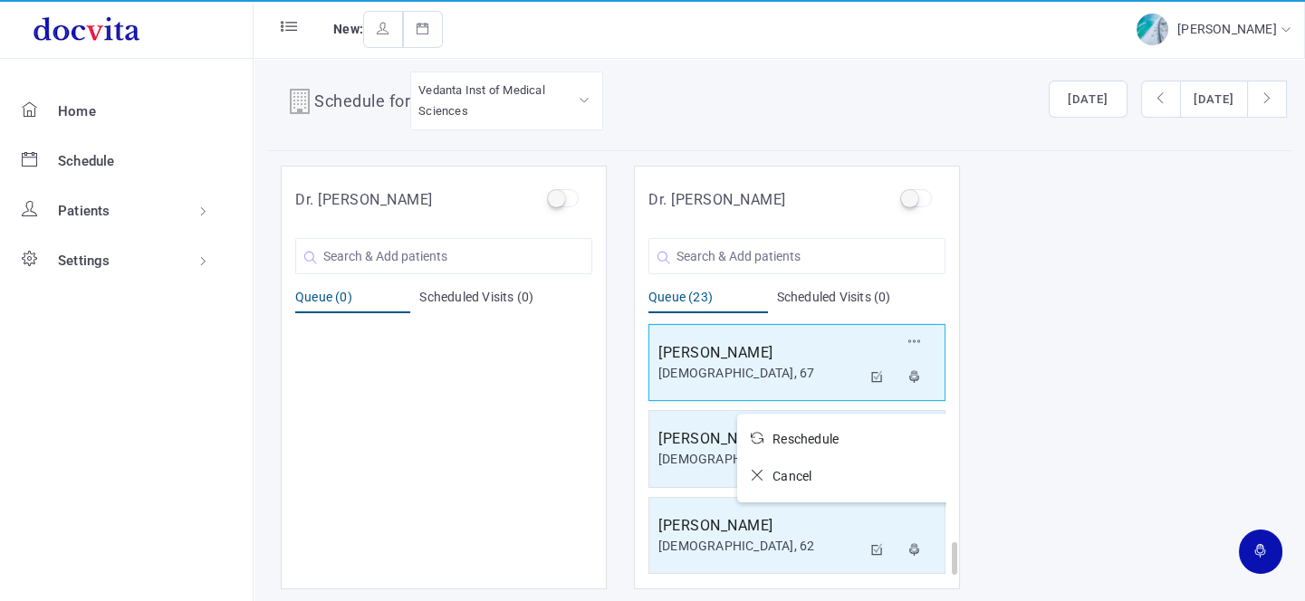
scroll to position [1641, 0]
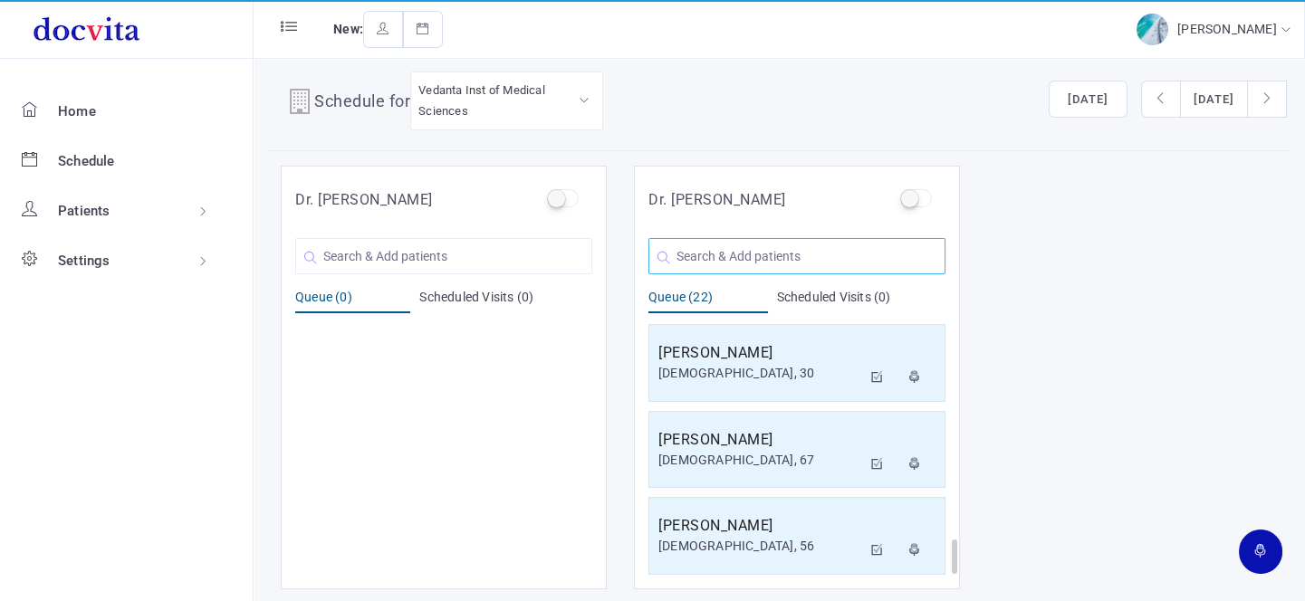
click at [749, 246] on input "text" at bounding box center [797, 256] width 297 height 36
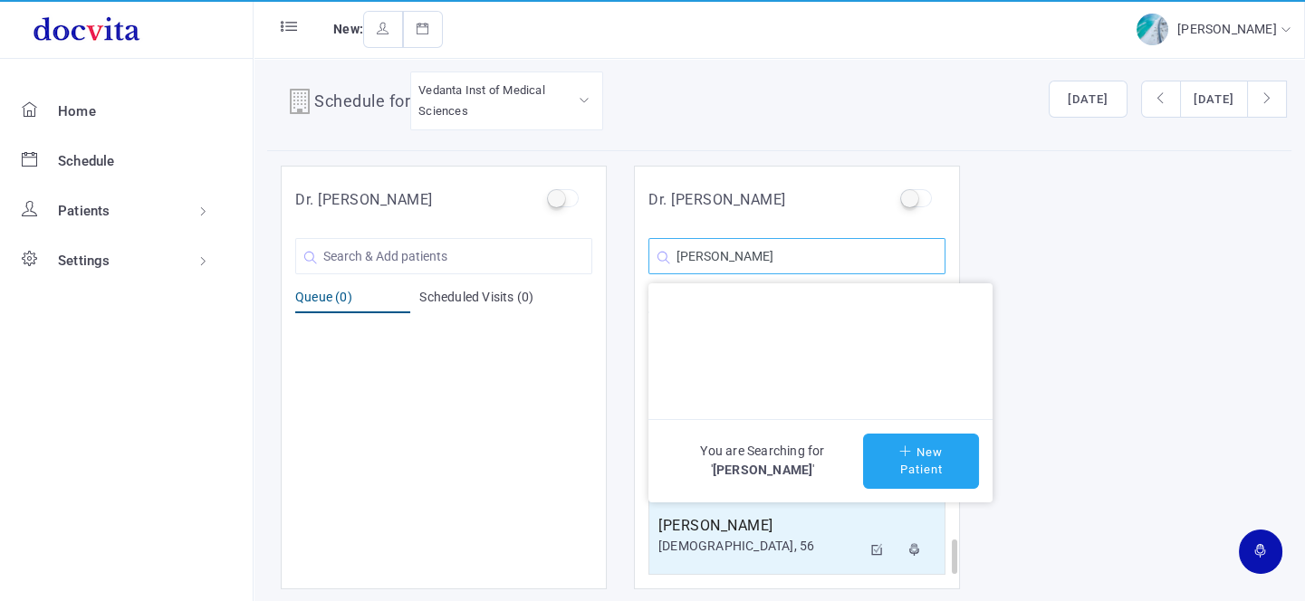
type input "[PERSON_NAME]"
click at [922, 457] on button "New Patient" at bounding box center [921, 461] width 116 height 55
type input "[PERSON_NAME]"
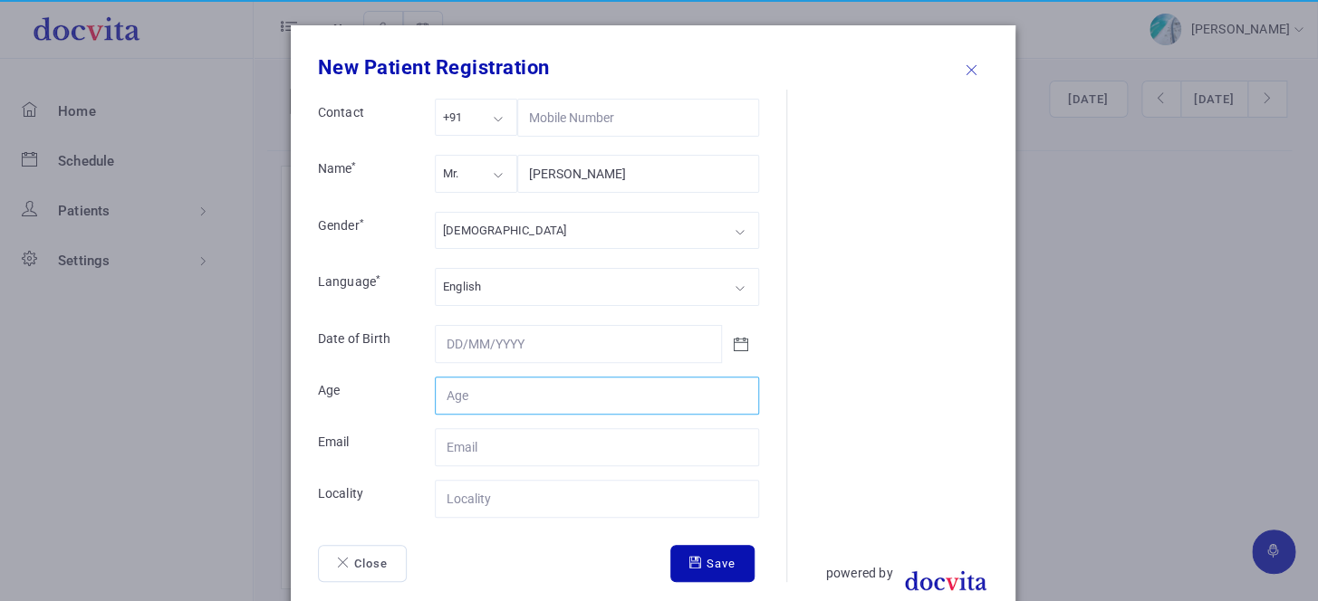
click at [545, 387] on input "Contact" at bounding box center [597, 396] width 324 height 38
type input "49"
click at [531, 492] on input "Contact" at bounding box center [597, 499] width 324 height 38
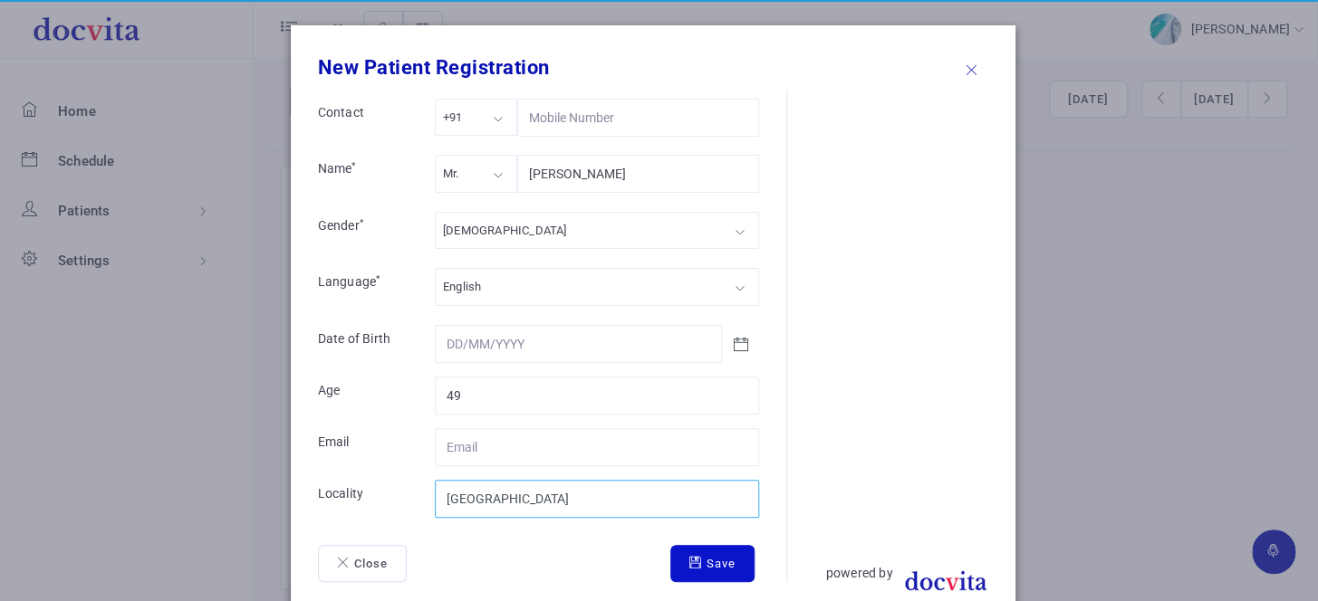
type input "[GEOGRAPHIC_DATA]"
click at [727, 558] on button "Save" at bounding box center [712, 564] width 84 height 38
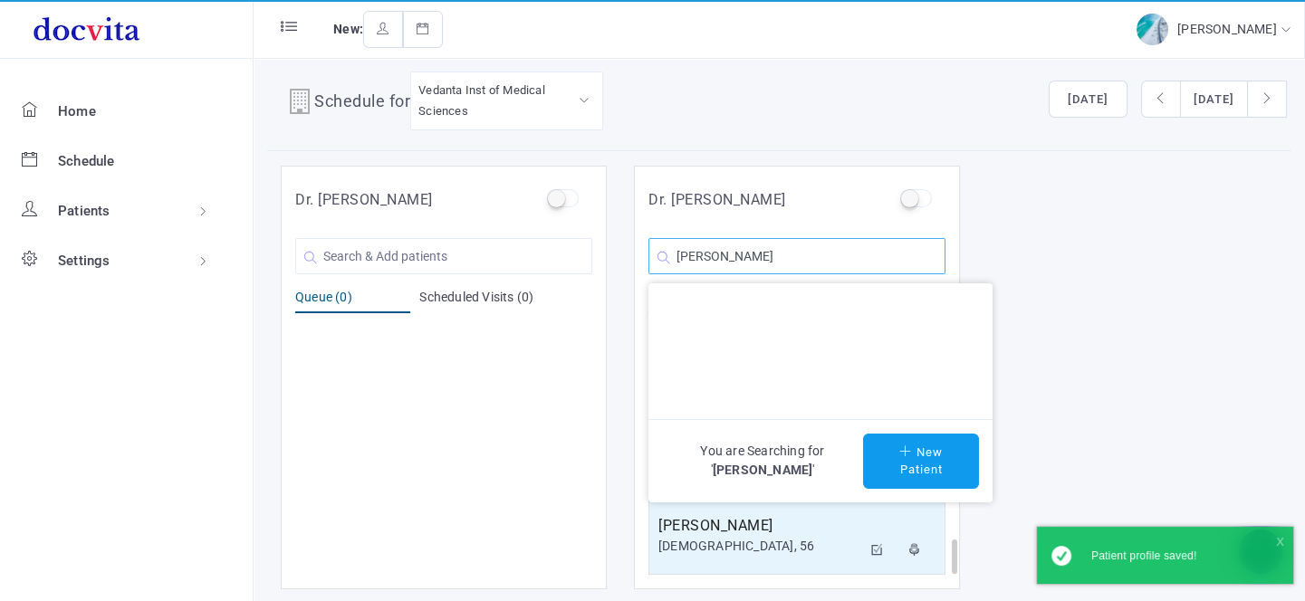
click at [824, 269] on input "[PERSON_NAME]" at bounding box center [797, 256] width 297 height 36
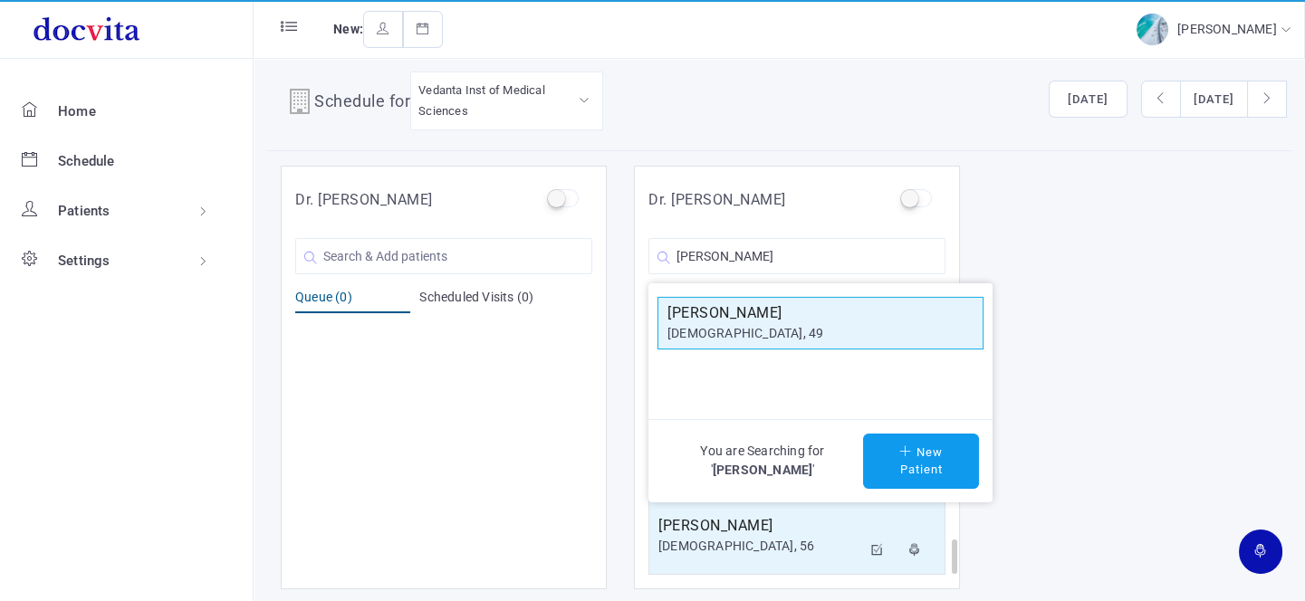
click at [789, 324] on div "[DEMOGRAPHIC_DATA], 49" at bounding box center [821, 333] width 306 height 19
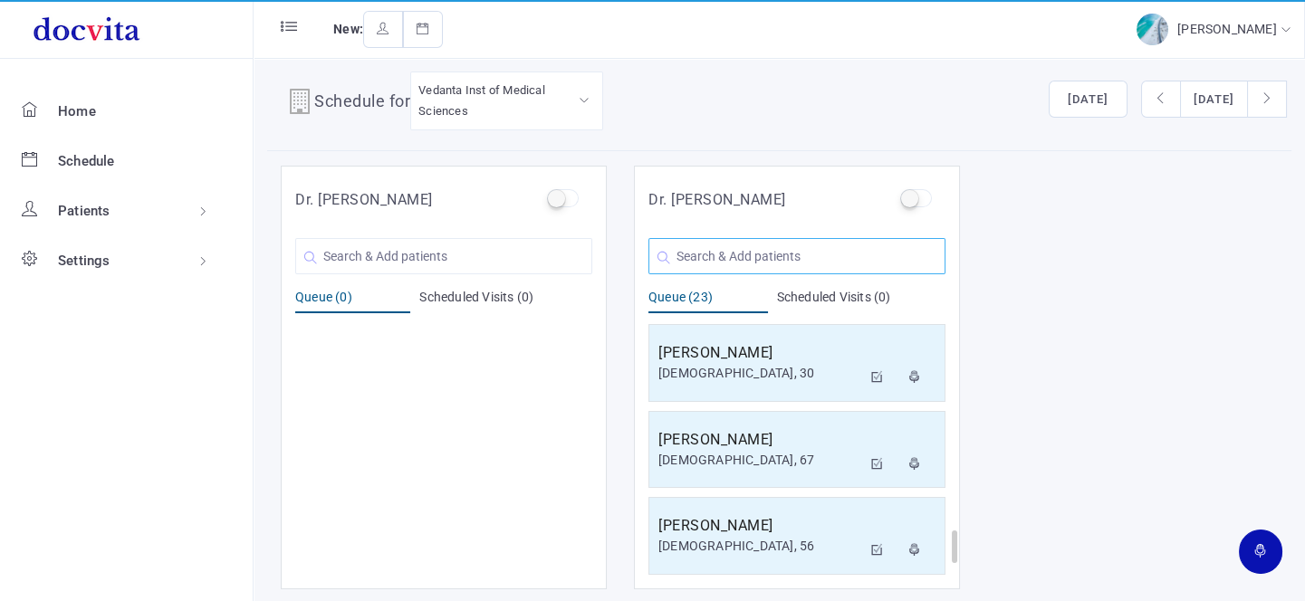
click at [722, 251] on input "text" at bounding box center [797, 256] width 297 height 36
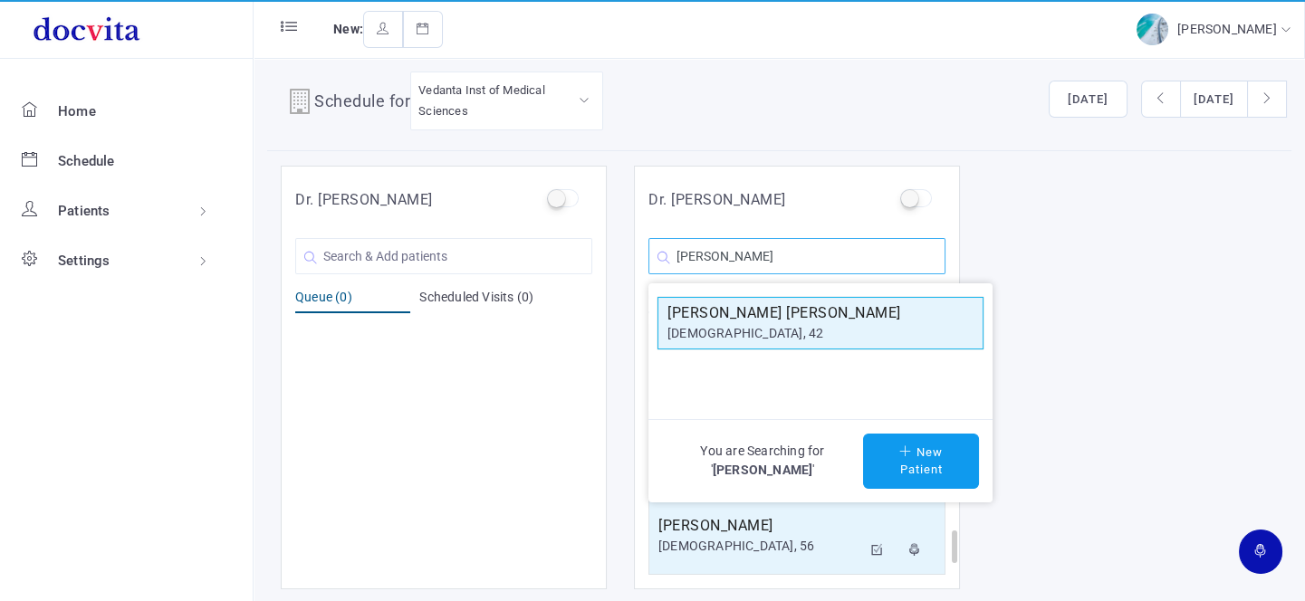
type input "[PERSON_NAME]"
click at [734, 329] on div "[DEMOGRAPHIC_DATA], 42" at bounding box center [821, 333] width 306 height 19
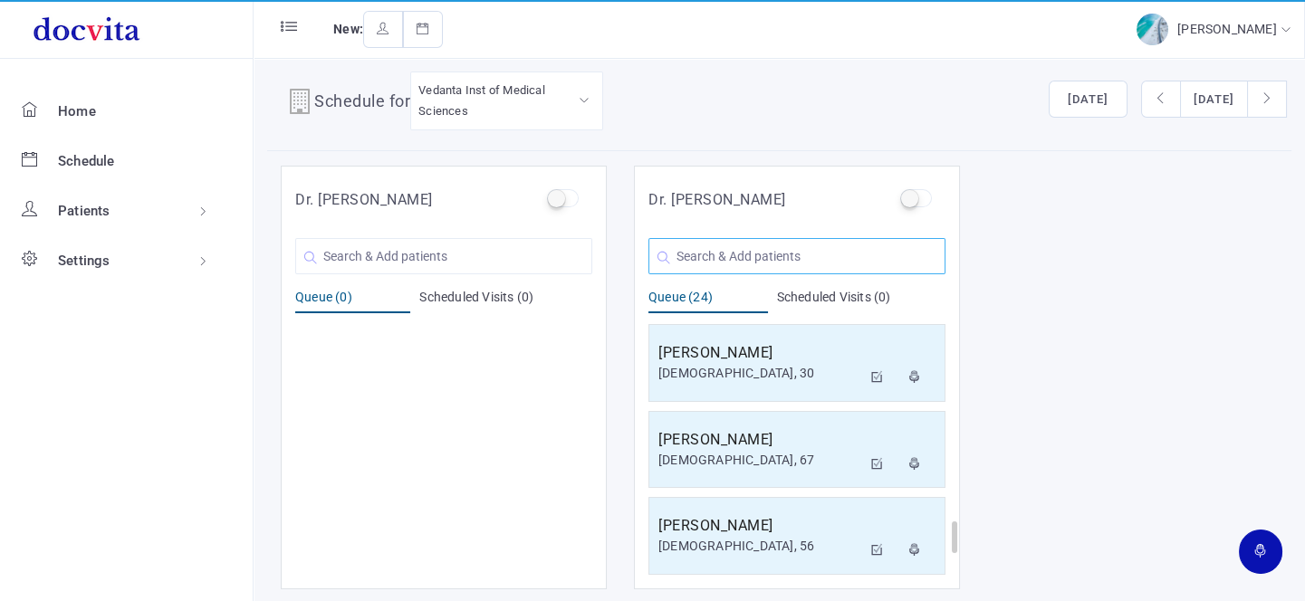
click at [739, 251] on input "text" at bounding box center [797, 256] width 297 height 36
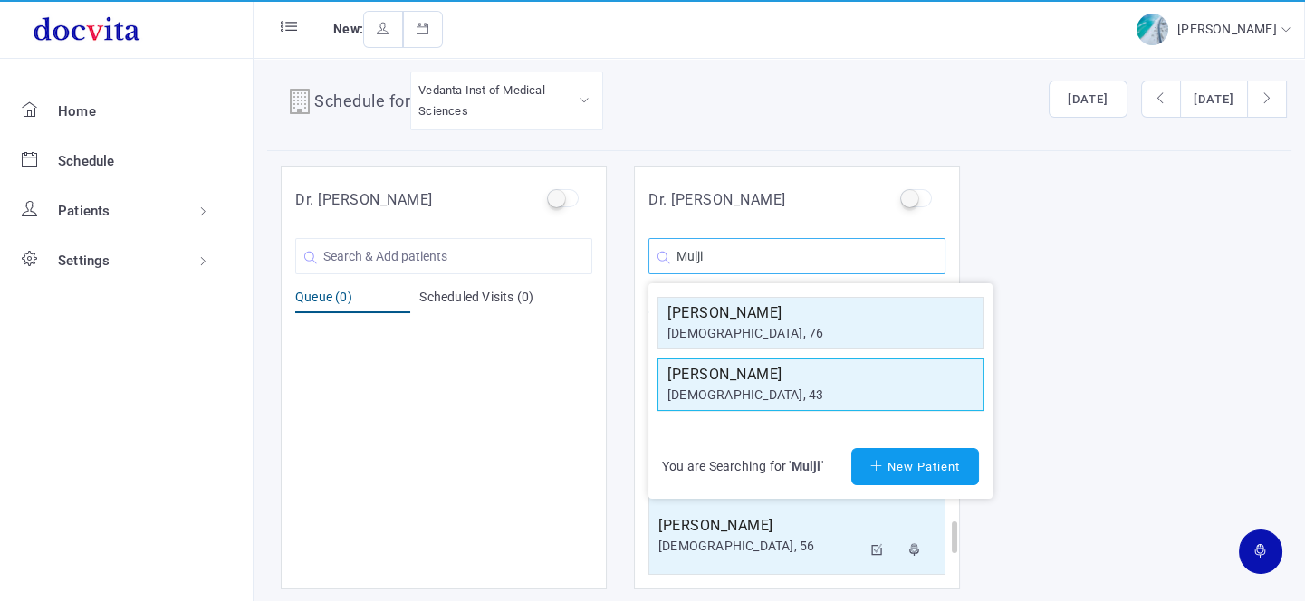
type input "Mulji"
click at [766, 383] on h5 "[PERSON_NAME]" at bounding box center [821, 375] width 306 height 22
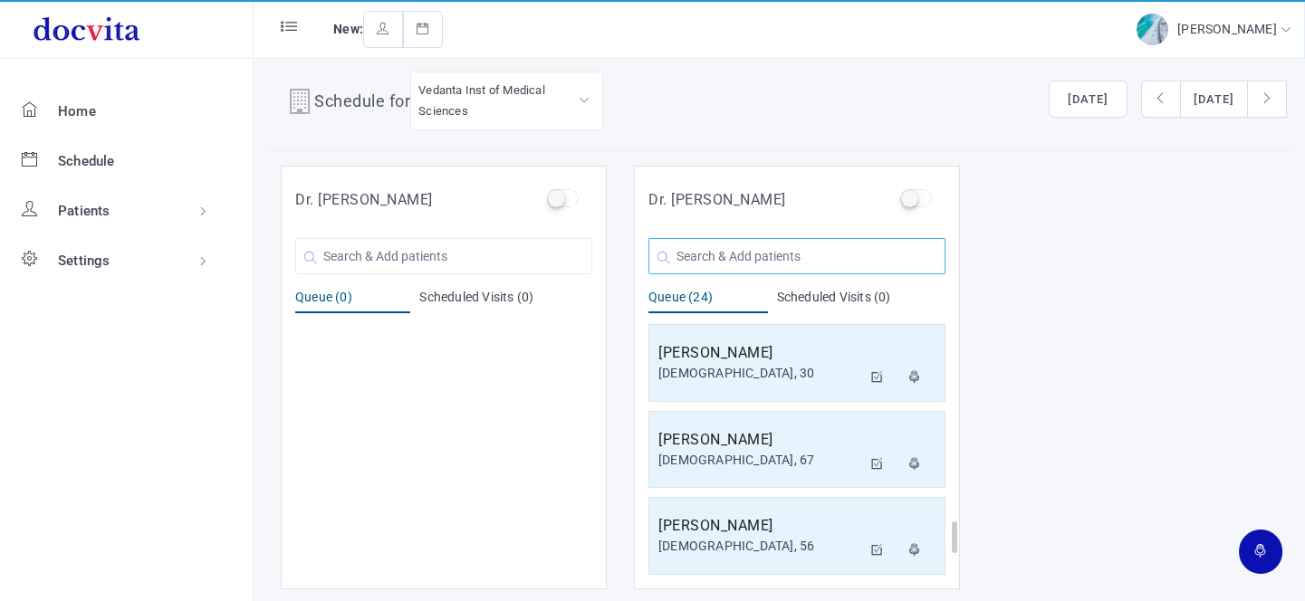
click at [725, 249] on input "text" at bounding box center [797, 256] width 297 height 36
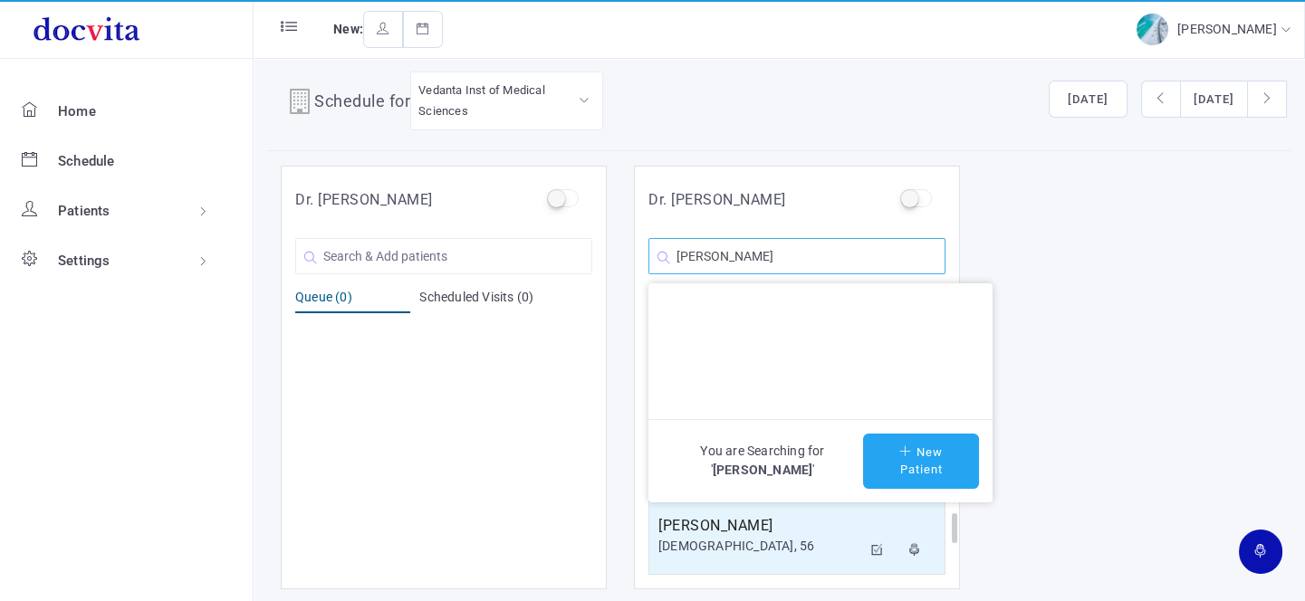
type input "[PERSON_NAME]"
click at [916, 471] on button "New Patient" at bounding box center [921, 461] width 116 height 55
type input "[PERSON_NAME]"
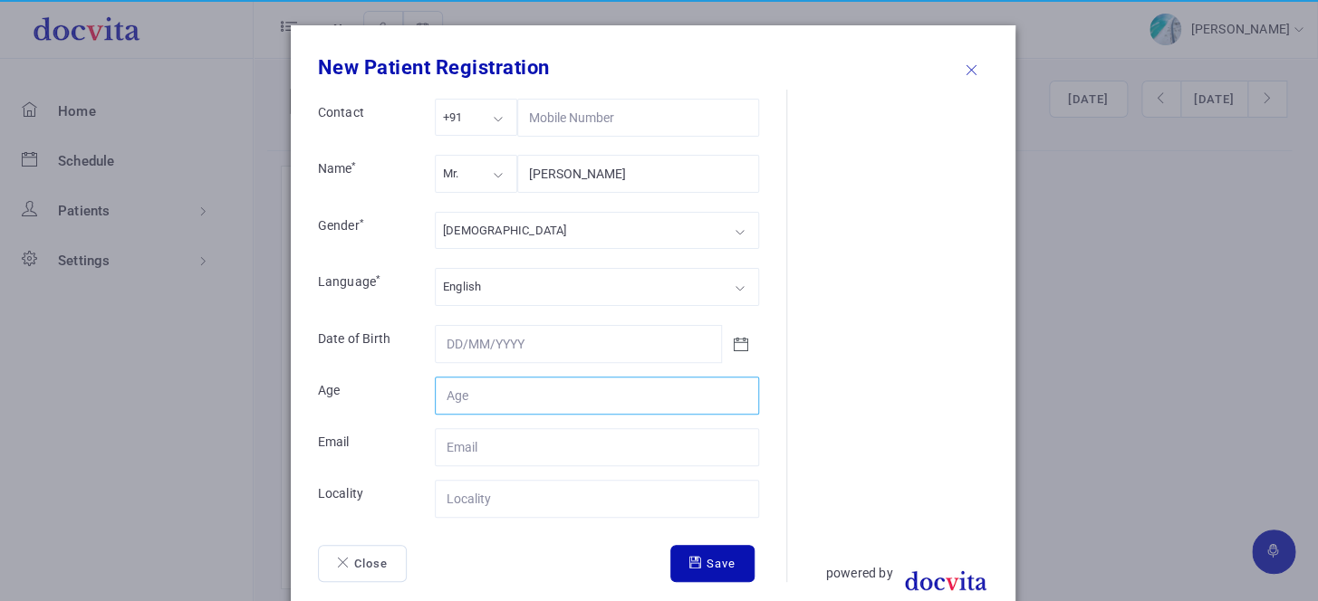
click at [548, 403] on input "Contact" at bounding box center [597, 396] width 324 height 38
type input "37"
click at [496, 172] on div "Mr." at bounding box center [476, 173] width 82 height 37
click at [516, 226] on div "[DEMOGRAPHIC_DATA]" at bounding box center [597, 230] width 324 height 37
click at [525, 504] on input "Contact" at bounding box center [597, 499] width 324 height 38
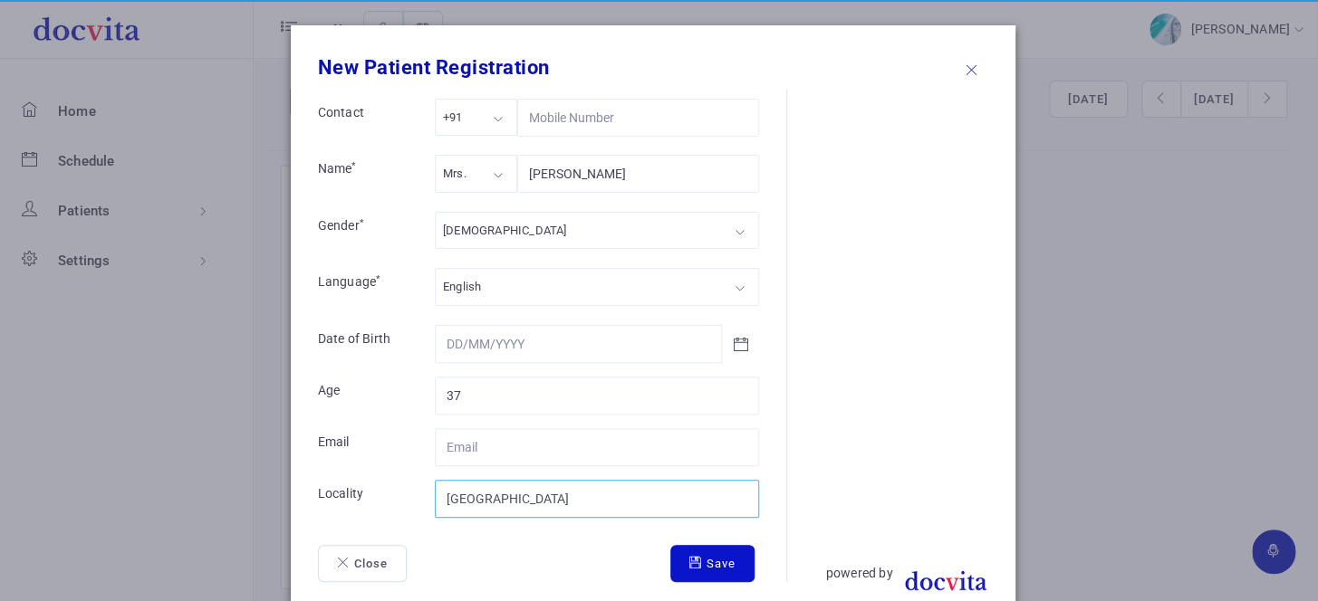
type input "[GEOGRAPHIC_DATA]"
click at [707, 554] on button "Save" at bounding box center [712, 564] width 84 height 38
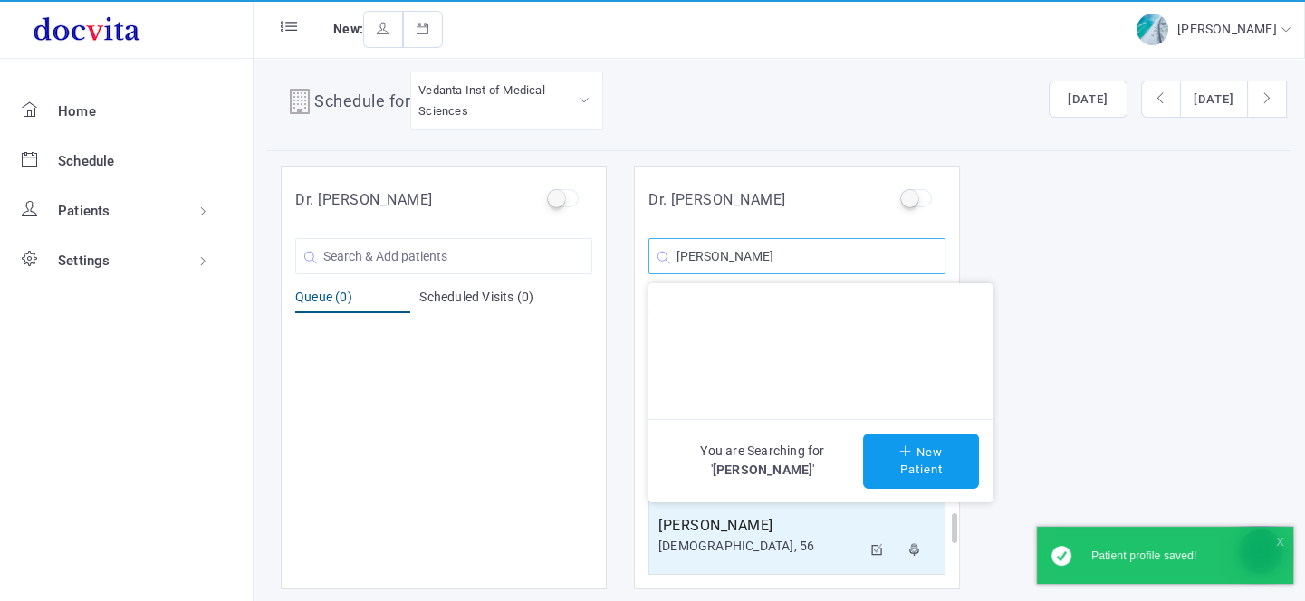
click at [863, 254] on input "[PERSON_NAME]" at bounding box center [797, 256] width 297 height 36
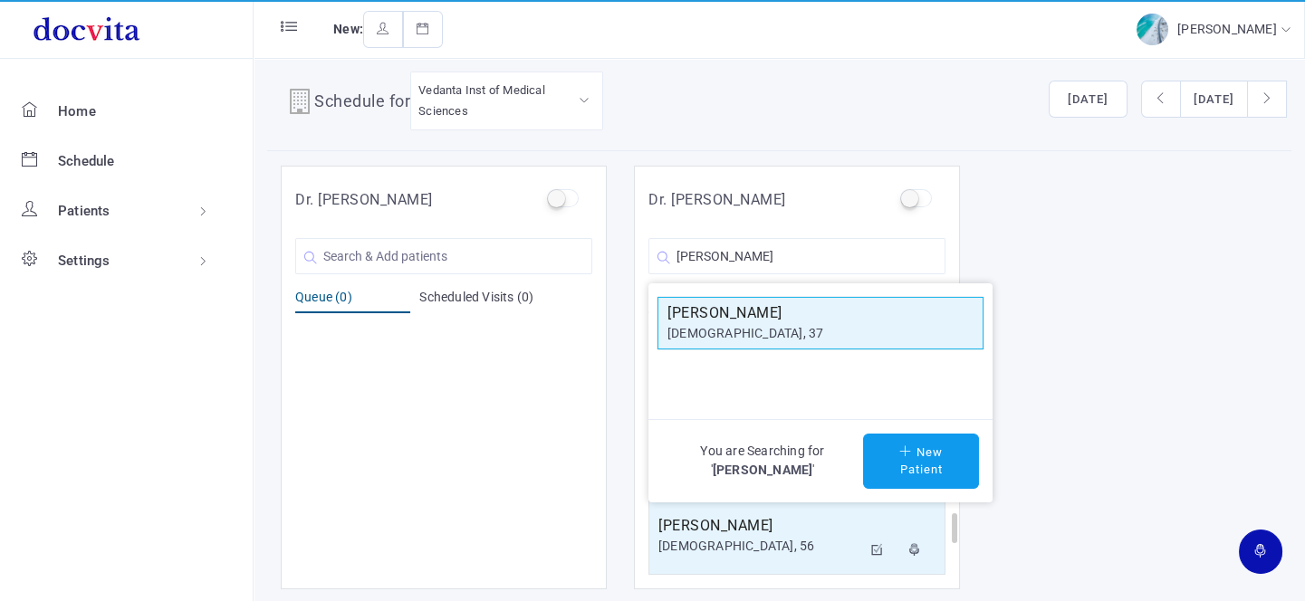
click at [828, 312] on h5 "[PERSON_NAME]" at bounding box center [821, 314] width 306 height 22
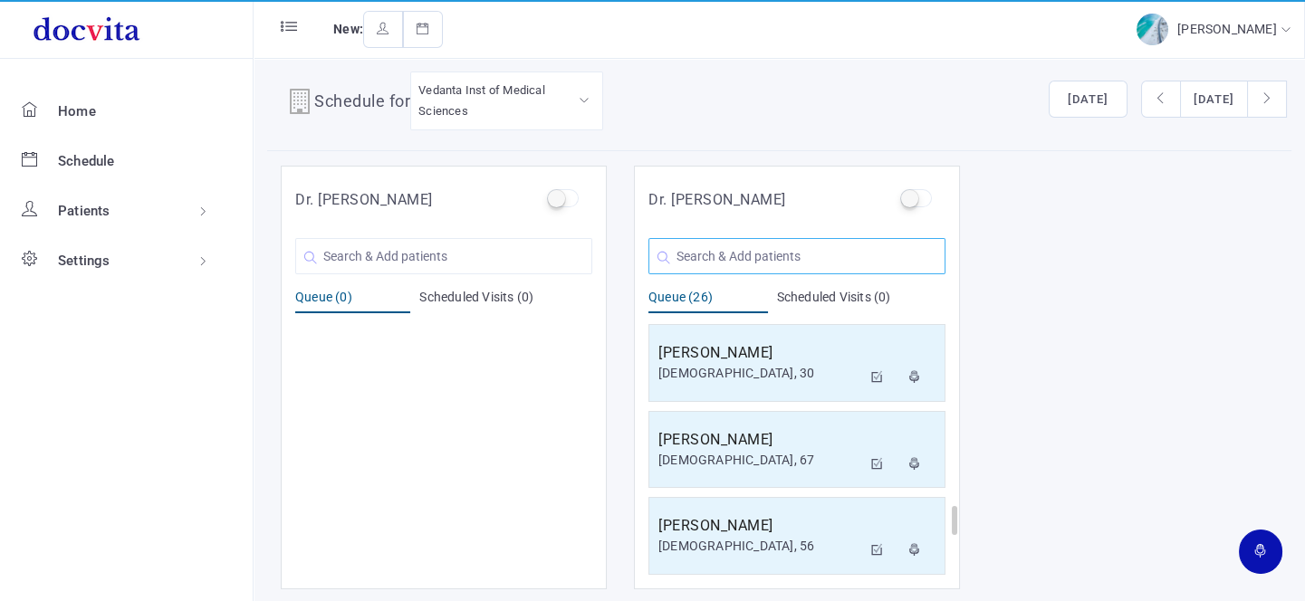
click at [743, 259] on input "text" at bounding box center [797, 256] width 297 height 36
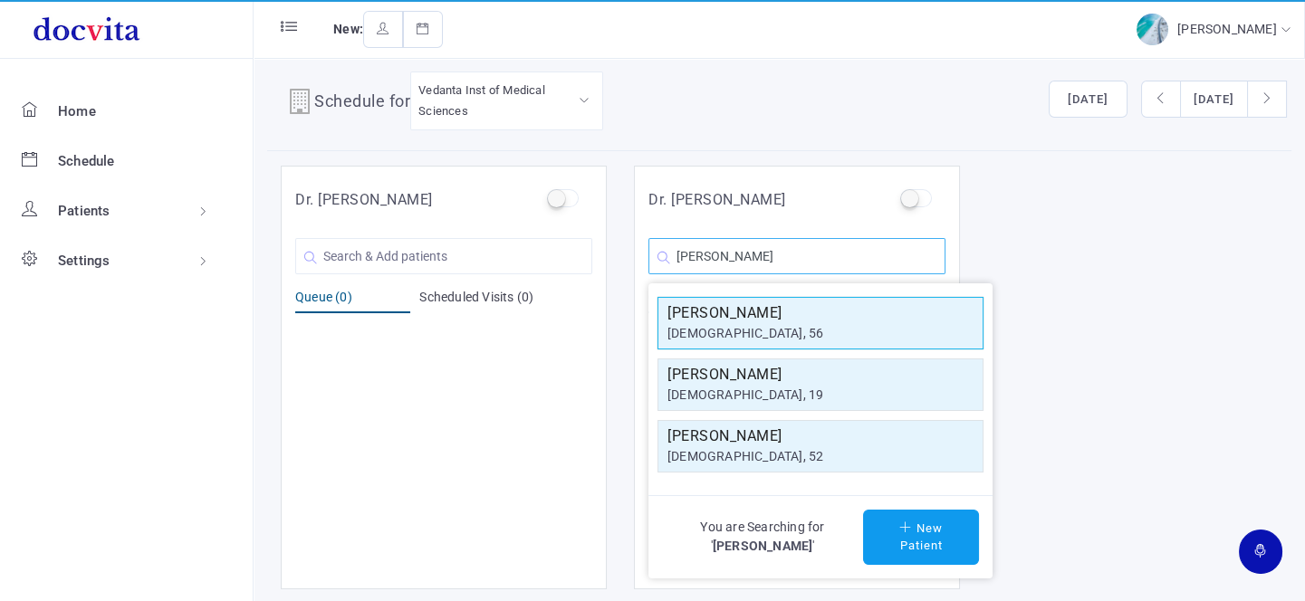
type input "[PERSON_NAME]"
click at [735, 330] on div "[DEMOGRAPHIC_DATA], 56" at bounding box center [821, 333] width 306 height 19
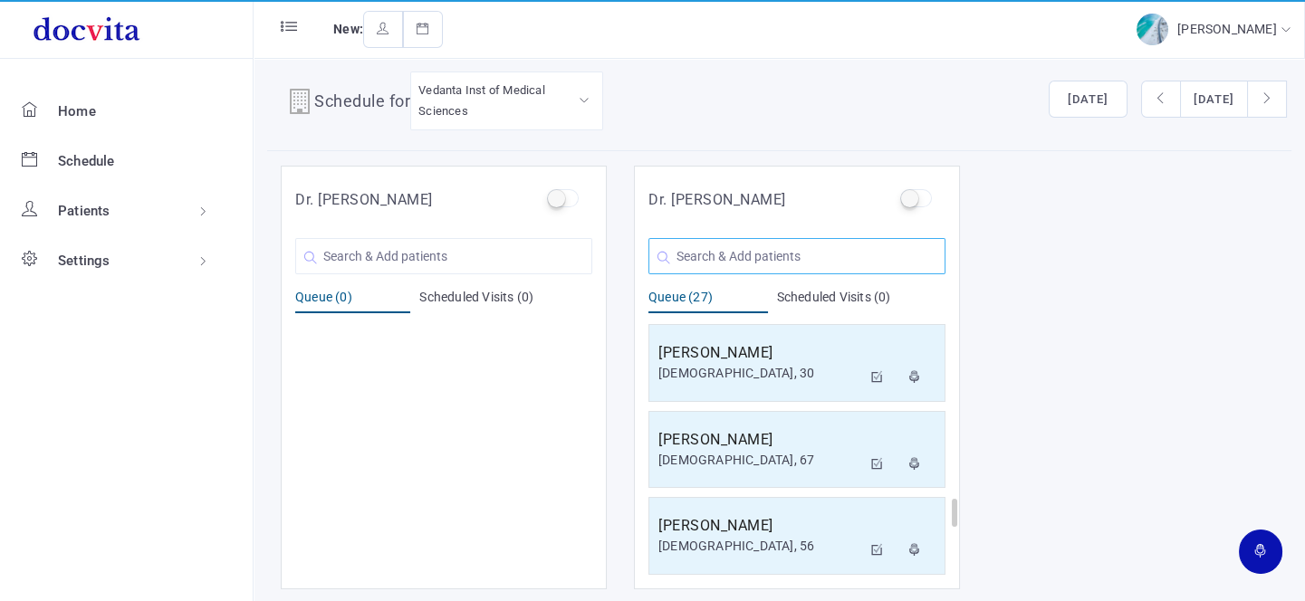
click at [737, 254] on input "text" at bounding box center [797, 256] width 297 height 36
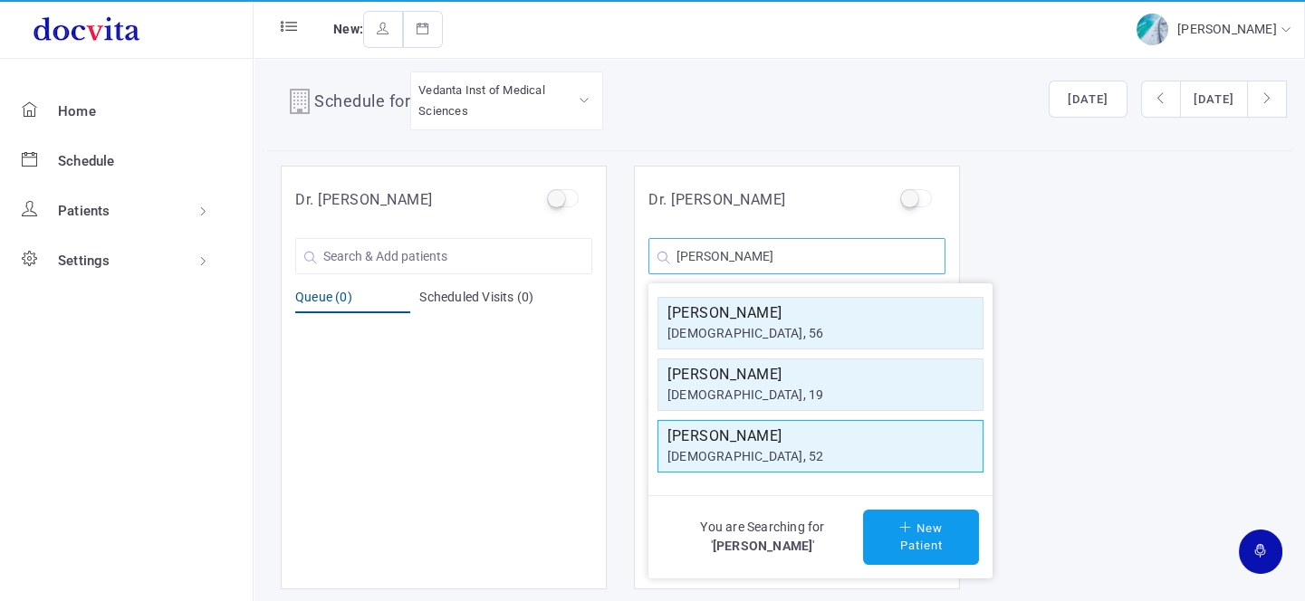
type input "[PERSON_NAME]"
click at [740, 438] on h5 "[PERSON_NAME]" at bounding box center [821, 437] width 306 height 22
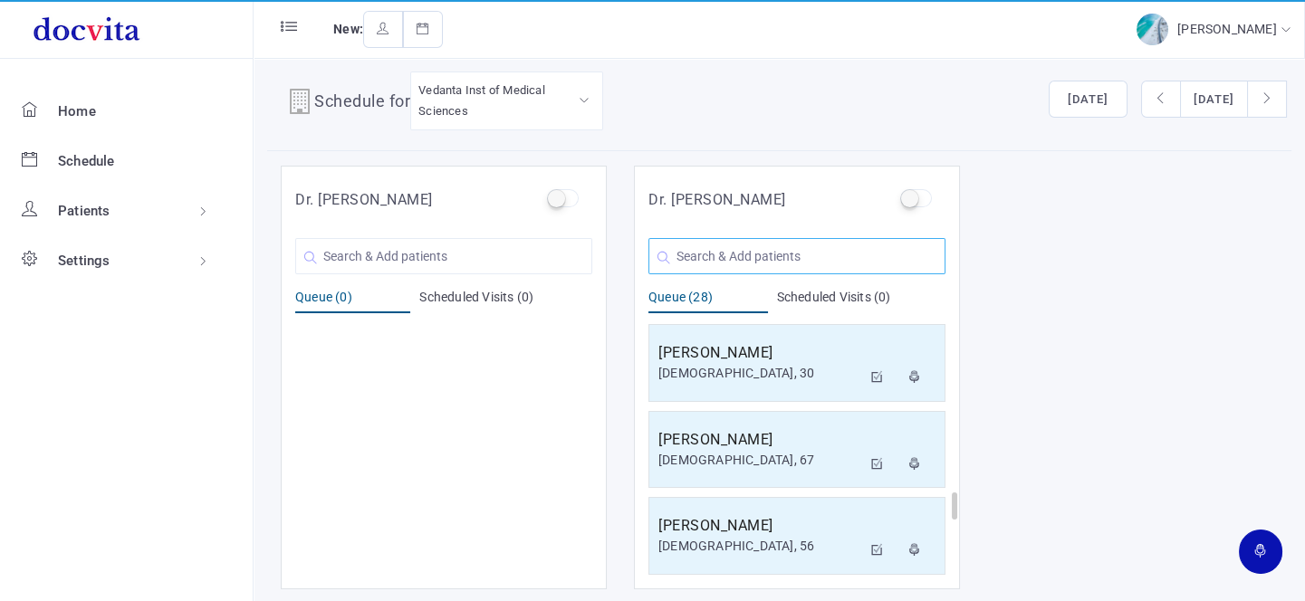
click at [721, 256] on input "text" at bounding box center [797, 256] width 297 height 36
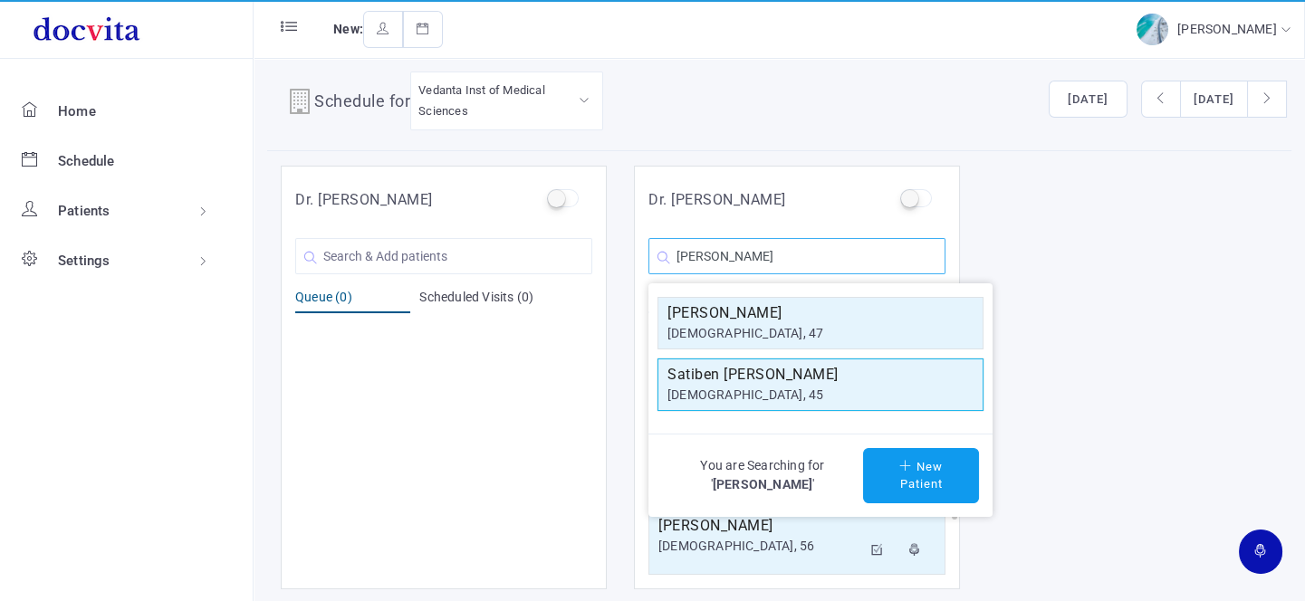
type input "[PERSON_NAME]"
click at [736, 379] on h5 "Satiben [PERSON_NAME]" at bounding box center [821, 375] width 306 height 22
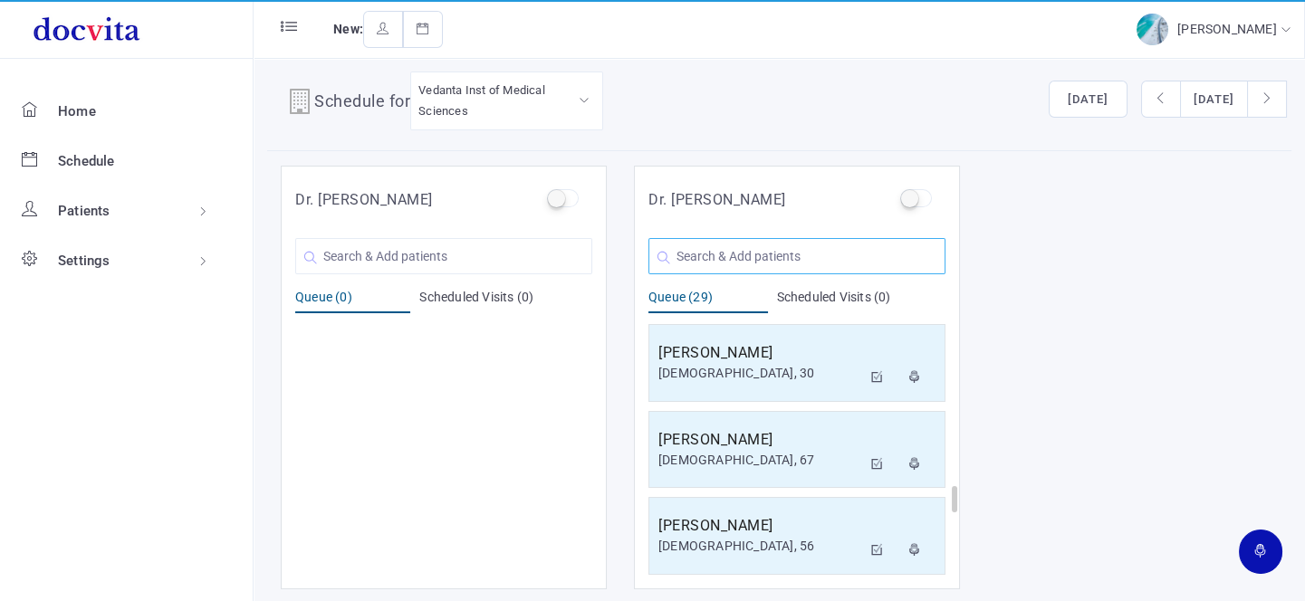
click at [784, 261] on input "text" at bounding box center [797, 256] width 297 height 36
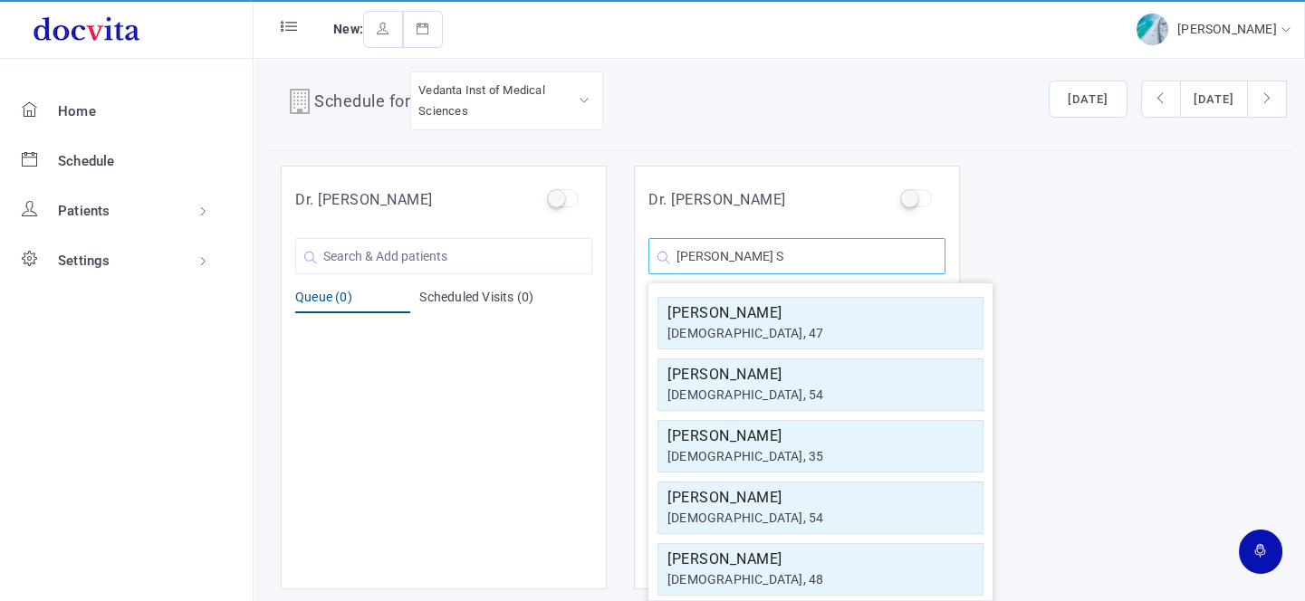
scroll to position [78, 0]
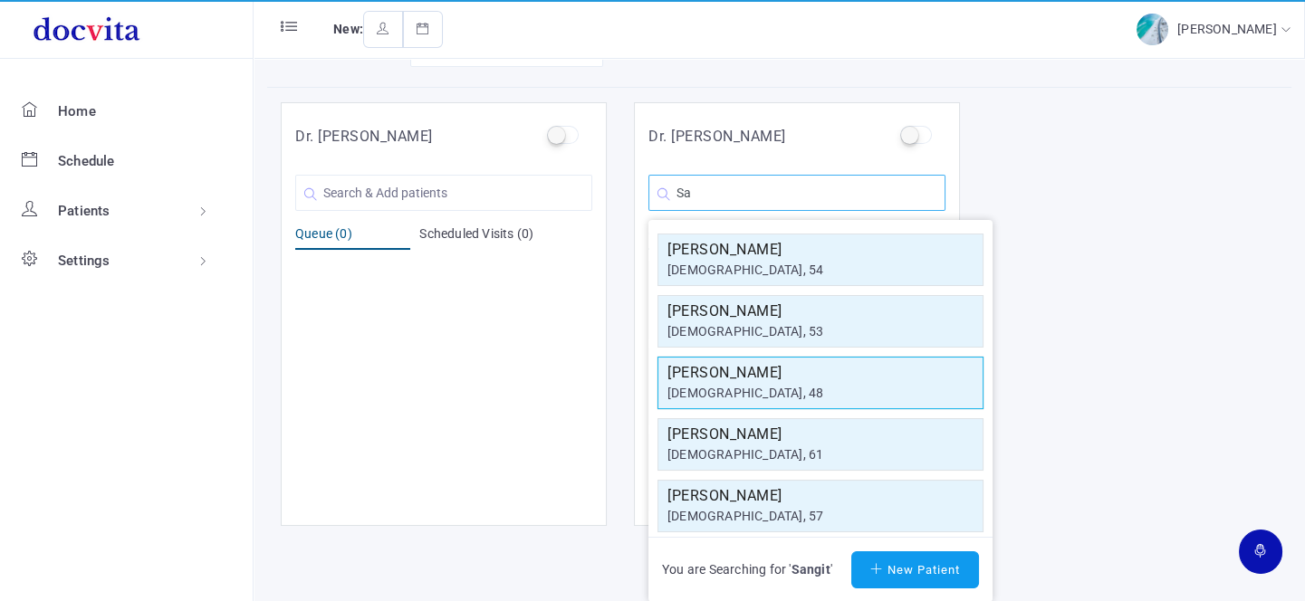
type input "S"
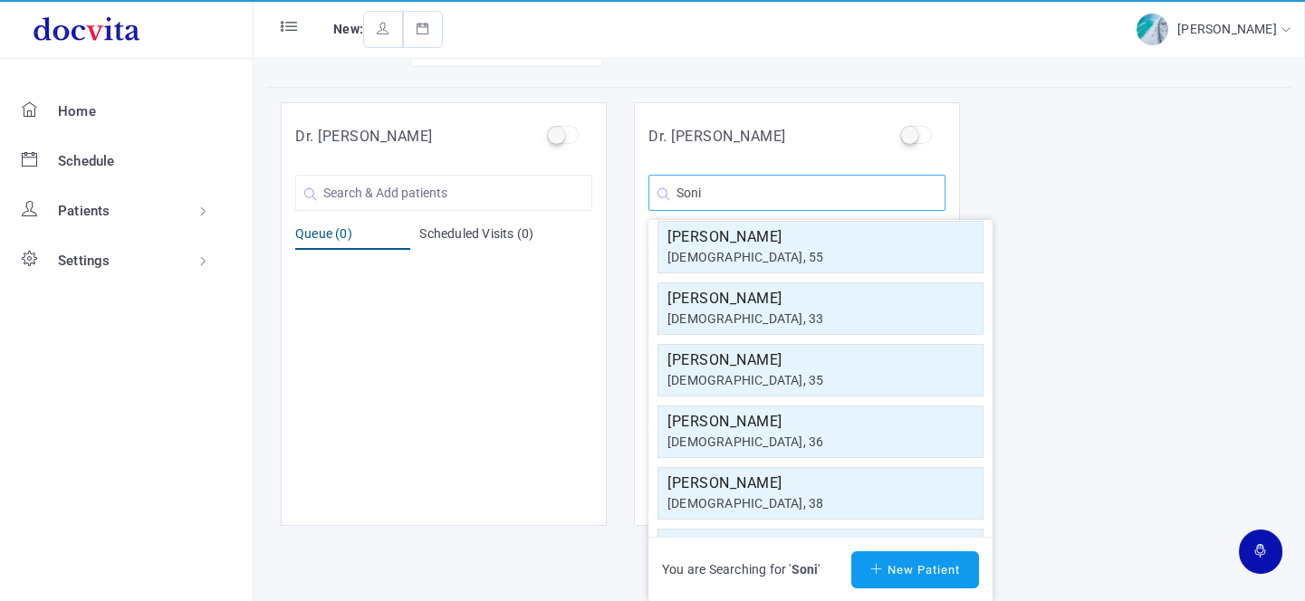
scroll to position [0, 0]
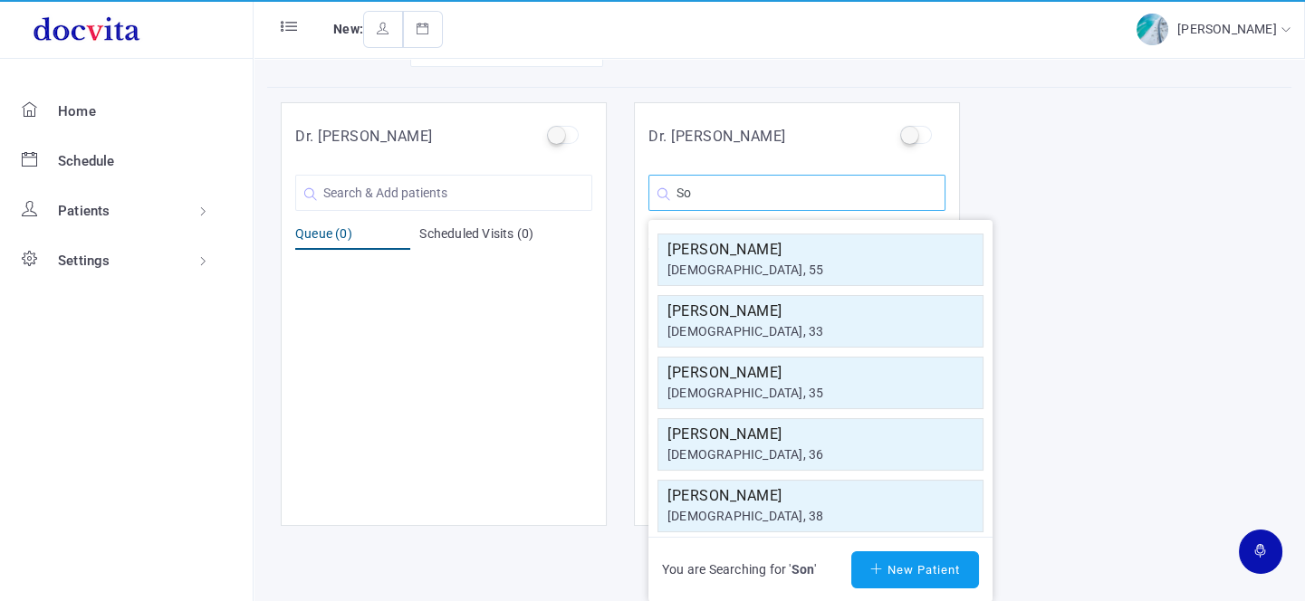
type input "S"
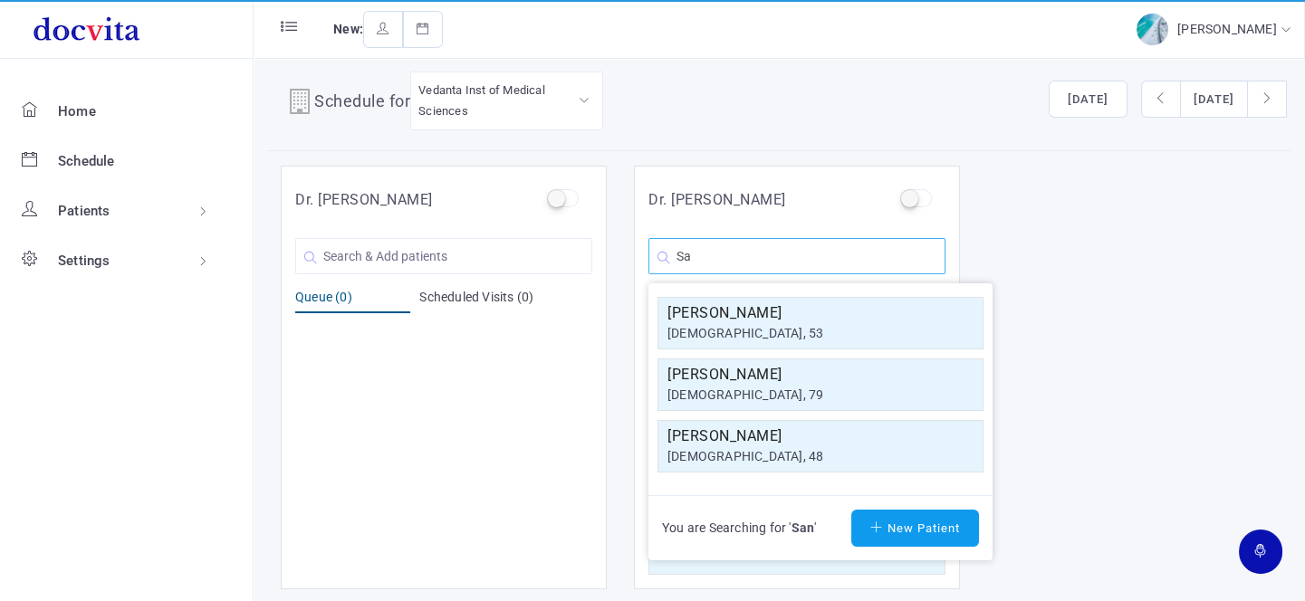
type input "S"
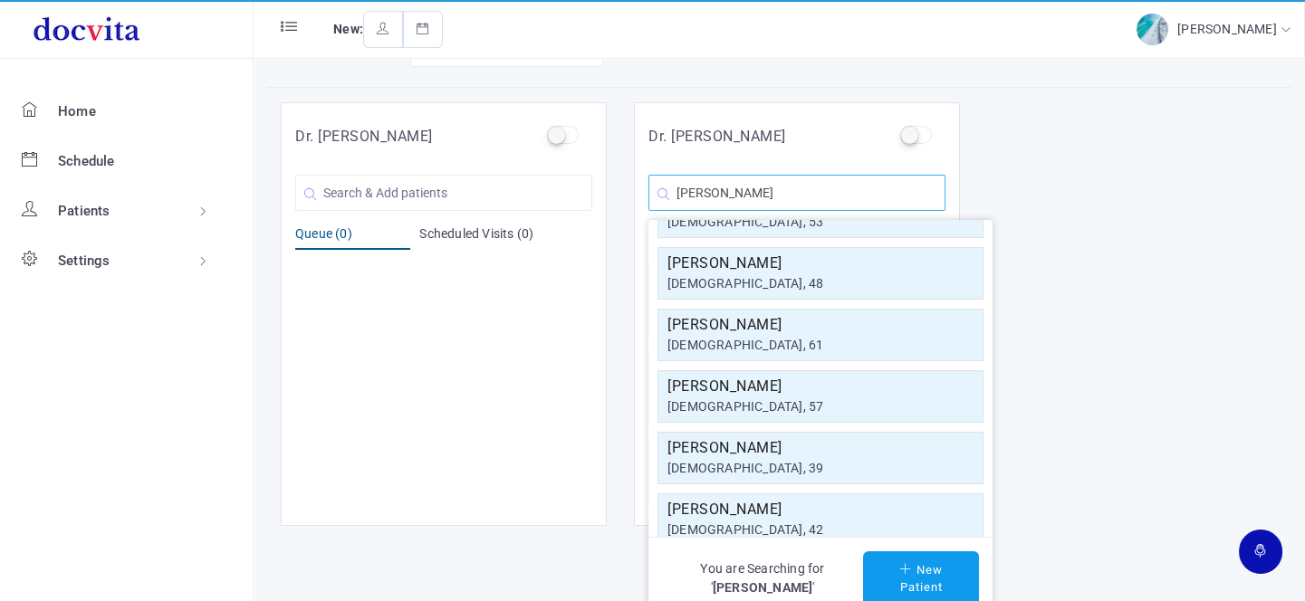
scroll to position [0, 0]
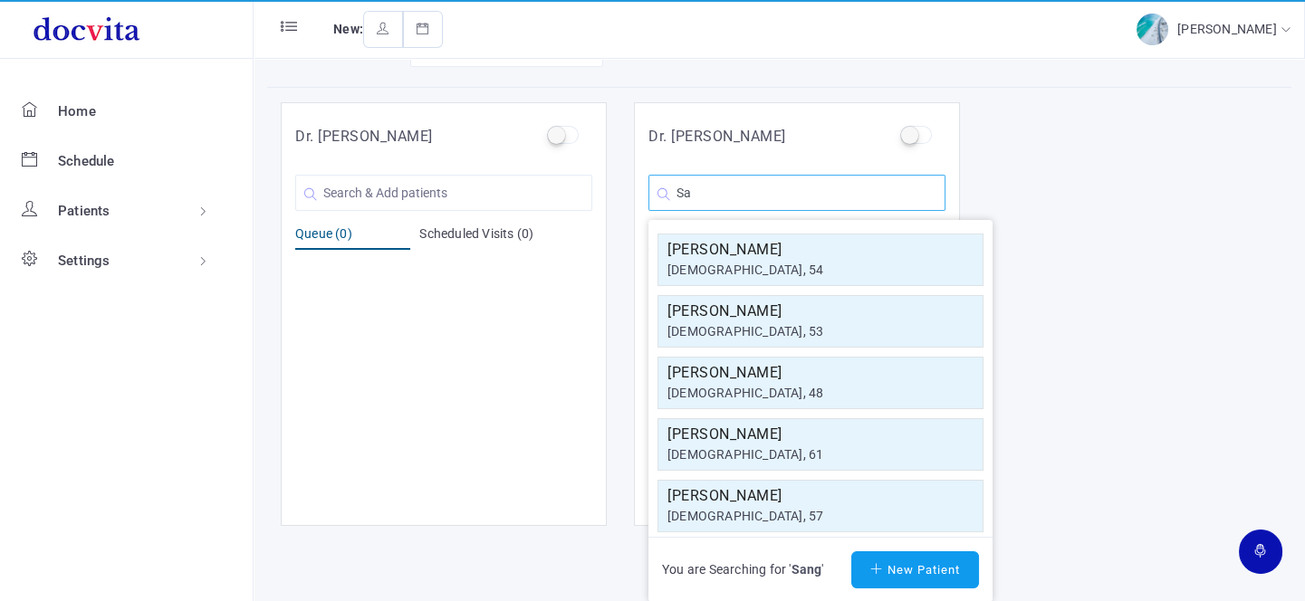
type input "S"
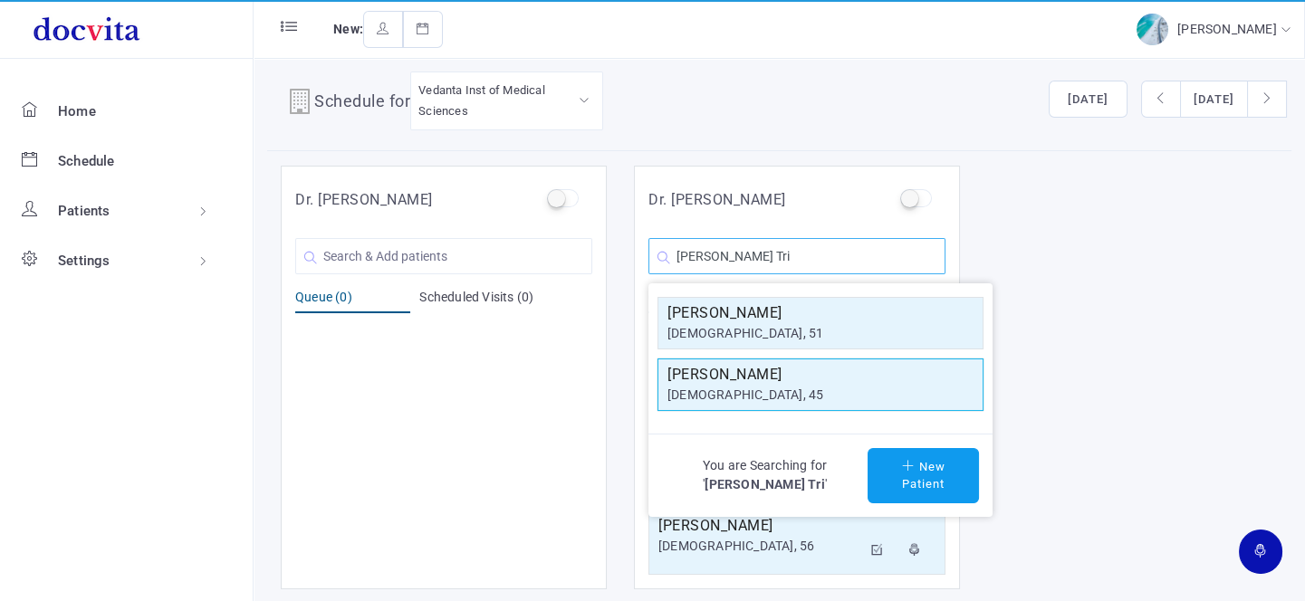
type input "[PERSON_NAME] Tri"
click at [776, 381] on h5 "[PERSON_NAME]" at bounding box center [821, 375] width 306 height 22
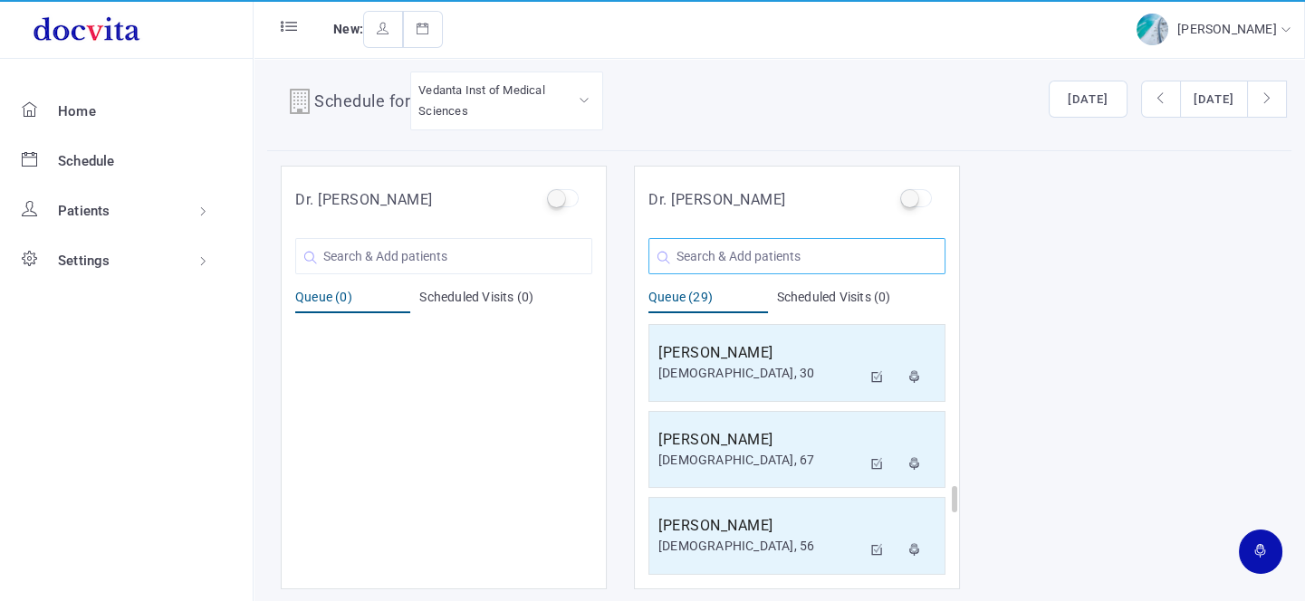
click at [737, 253] on input "text" at bounding box center [797, 256] width 297 height 36
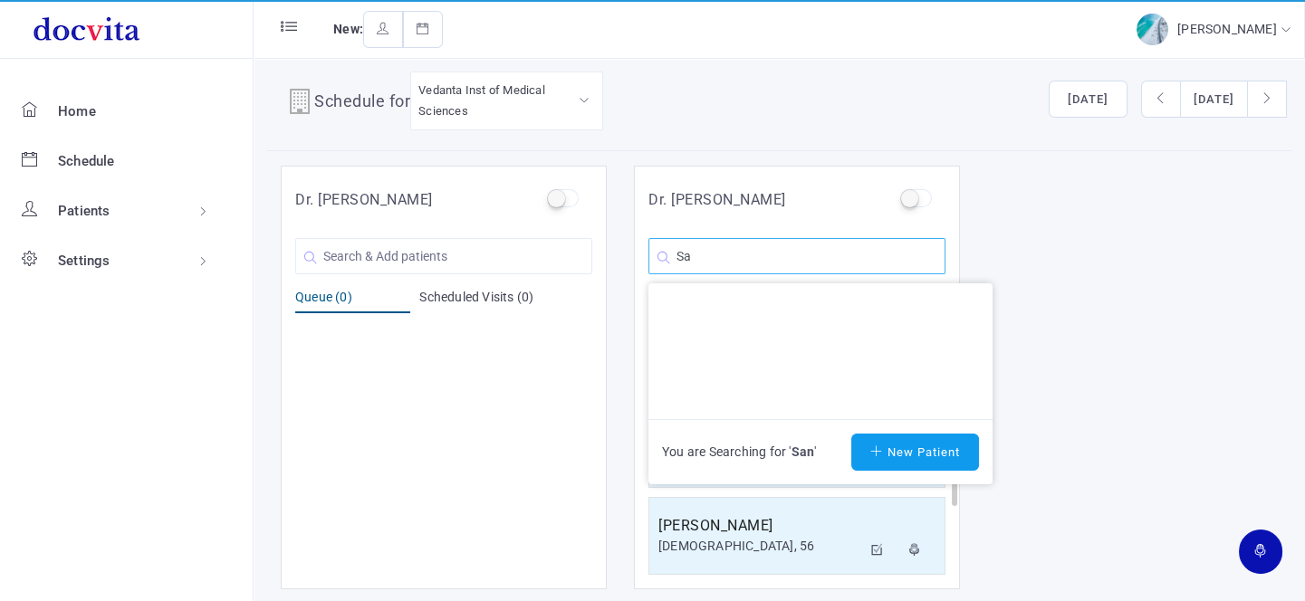
type input "S"
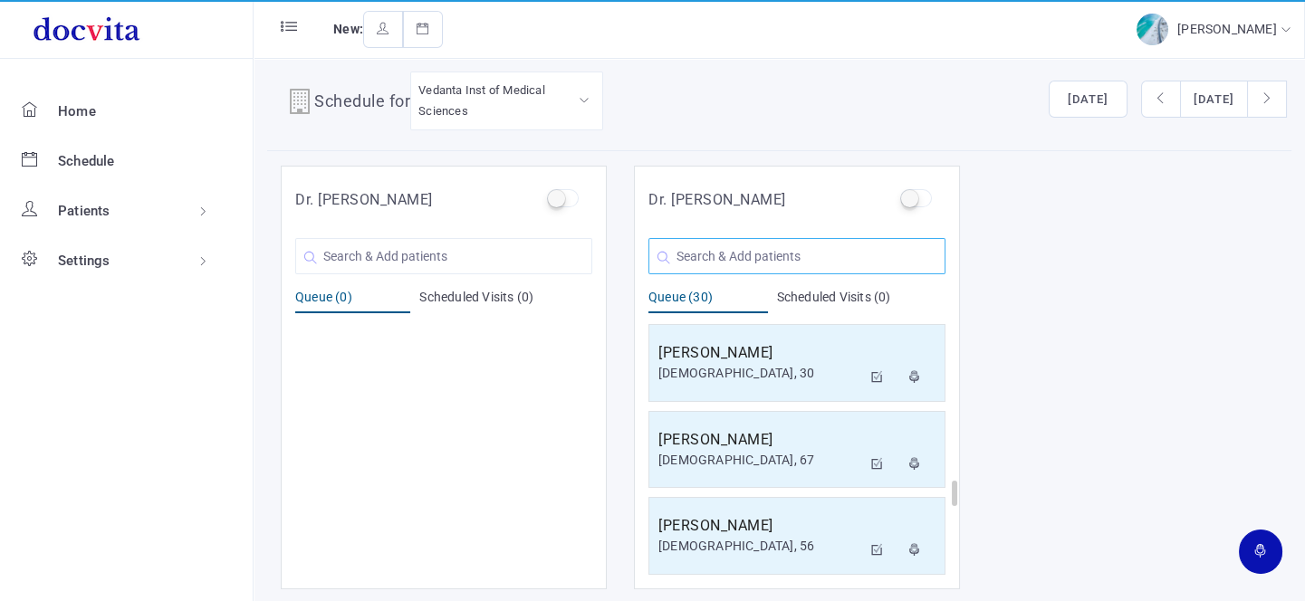
click at [728, 255] on input "text" at bounding box center [797, 256] width 297 height 36
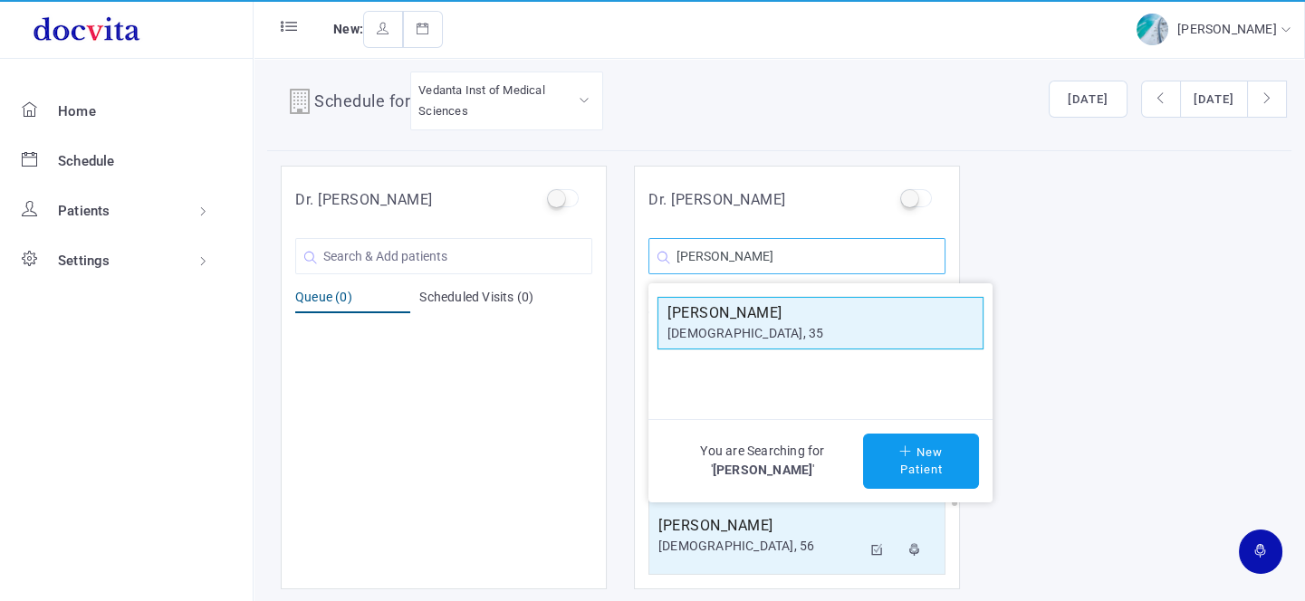
type input "[PERSON_NAME]"
click at [752, 325] on div "[DEMOGRAPHIC_DATA], 35" at bounding box center [821, 333] width 306 height 19
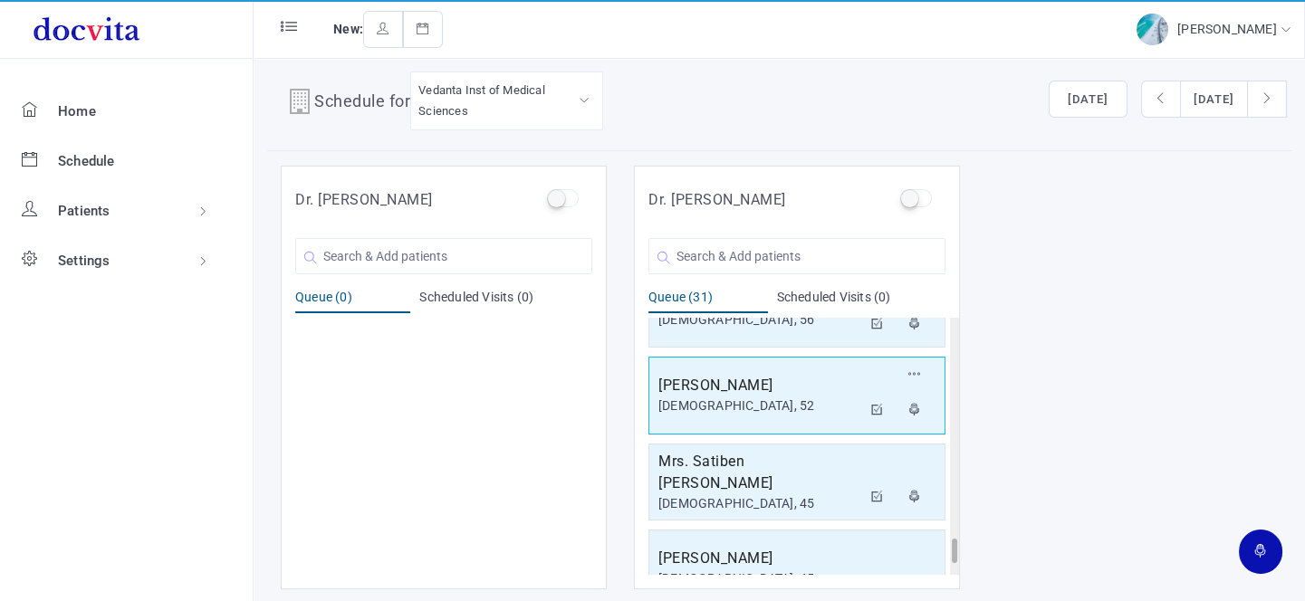
scroll to position [2418, 0]
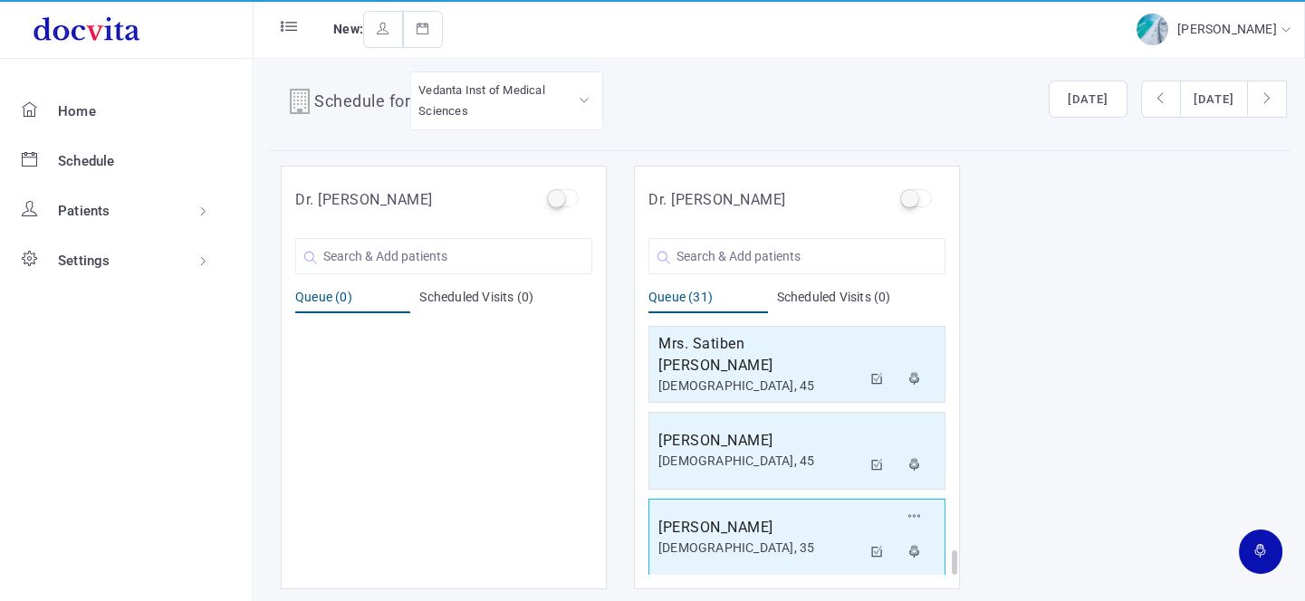
click at [739, 524] on h5 "[PERSON_NAME]" at bounding box center [760, 528] width 203 height 22
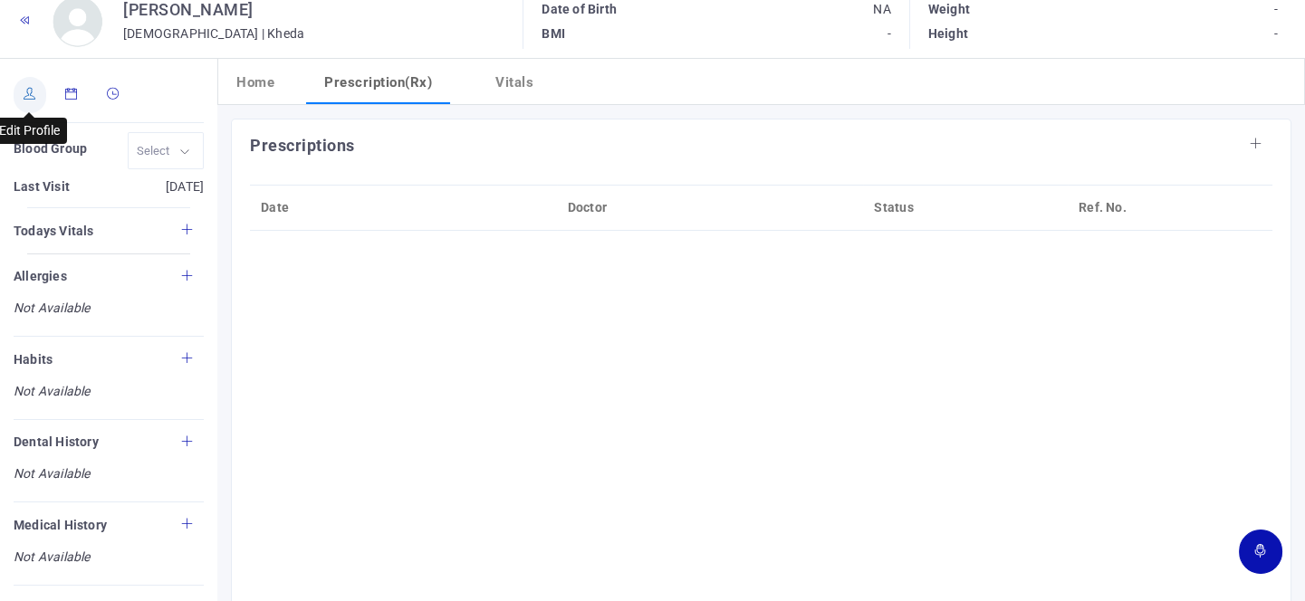
click at [24, 94] on icon at bounding box center [30, 94] width 13 height 12
type input "[PERSON_NAME]"
type input "35"
type input "Kheda"
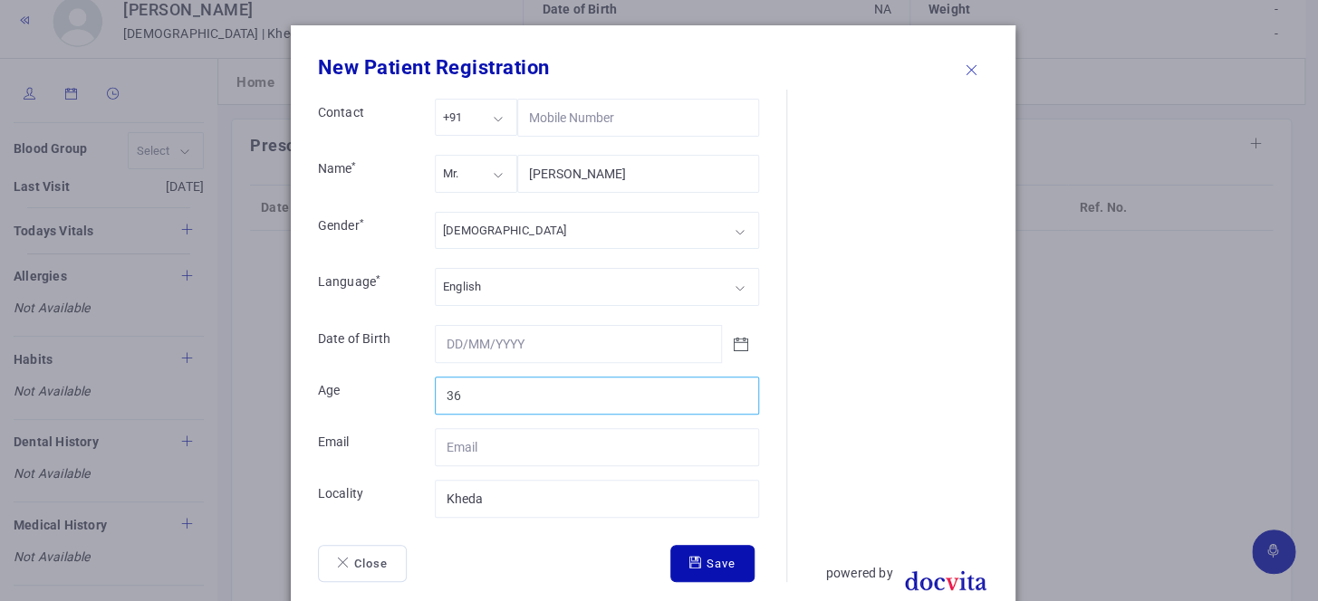
click at [736, 386] on input "36" at bounding box center [597, 396] width 324 height 38
type input "37"
click at [736, 386] on input "37" at bounding box center [597, 396] width 324 height 38
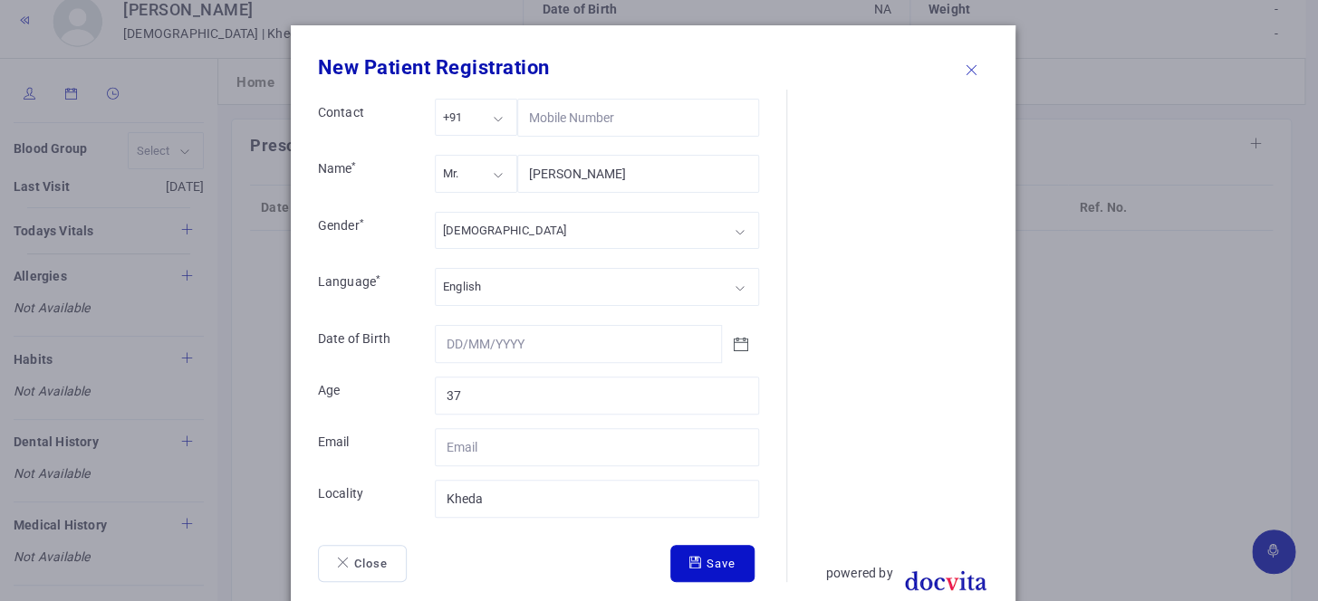
click at [701, 563] on button "Save" at bounding box center [712, 564] width 84 height 38
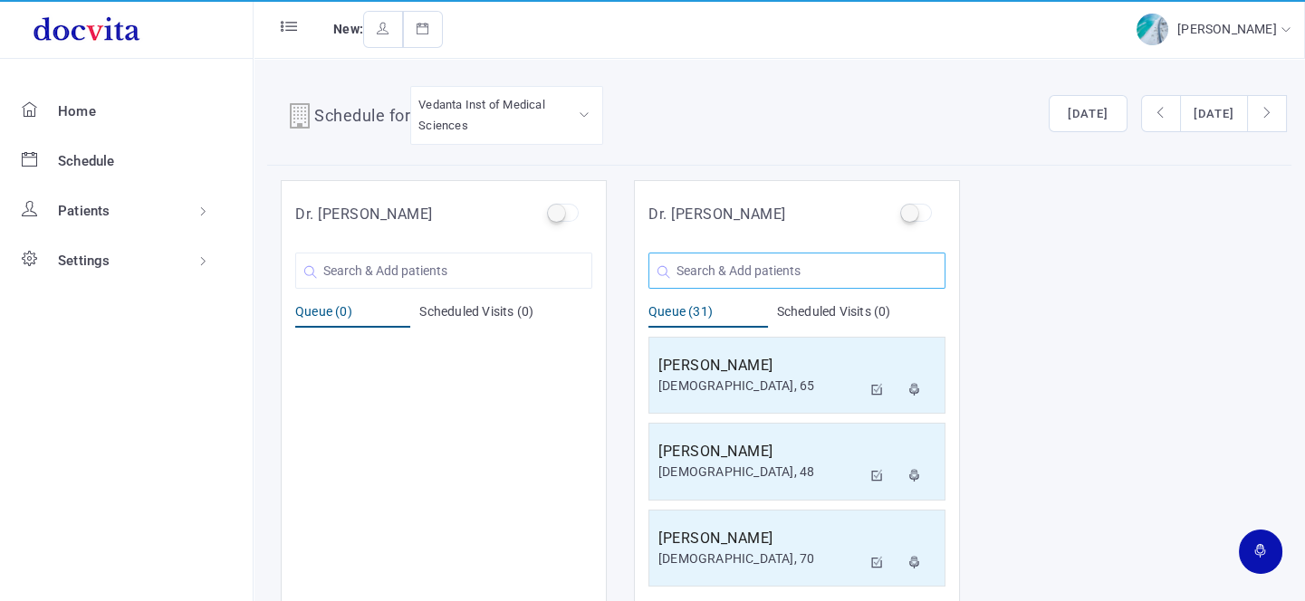
click at [744, 264] on input "text" at bounding box center [797, 271] width 297 height 36
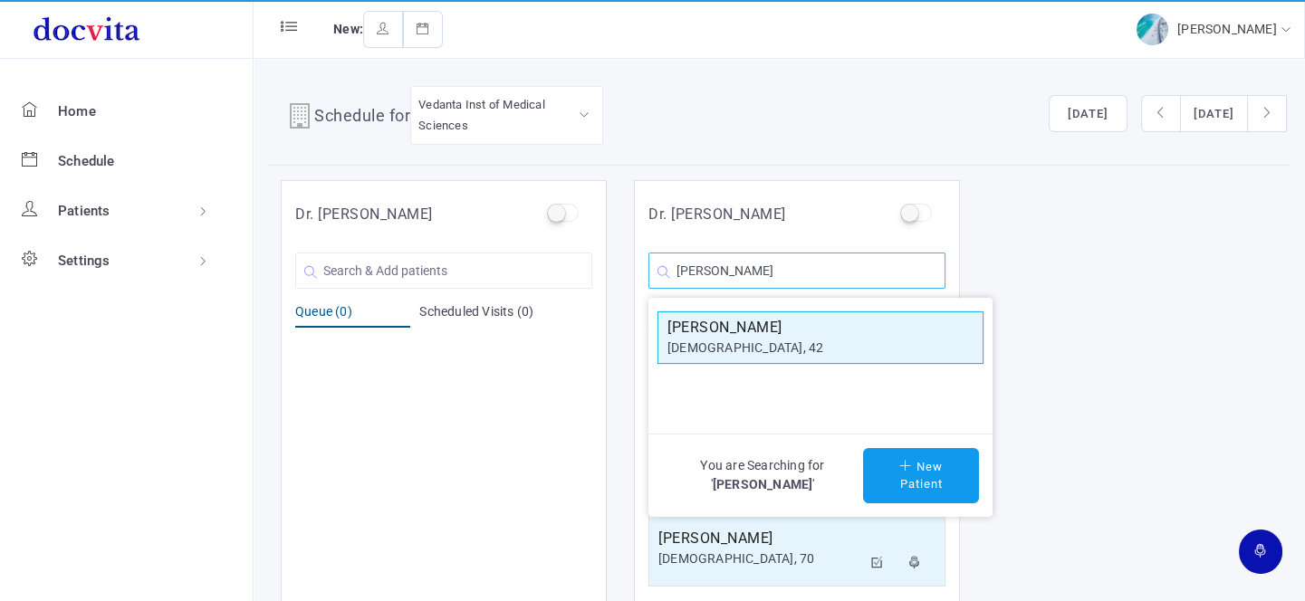
type input "[PERSON_NAME]"
click at [765, 342] on div "[DEMOGRAPHIC_DATA], 42" at bounding box center [821, 348] width 306 height 19
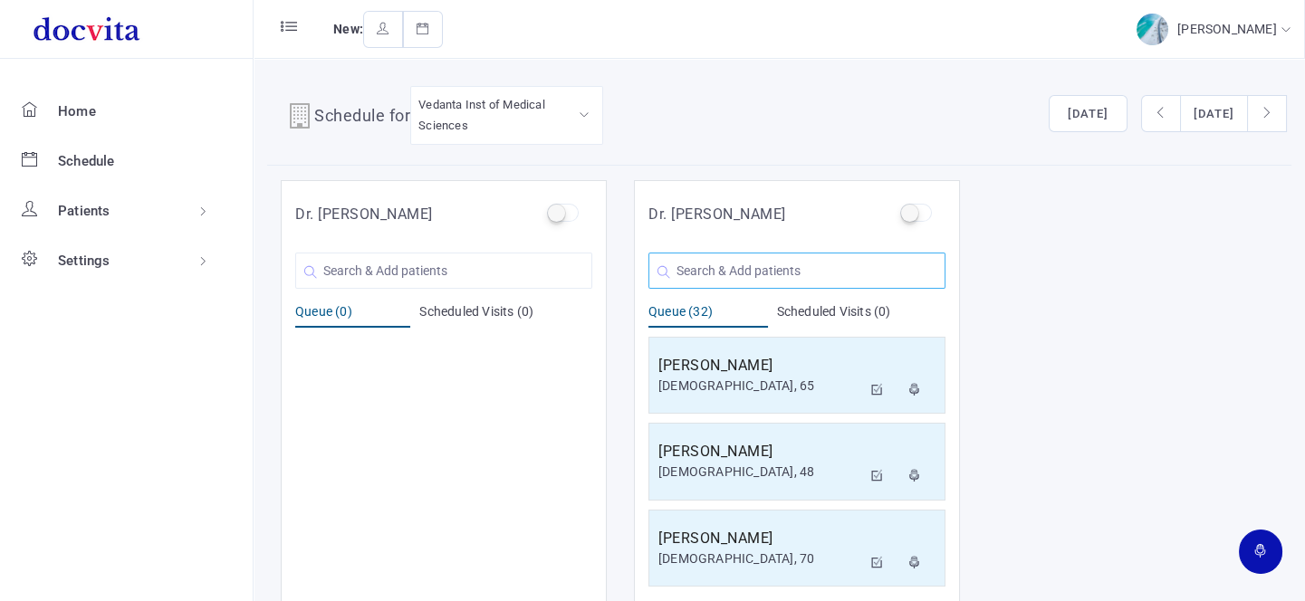
click at [841, 269] on input "text" at bounding box center [797, 271] width 297 height 36
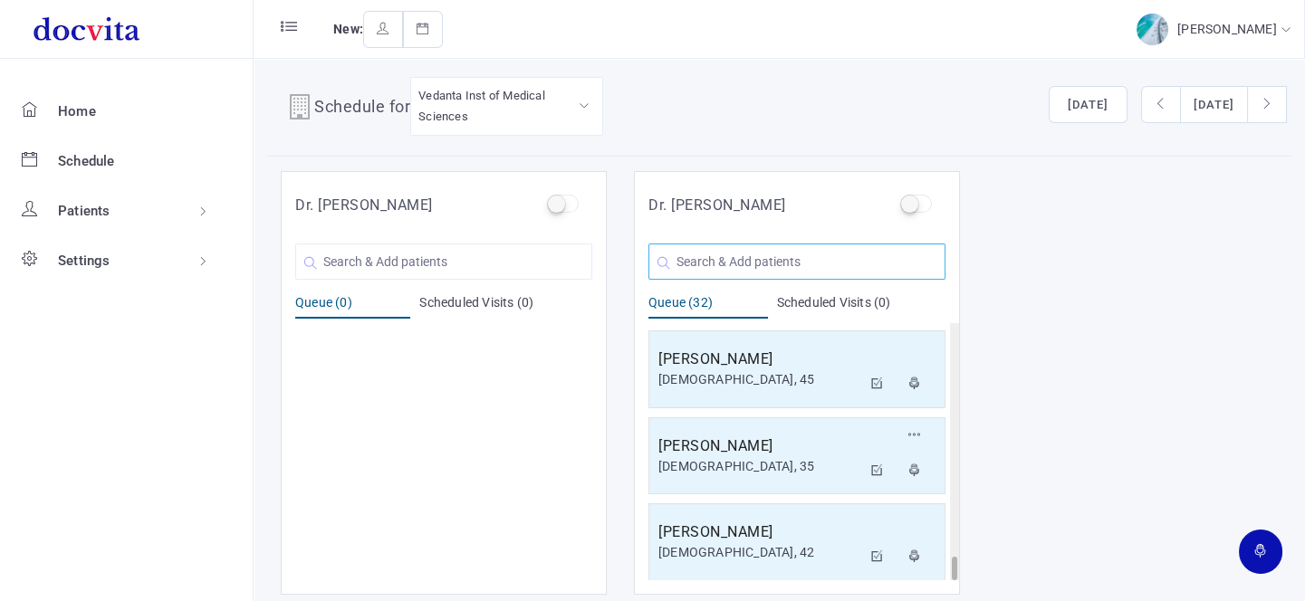
scroll to position [14, 0]
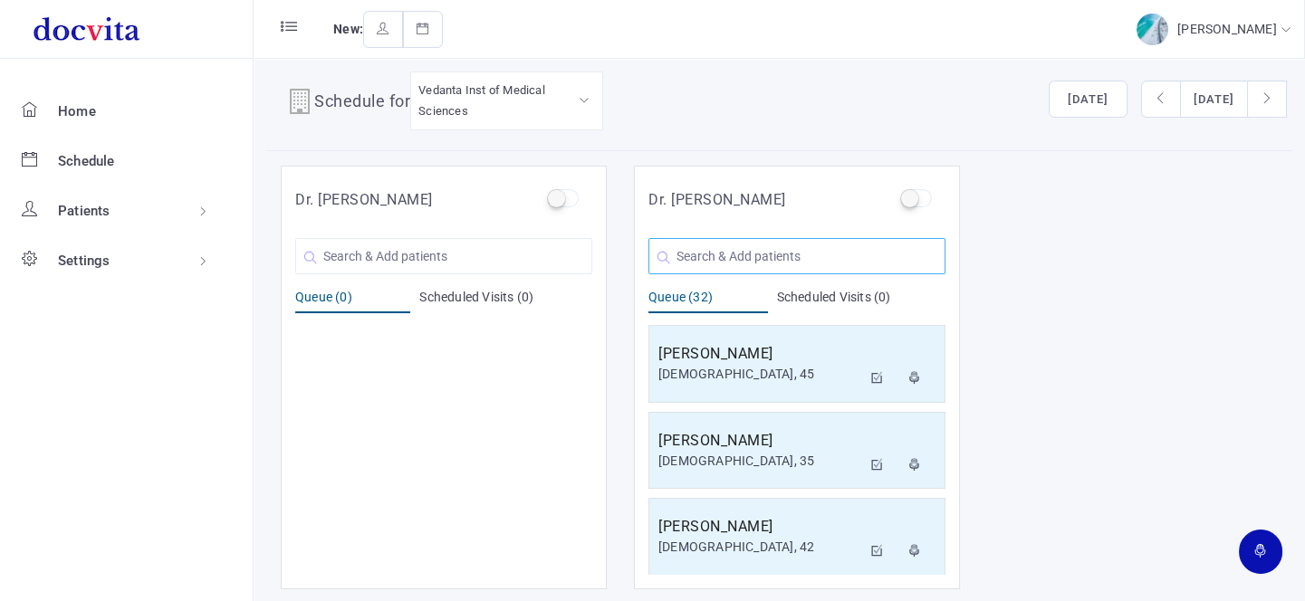
click at [758, 259] on input "text" at bounding box center [797, 256] width 297 height 36
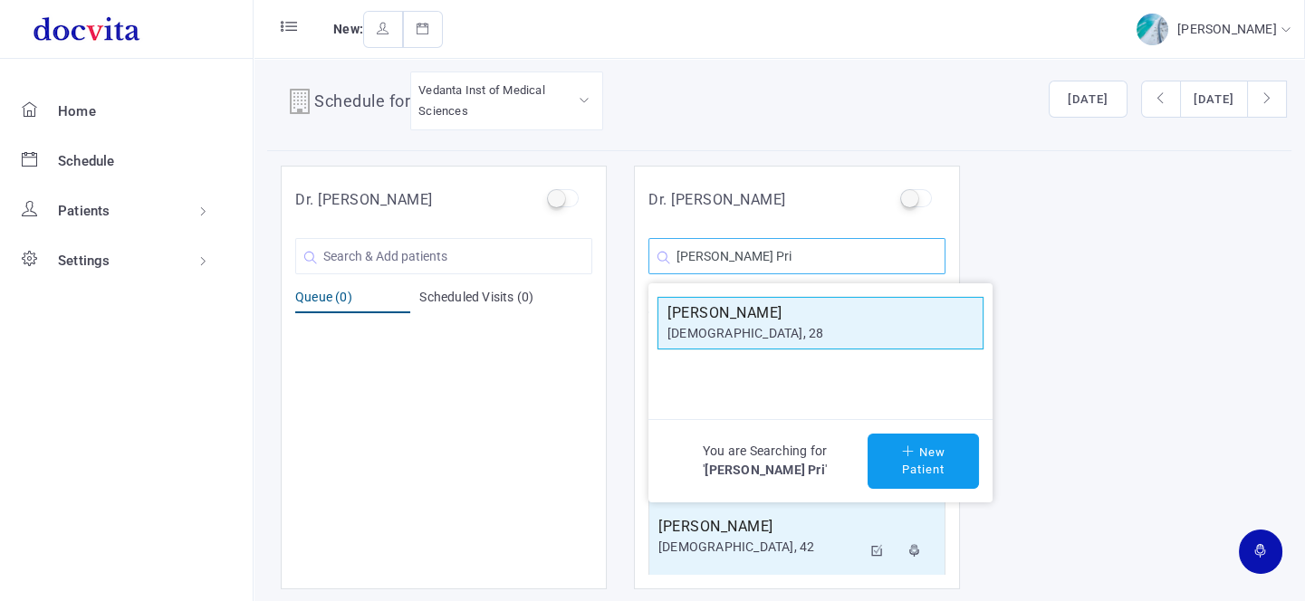
type input "[PERSON_NAME] Pri"
click at [747, 312] on h5 "[PERSON_NAME]" at bounding box center [821, 314] width 306 height 22
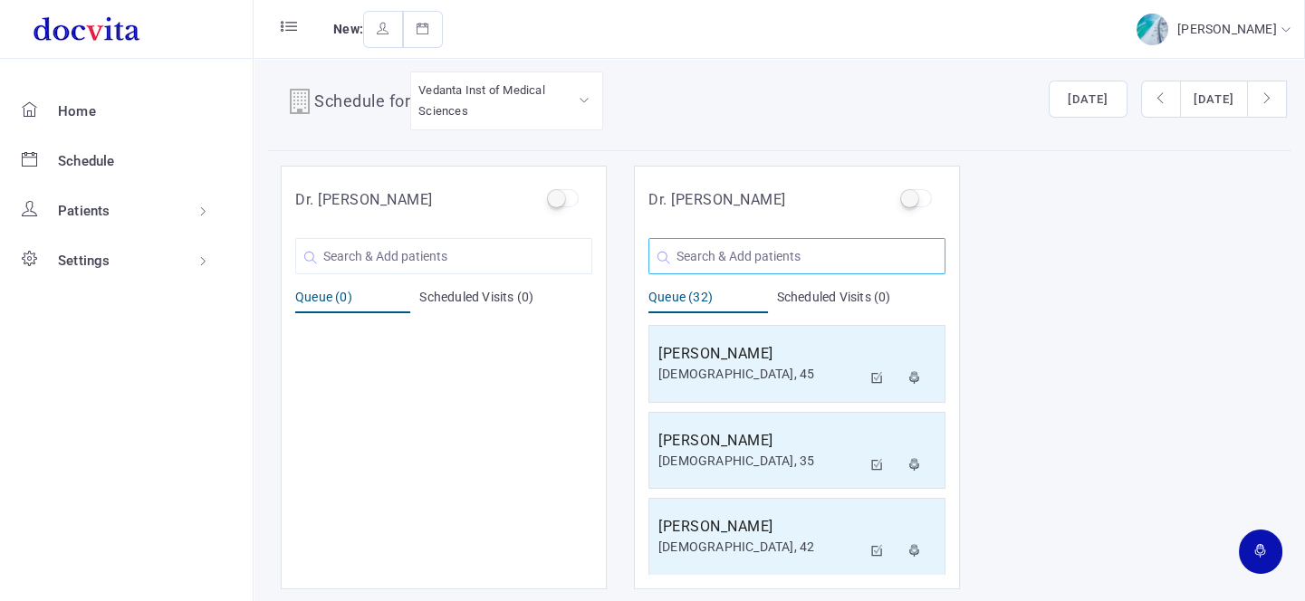
click at [754, 251] on input "text" at bounding box center [797, 256] width 297 height 36
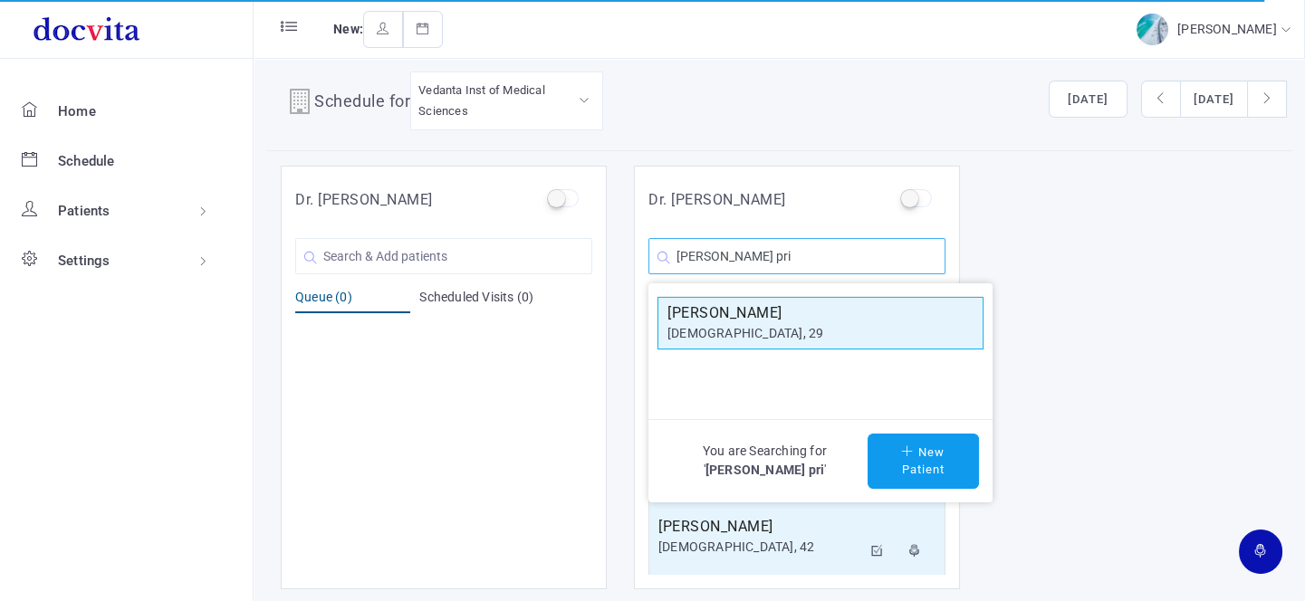
type input "[PERSON_NAME] pri"
click at [798, 329] on div "[DEMOGRAPHIC_DATA], 29" at bounding box center [821, 333] width 306 height 19
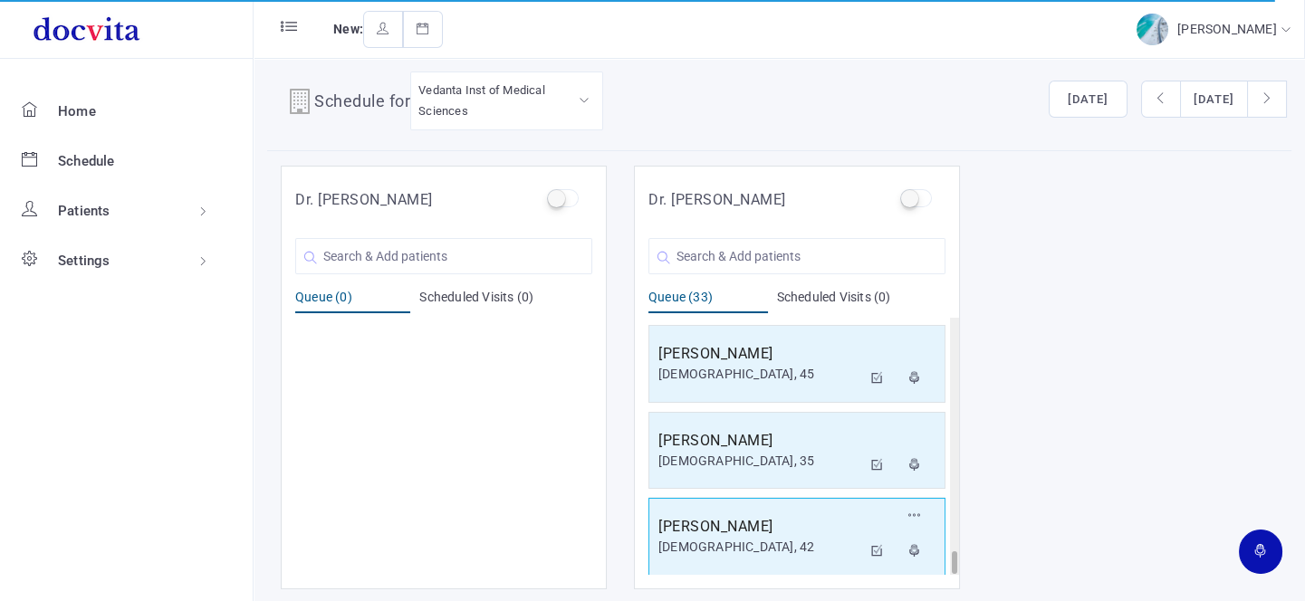
scroll to position [2591, 0]
click at [774, 248] on input "text" at bounding box center [797, 256] width 297 height 36
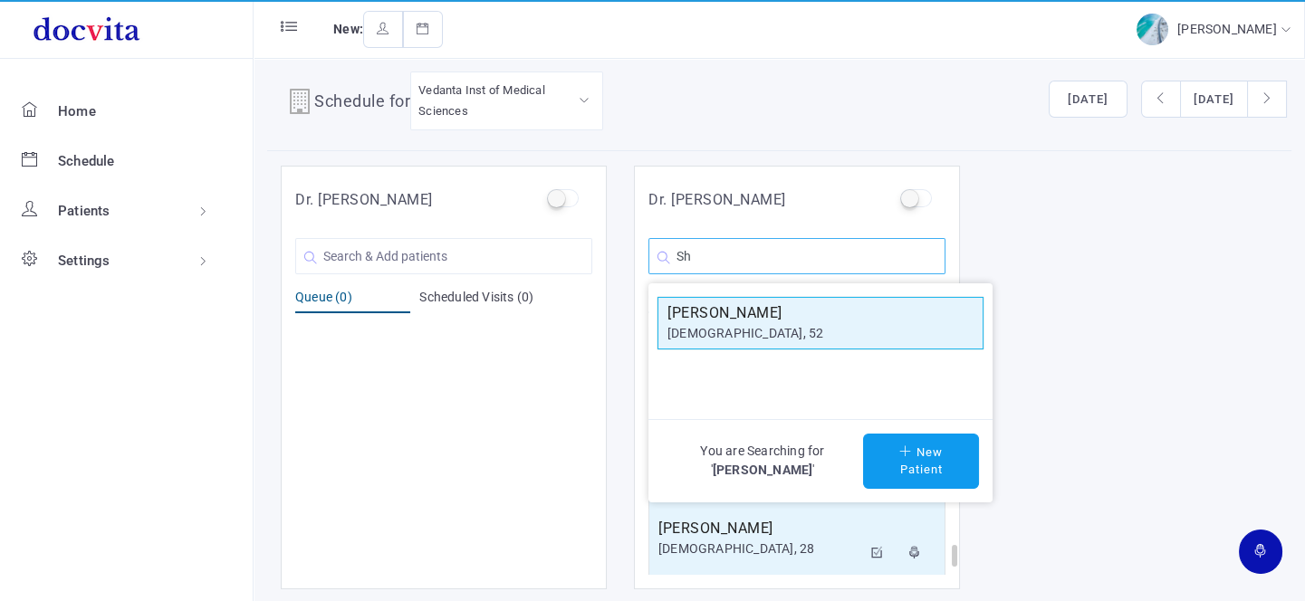
type input "S"
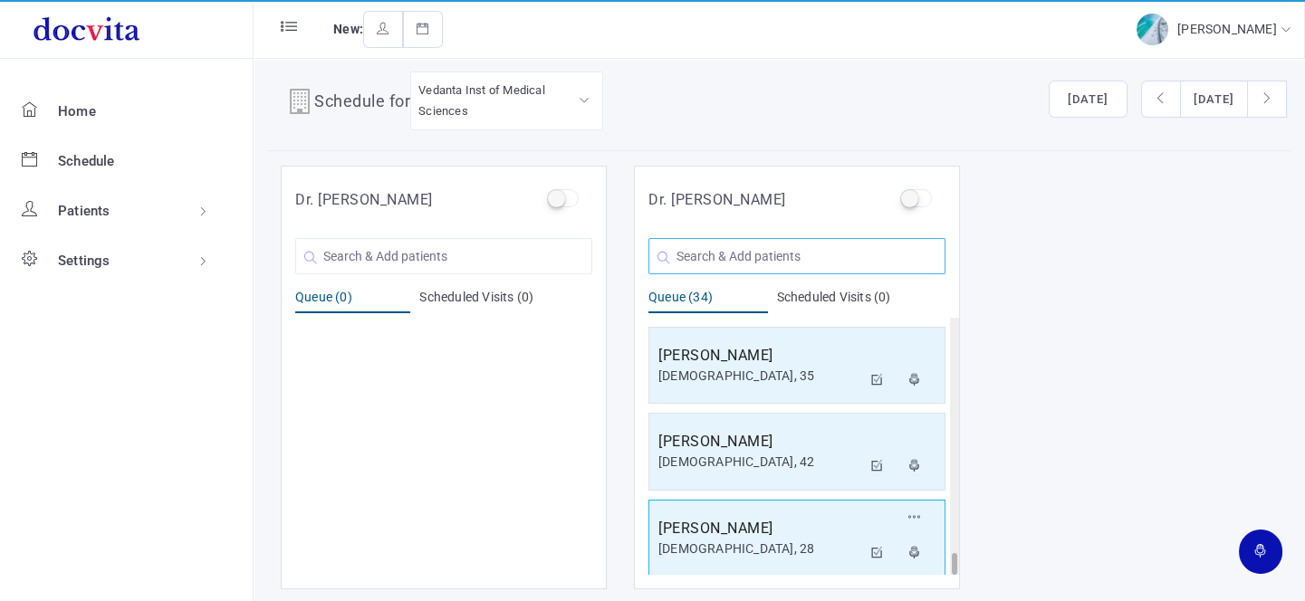
scroll to position [2678, 0]
click at [755, 258] on input "text" at bounding box center [797, 256] width 297 height 36
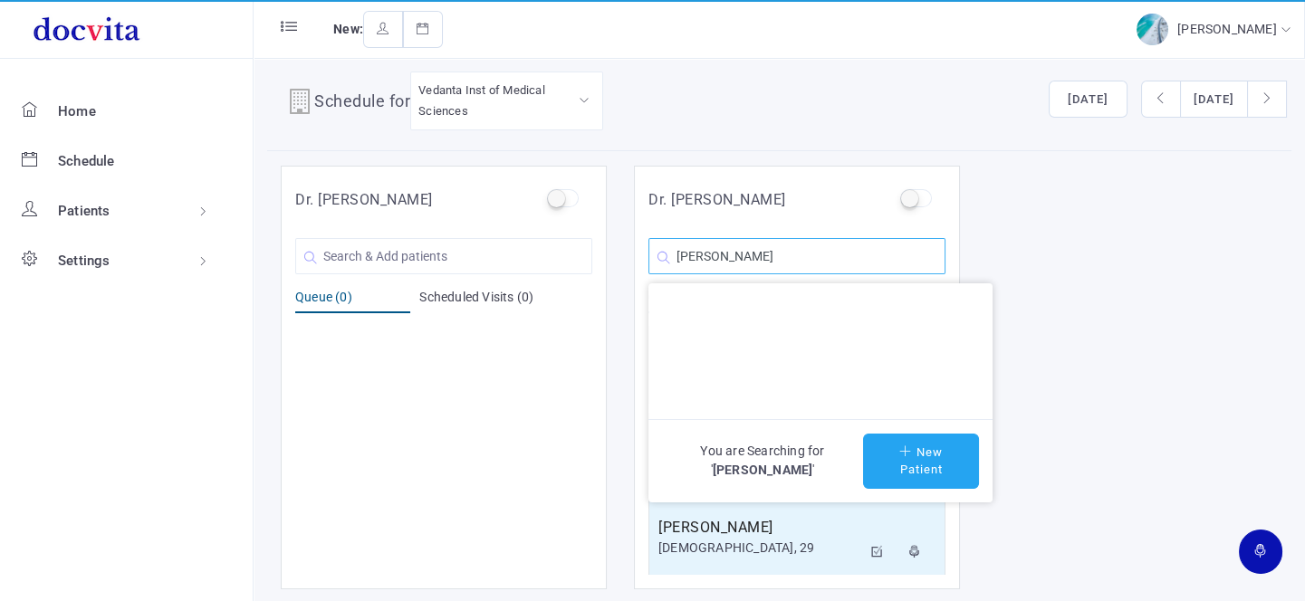
type input "[PERSON_NAME]"
click at [910, 458] on button "New Patient" at bounding box center [921, 461] width 116 height 55
type input "[PERSON_NAME]"
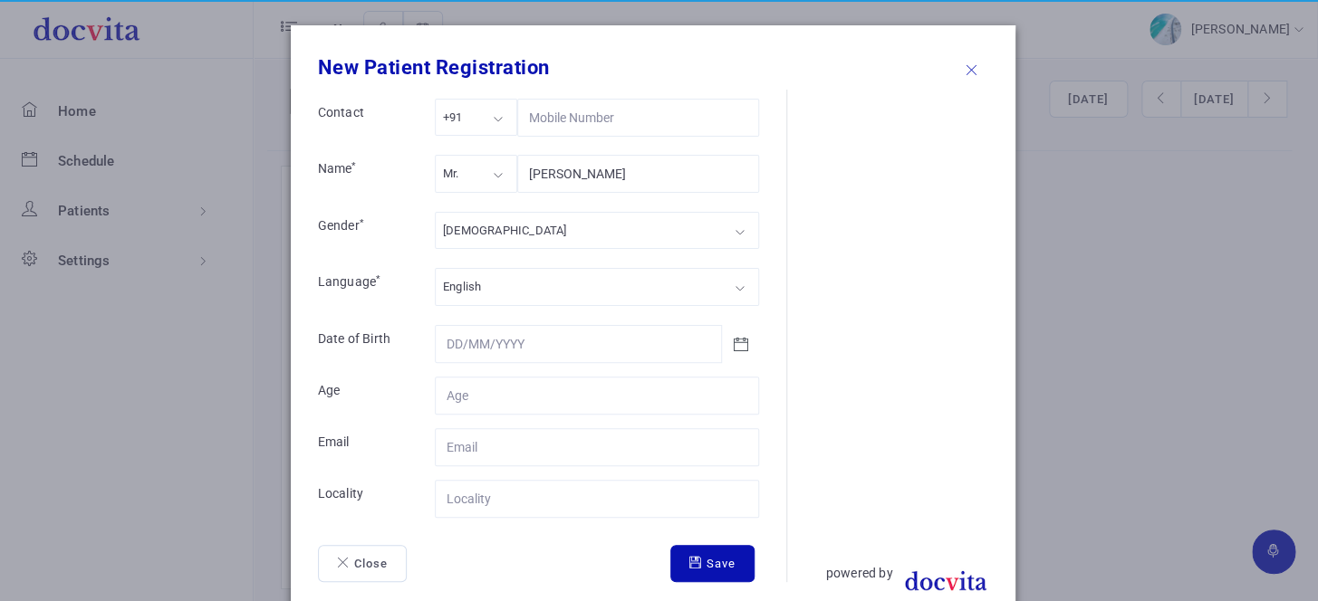
click at [493, 177] on div "Mr." at bounding box center [476, 173] width 82 height 37
click at [509, 229] on div "[DEMOGRAPHIC_DATA]" at bounding box center [597, 230] width 324 height 37
click at [501, 388] on input "Contact" at bounding box center [597, 396] width 324 height 38
type input "65"
click at [522, 499] on input "Contact" at bounding box center [597, 499] width 324 height 38
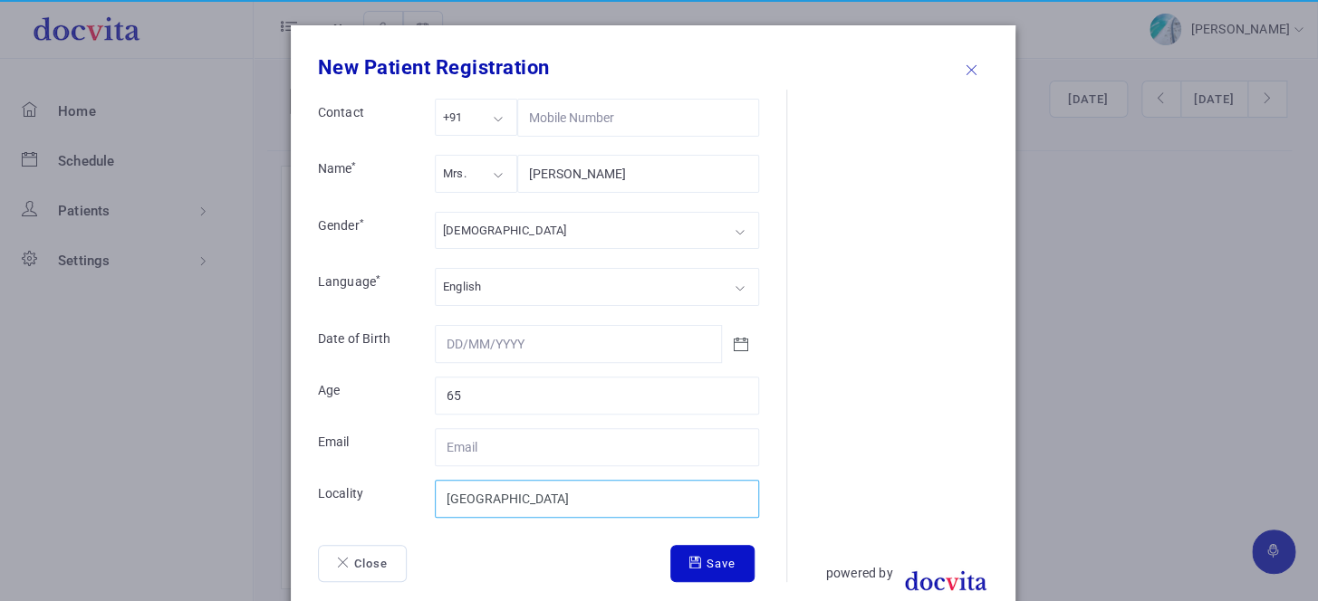
type input "[GEOGRAPHIC_DATA]"
click at [716, 562] on button "Save" at bounding box center [712, 564] width 84 height 38
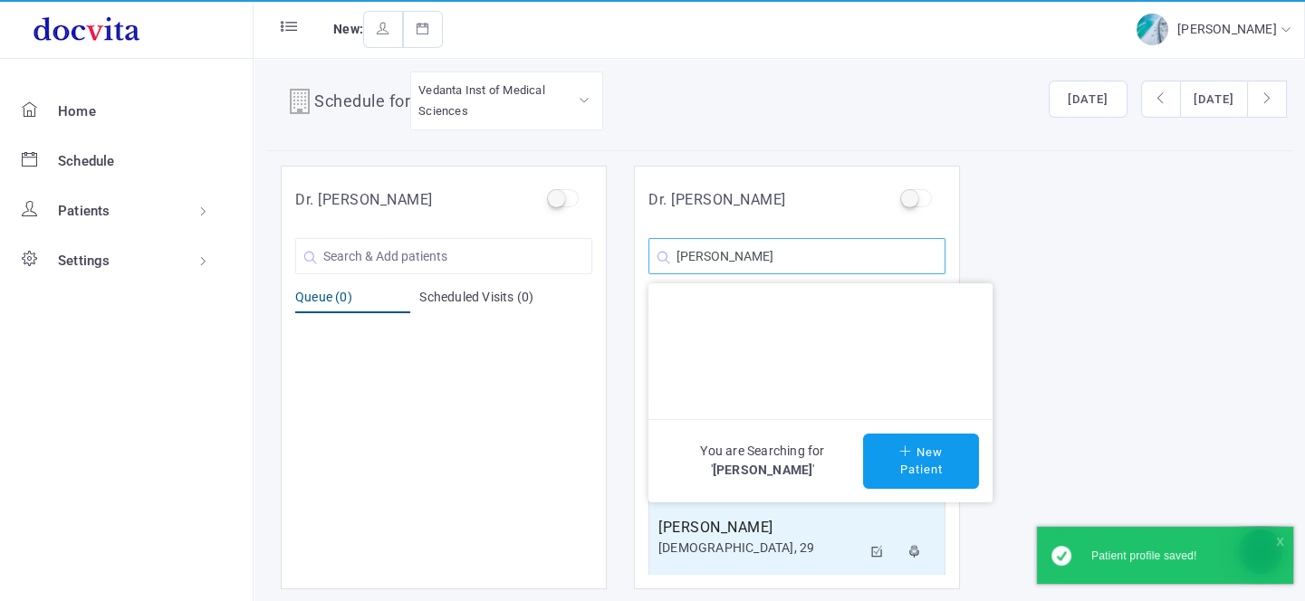
click at [861, 257] on input "[PERSON_NAME]" at bounding box center [797, 256] width 297 height 36
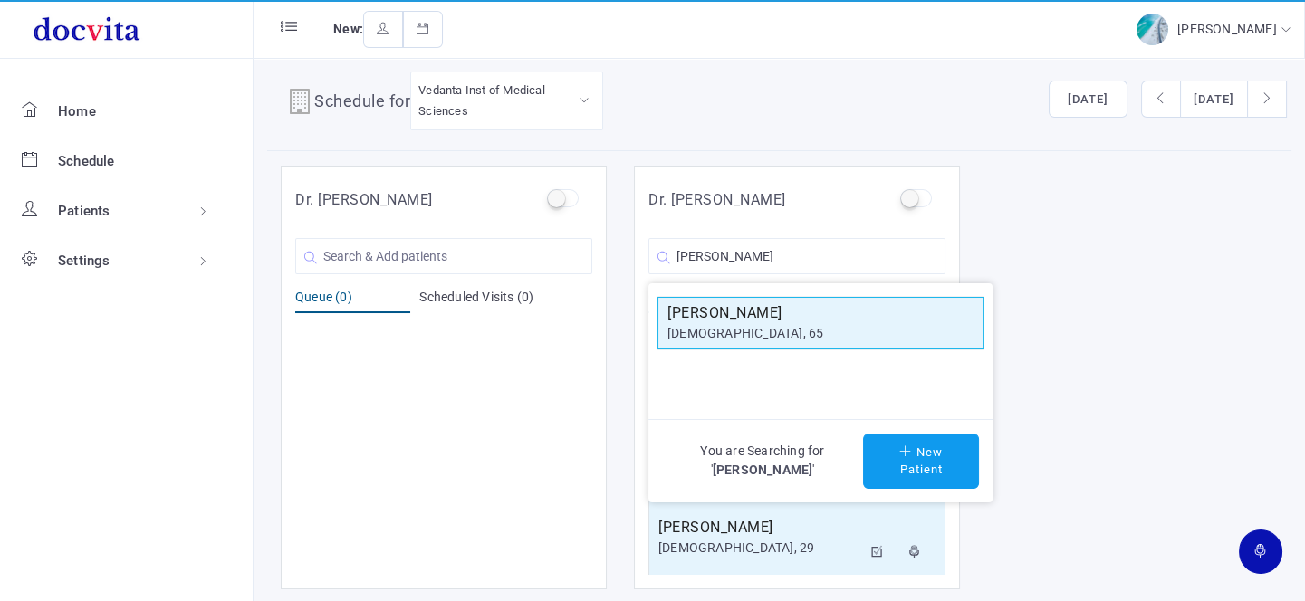
click at [812, 324] on div "[DEMOGRAPHIC_DATA], 65" at bounding box center [821, 333] width 306 height 19
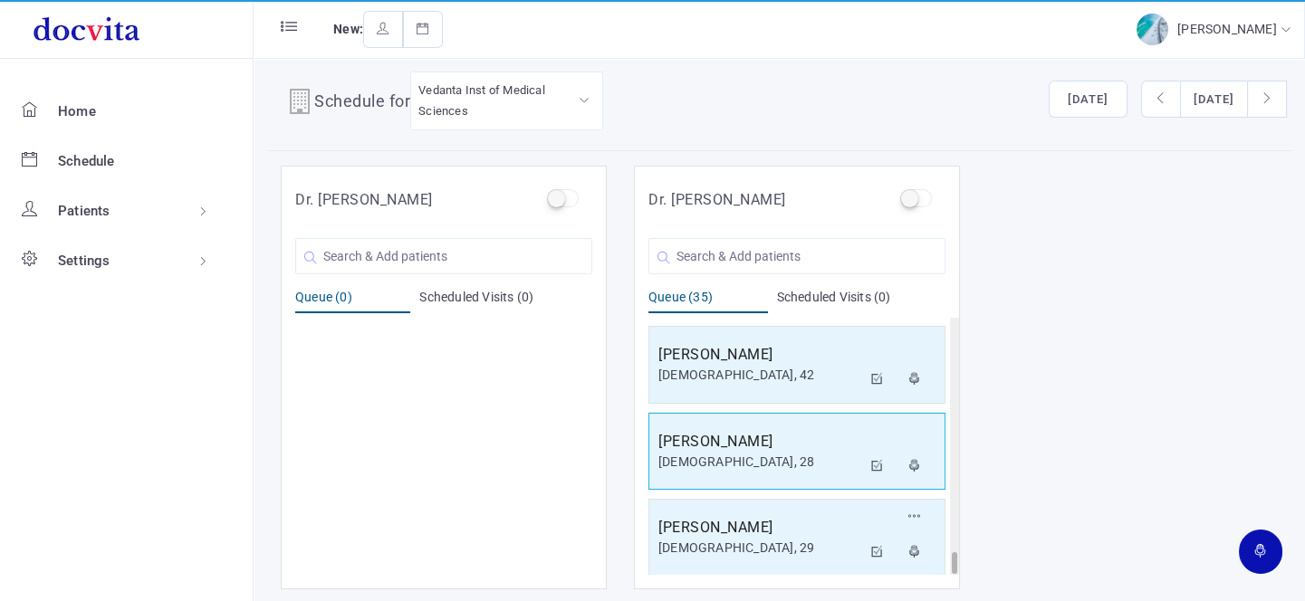
scroll to position [2764, 0]
click at [785, 236] on div "[PERSON_NAME] [DEMOGRAPHIC_DATA], 65 You are Searching for ' ' New Patient" at bounding box center [797, 251] width 297 height 45
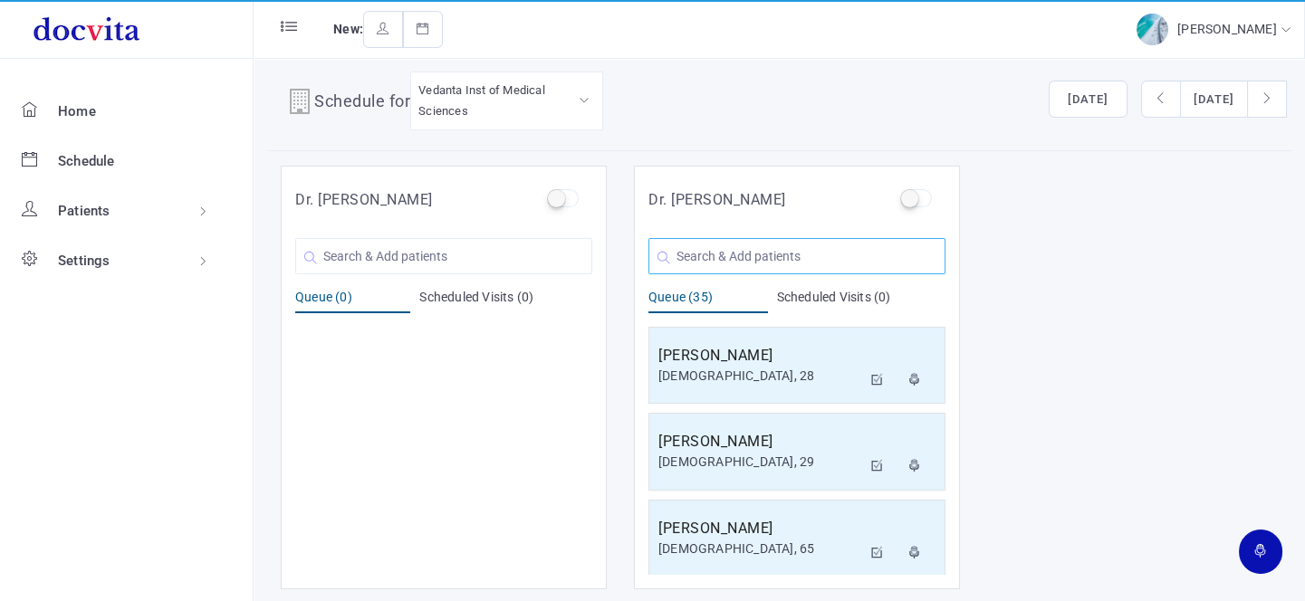
click at [771, 255] on input "text" at bounding box center [797, 256] width 297 height 36
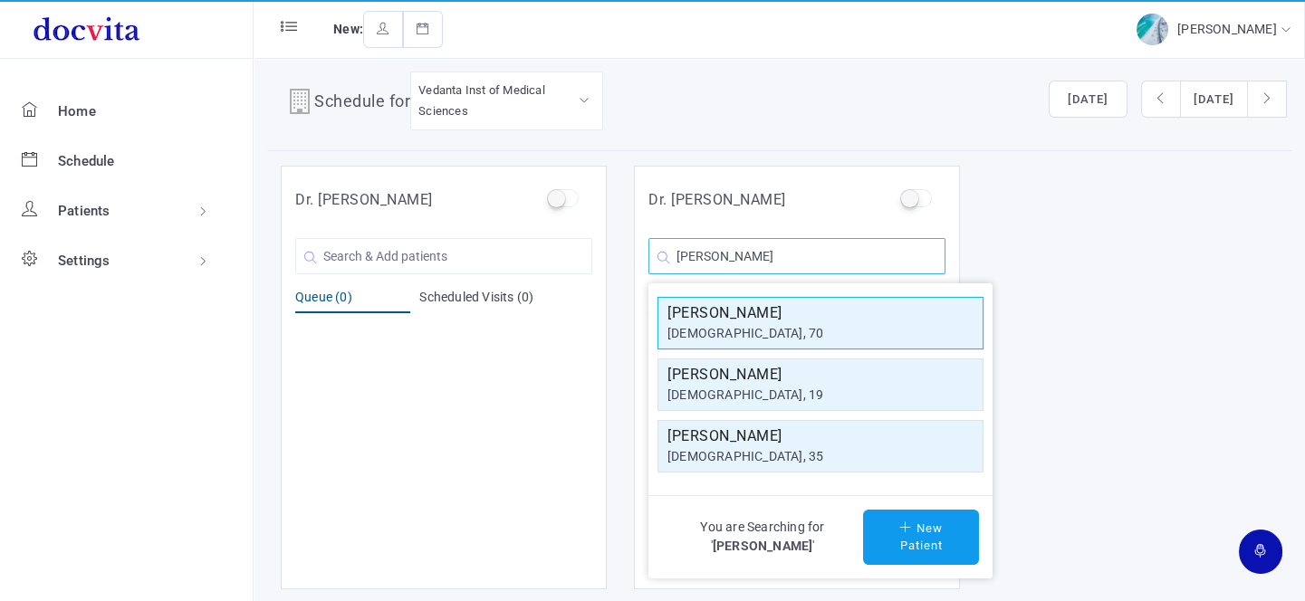
type input "[PERSON_NAME]"
click at [770, 320] on h5 "[PERSON_NAME]" at bounding box center [821, 314] width 306 height 22
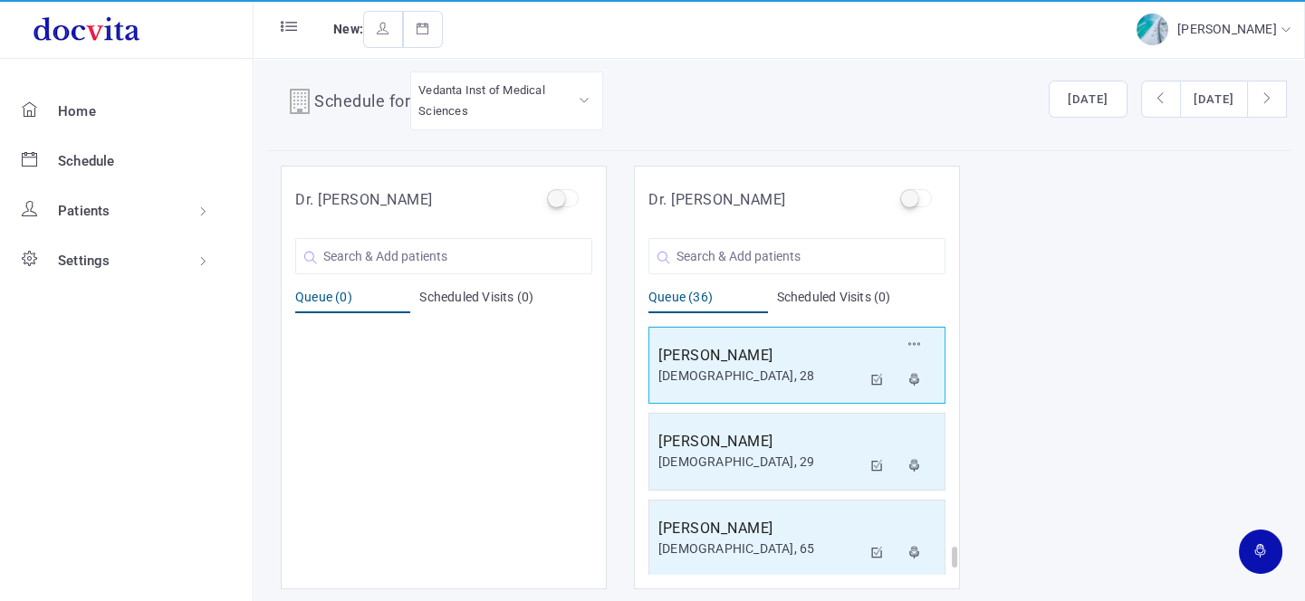
scroll to position [2851, 0]
click at [682, 254] on input "text" at bounding box center [797, 256] width 297 height 36
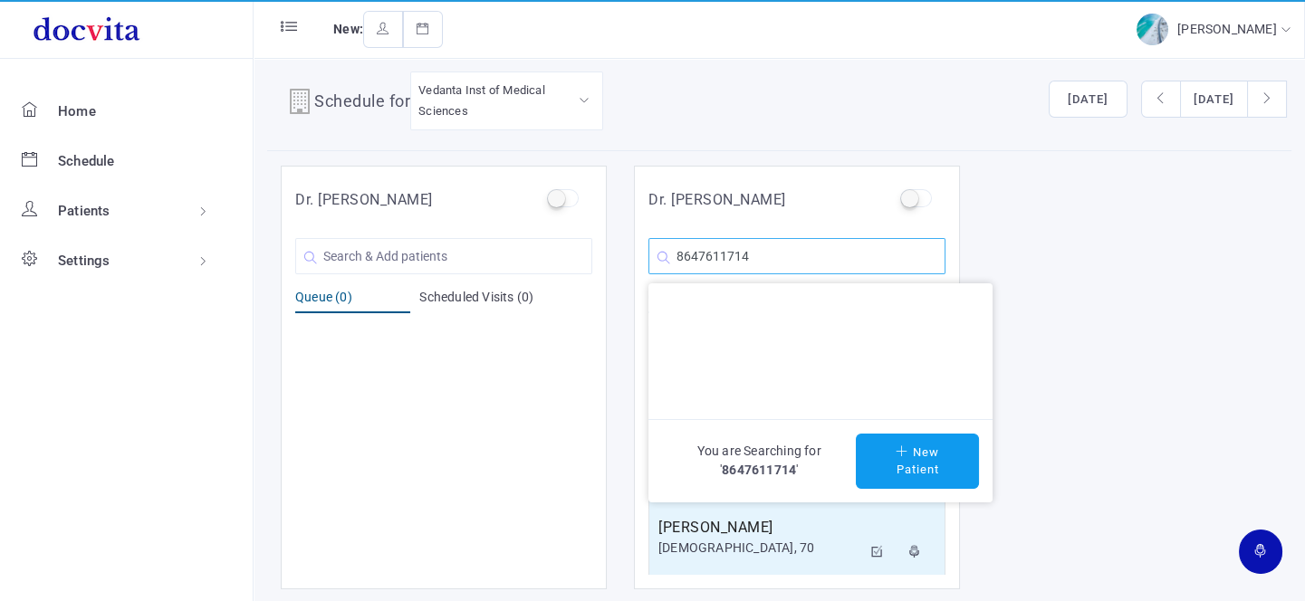
click at [691, 255] on input "8647611714" at bounding box center [797, 256] width 297 height 36
click at [781, 251] on input "8347611714" at bounding box center [797, 256] width 297 height 36
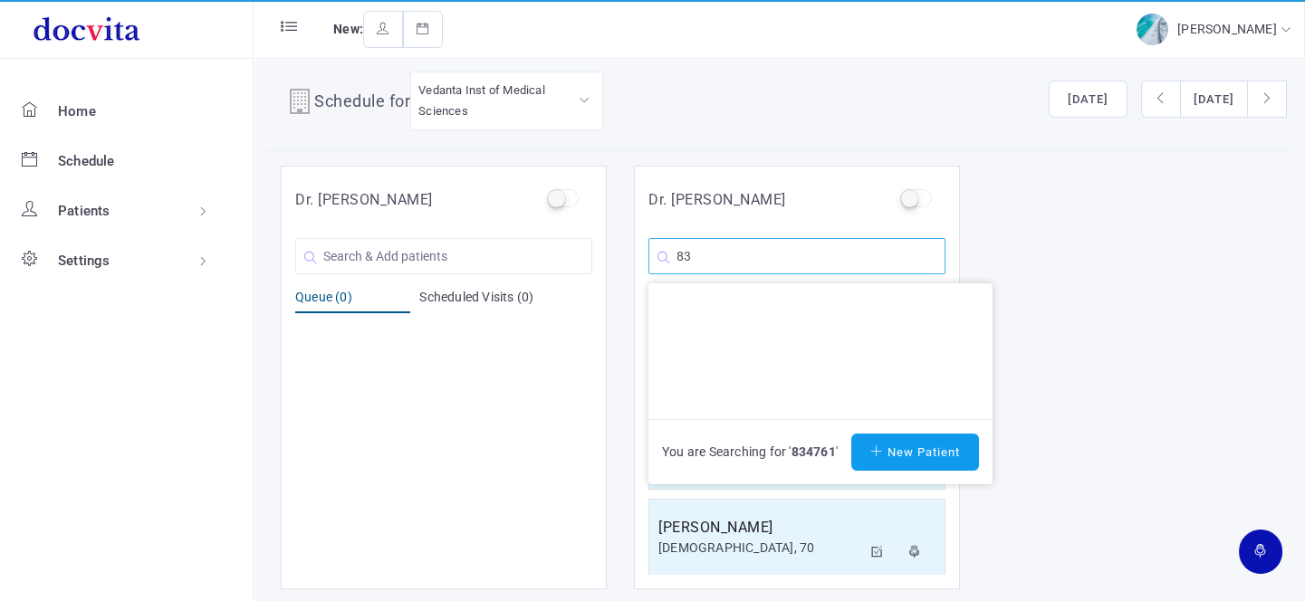
type input "8"
